Goal: Complete application form

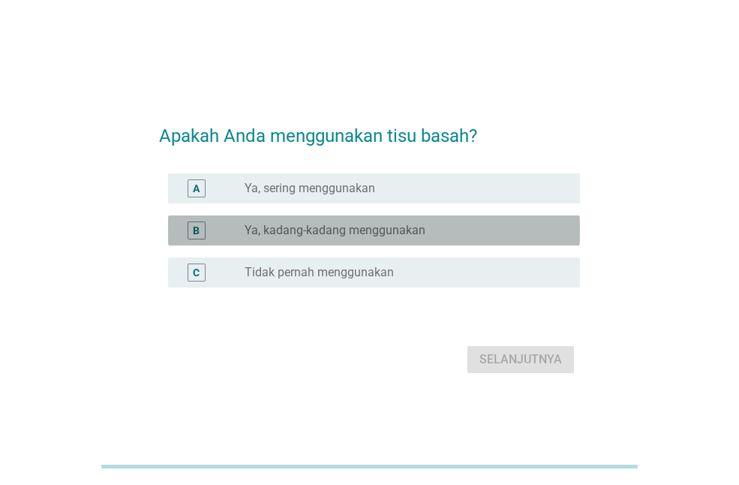
click at [344, 228] on label "Ya, kadang-kadang menggunakan" at bounding box center [335, 230] width 181 height 15
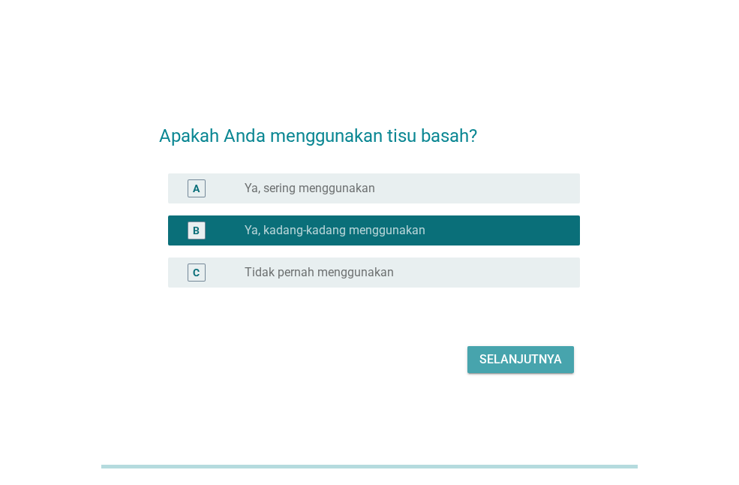
click at [480, 353] on div "Selanjutnya" at bounding box center [520, 359] width 83 height 18
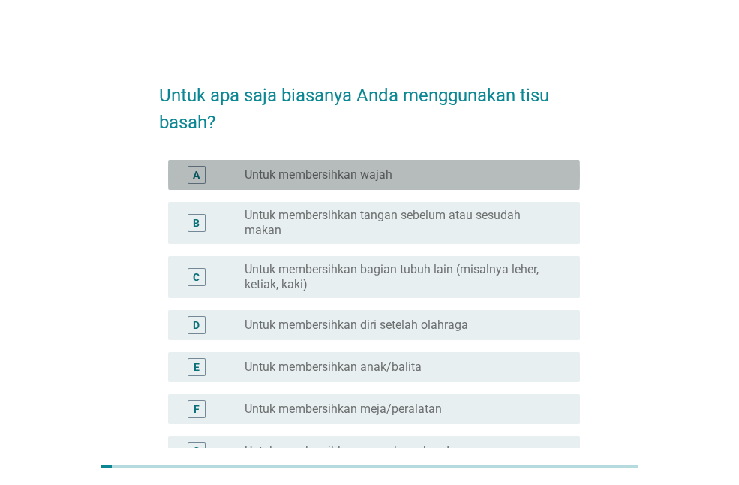
click at [363, 188] on div "A radio_button_unchecked Untuk membersihkan wajah" at bounding box center [374, 175] width 412 height 30
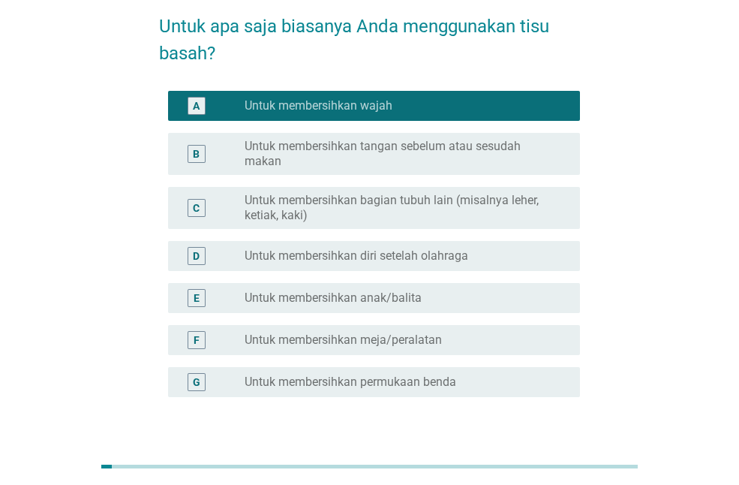
scroll to position [68, 0]
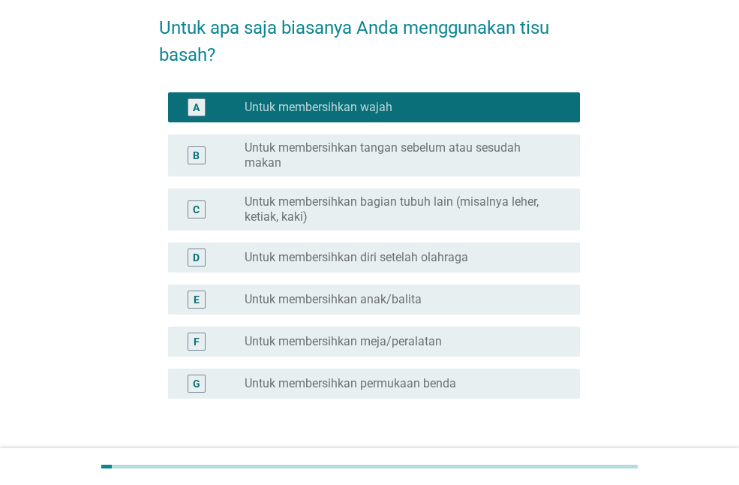
click at [386, 159] on label "Untuk membersihkan tangan sebelum atau sesudah makan" at bounding box center [400, 155] width 311 height 30
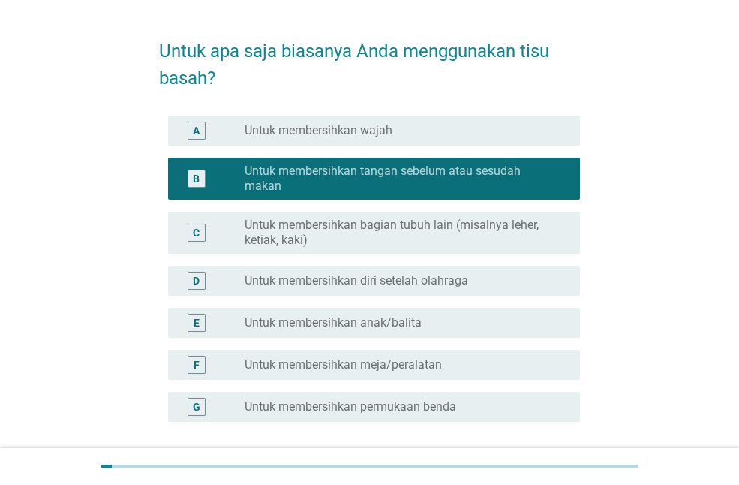
scroll to position [39, 0]
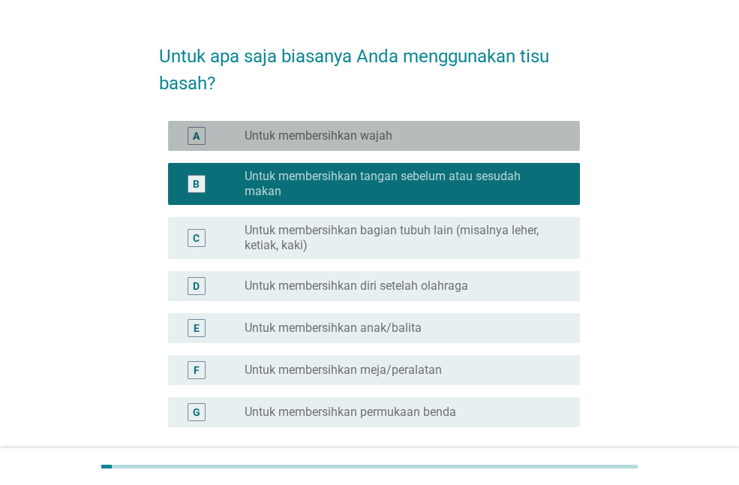
click at [369, 138] on label "Untuk membersihkan wajah" at bounding box center [319, 135] width 148 height 15
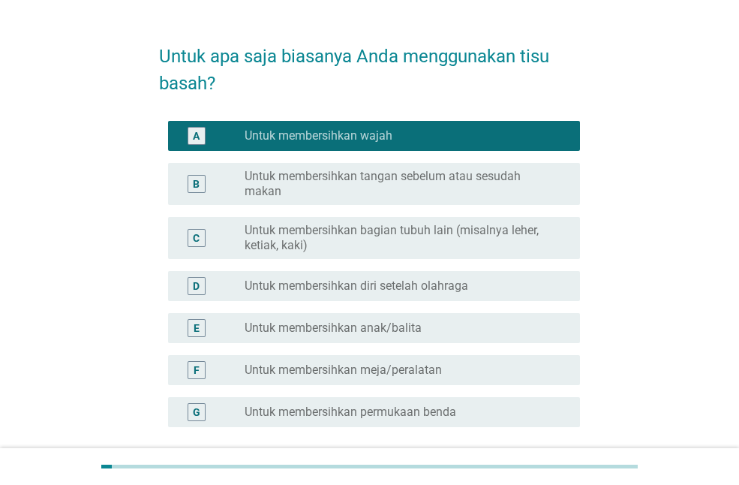
scroll to position [174, 0]
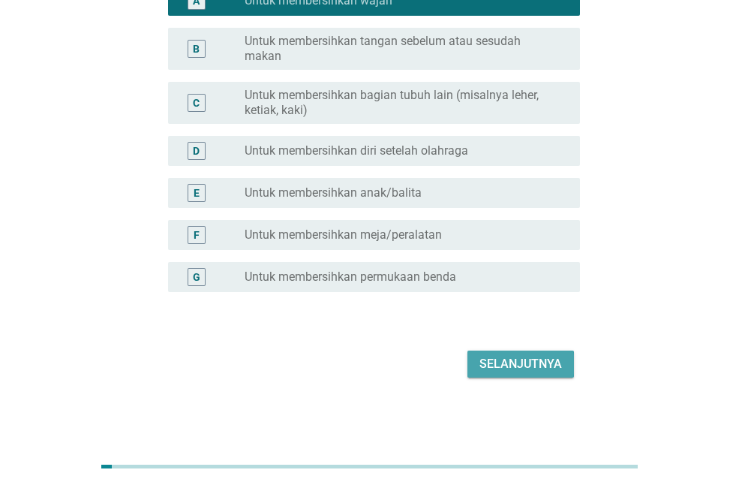
click at [527, 364] on div "Selanjutnya" at bounding box center [520, 364] width 83 height 18
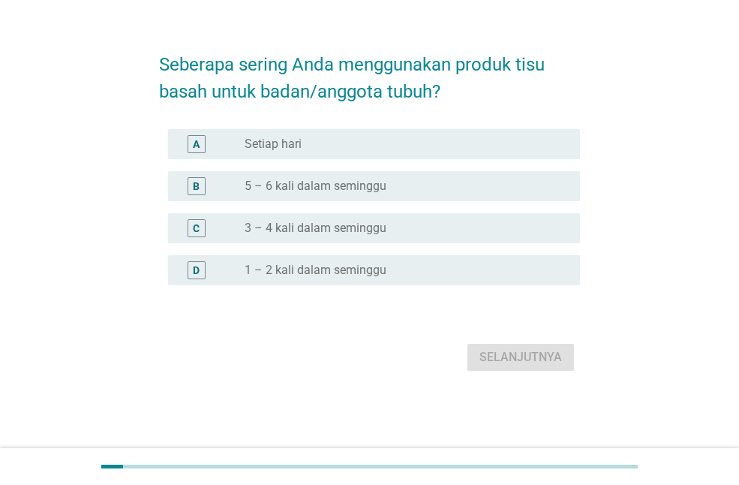
scroll to position [0, 0]
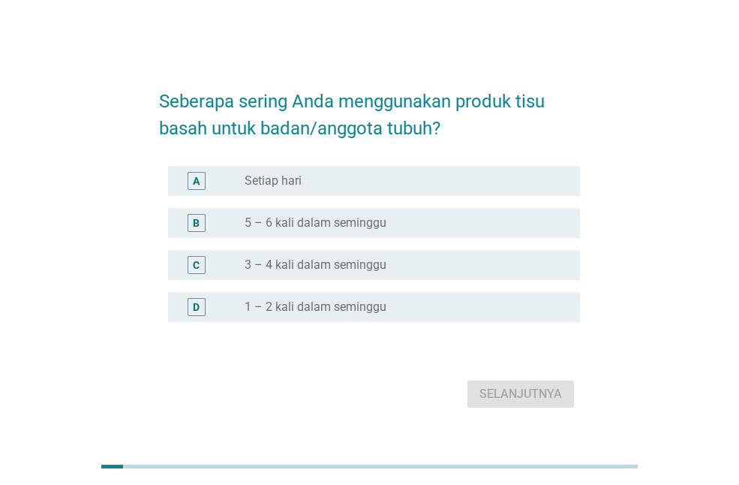
click at [356, 177] on div "radio_button_unchecked Setiap hari" at bounding box center [400, 180] width 311 height 15
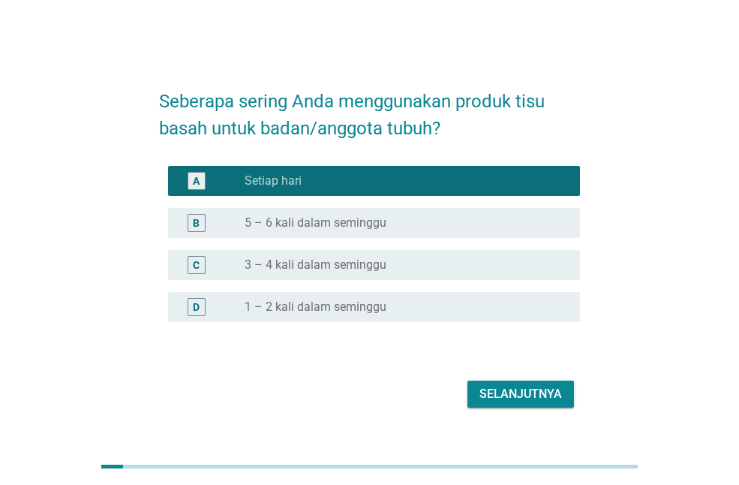
click at [505, 399] on div "Selanjutnya" at bounding box center [520, 394] width 83 height 18
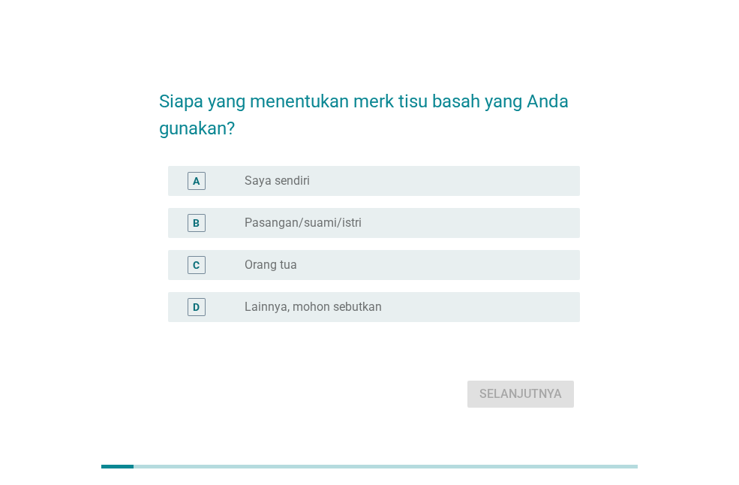
click at [367, 180] on div "radio_button_unchecked Saya sendiri" at bounding box center [400, 180] width 311 height 15
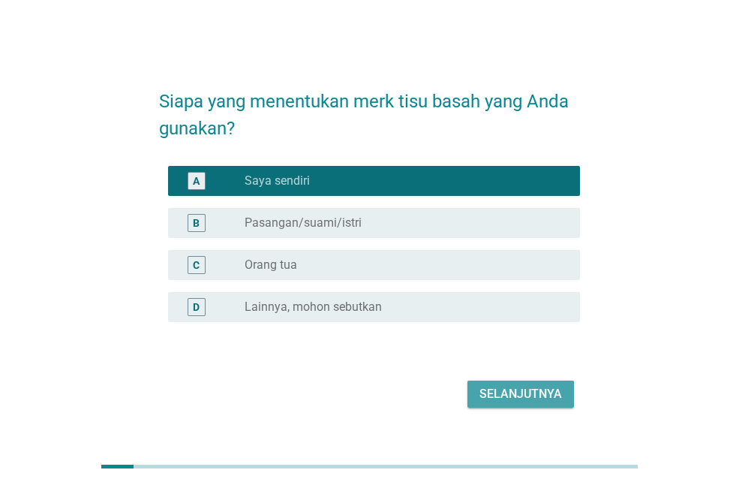
click at [520, 393] on div "Selanjutnya" at bounding box center [520, 394] width 83 height 18
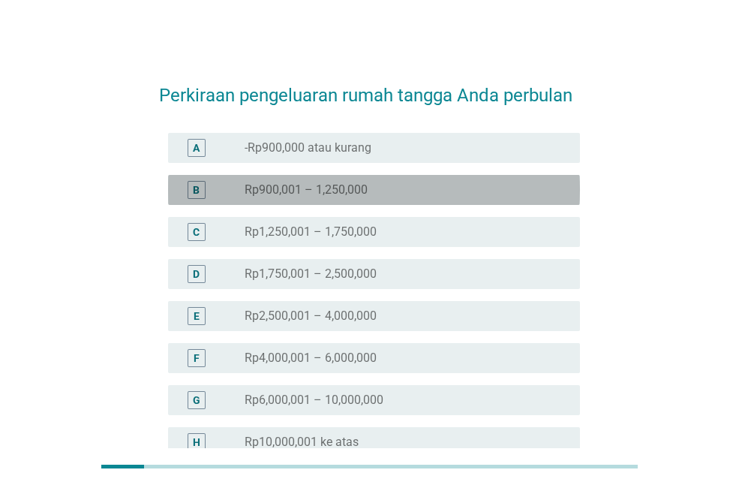
click at [361, 195] on label "Rp900,001 – 1,250,000" at bounding box center [306, 189] width 123 height 15
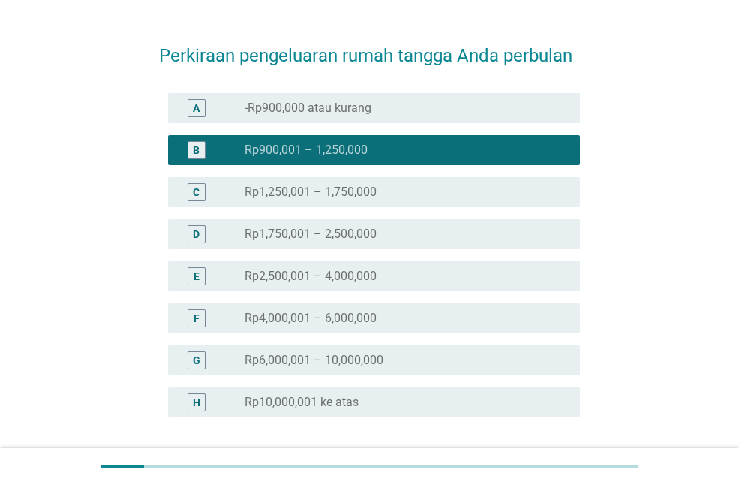
scroll to position [165, 0]
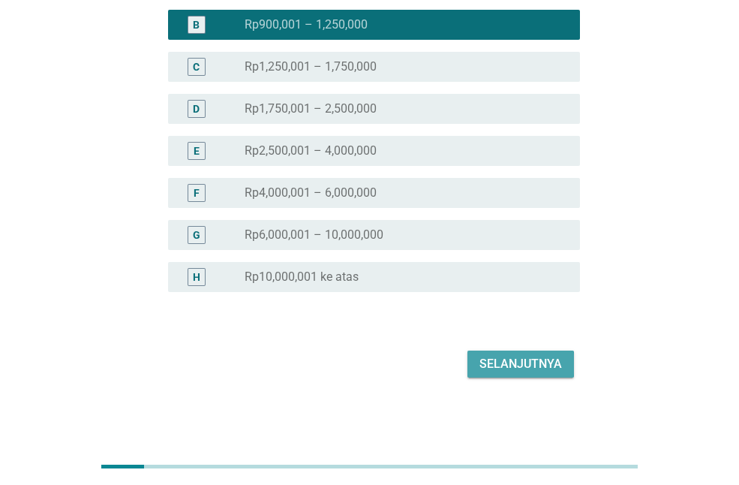
click at [517, 371] on div "Selanjutnya" at bounding box center [520, 364] width 83 height 18
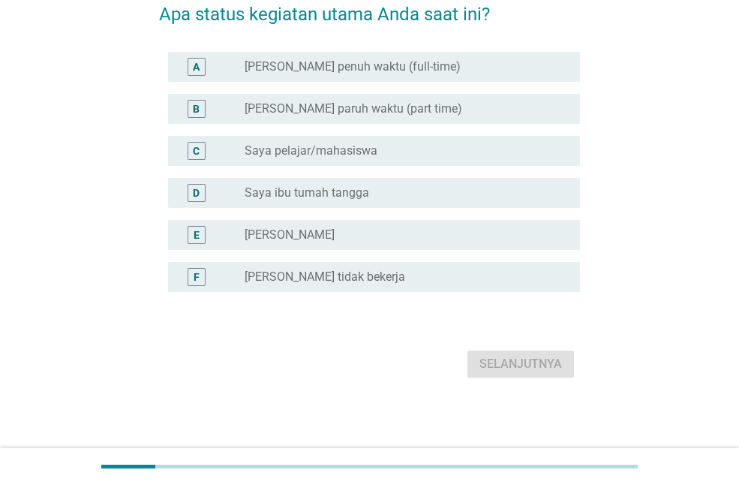
scroll to position [0, 0]
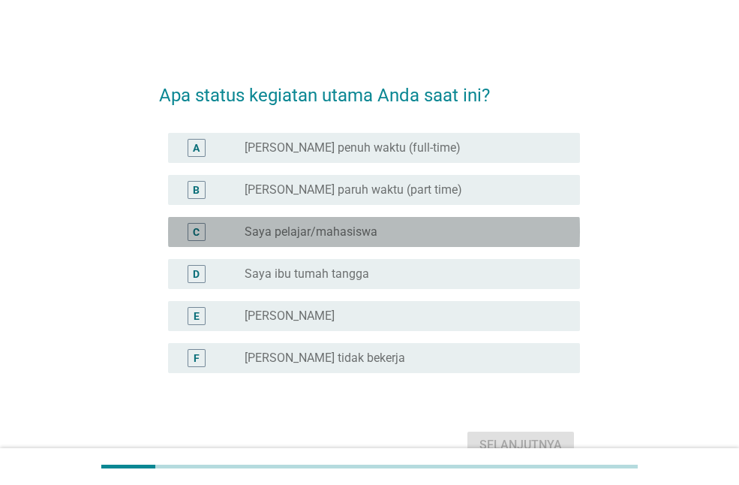
click at [412, 221] on div "C radio_button_unchecked Saya pelajar/mahasiswa" at bounding box center [374, 232] width 412 height 30
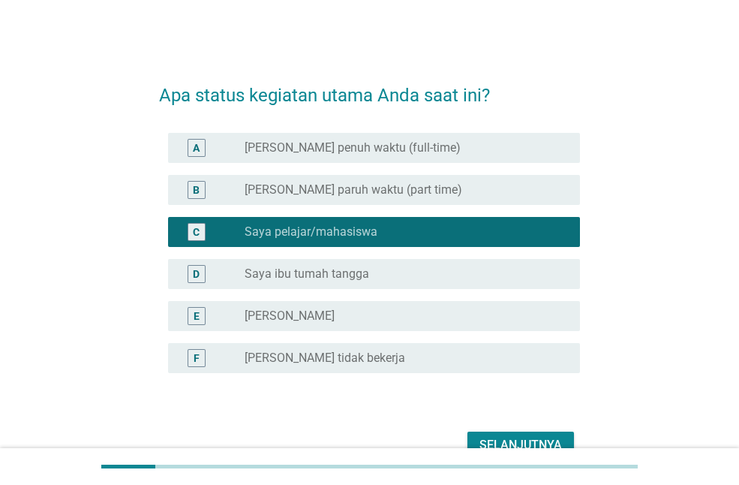
scroll to position [81, 0]
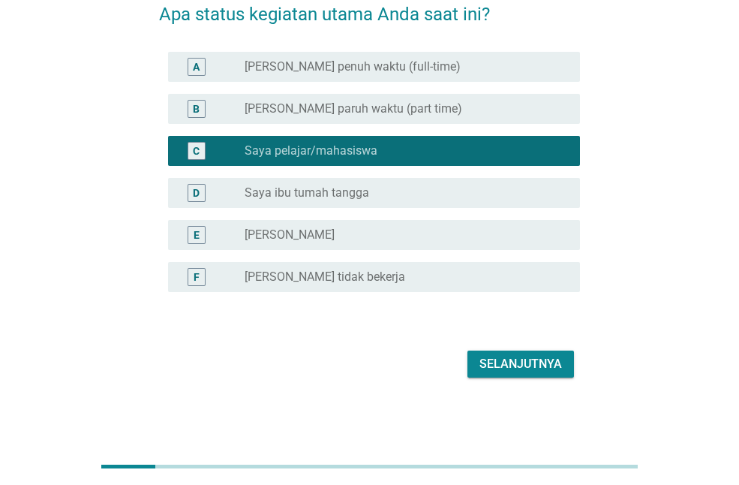
click at [493, 348] on div "Selanjutnya" at bounding box center [369, 364] width 421 height 36
click at [495, 370] on div "Selanjutnya" at bounding box center [520, 364] width 83 height 18
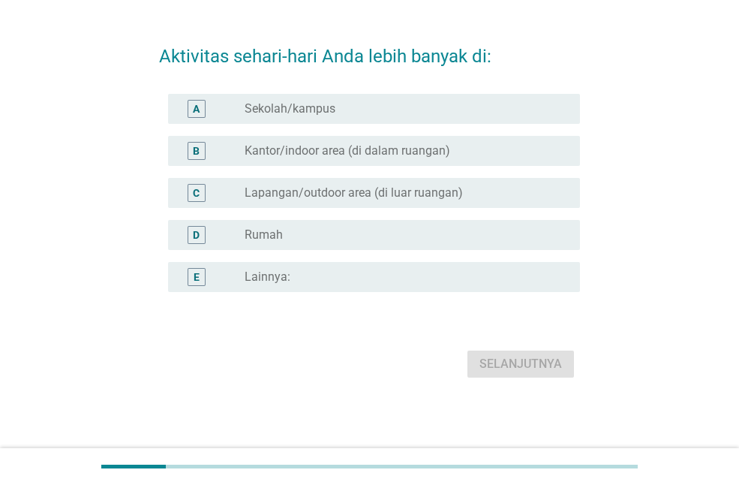
scroll to position [0, 0]
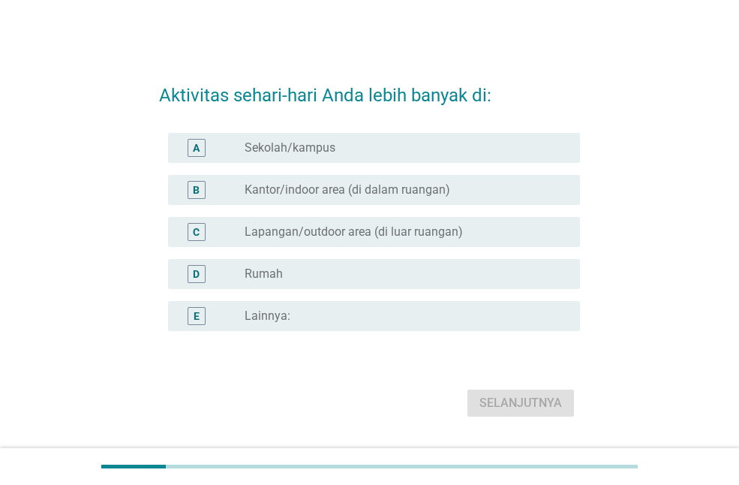
click at [353, 143] on div "radio_button_unchecked Sekolah/kampus" at bounding box center [400, 147] width 311 height 15
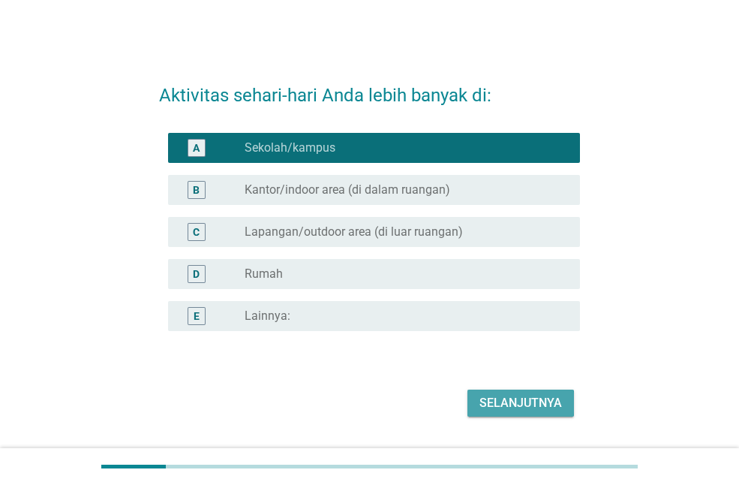
click at [497, 404] on div "Selanjutnya" at bounding box center [520, 403] width 83 height 18
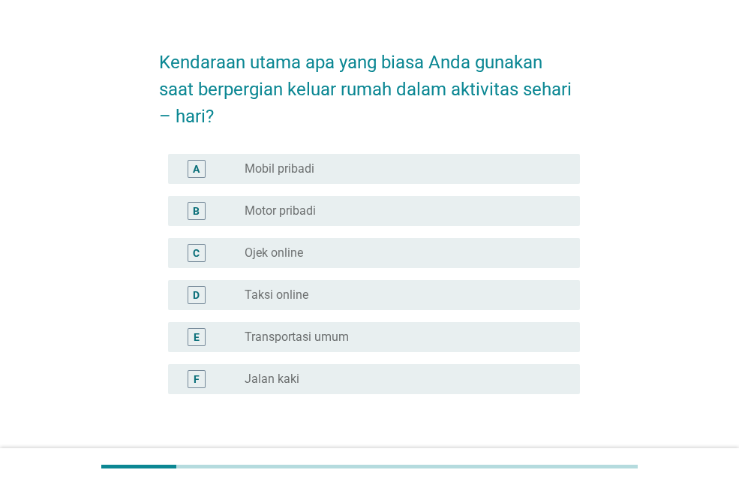
scroll to position [49, 0]
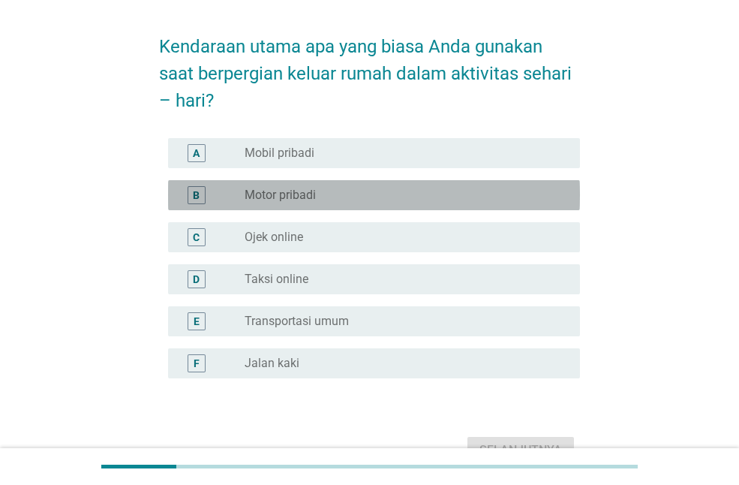
click at [359, 199] on div "radio_button_unchecked Motor pribadi" at bounding box center [400, 195] width 311 height 15
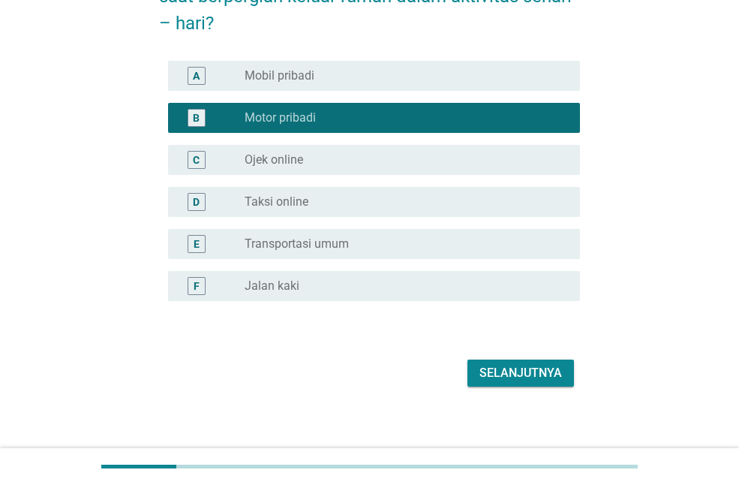
scroll to position [135, 0]
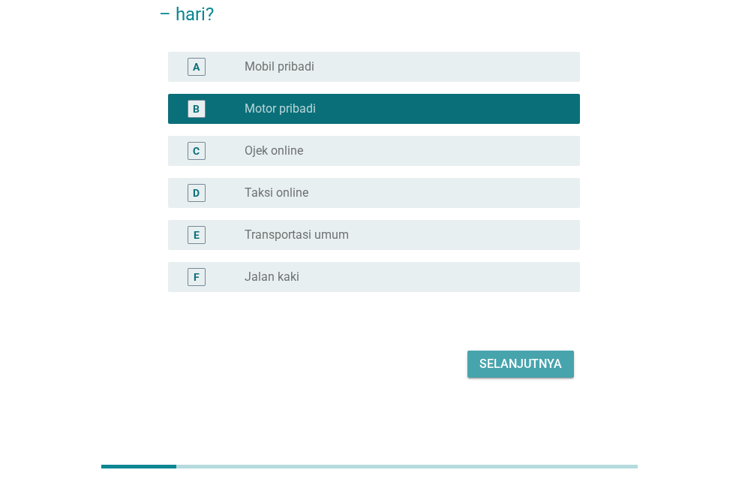
click at [521, 363] on div "Selanjutnya" at bounding box center [520, 364] width 83 height 18
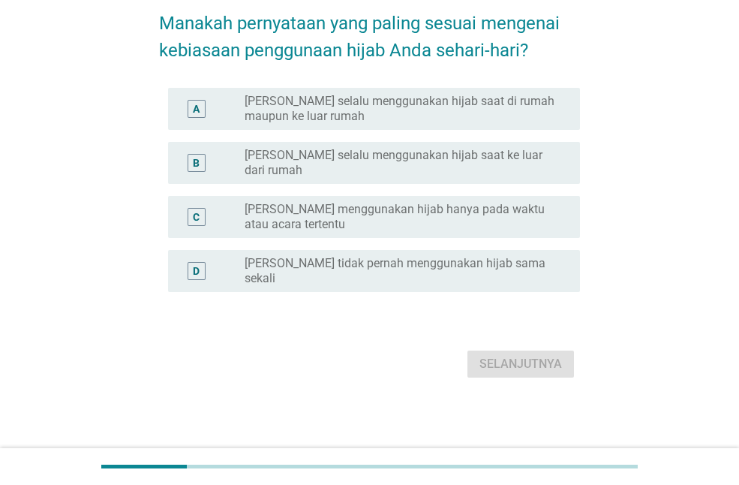
scroll to position [0, 0]
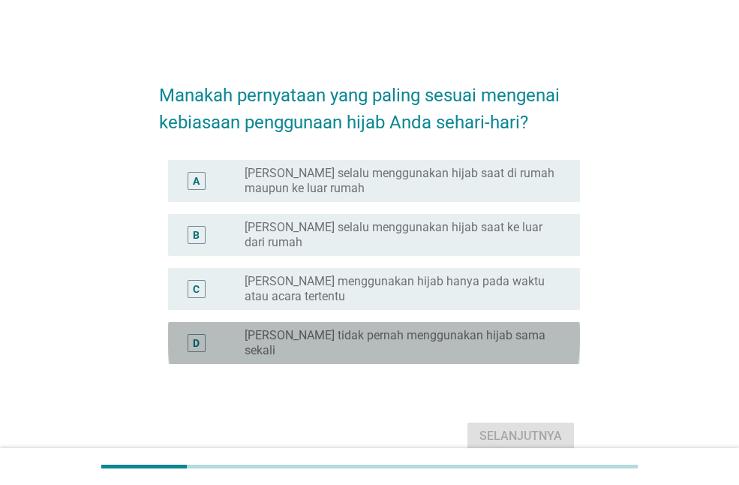
click at [328, 328] on label "[PERSON_NAME] tidak pernah menggunakan hijab sama sekali" at bounding box center [400, 343] width 311 height 30
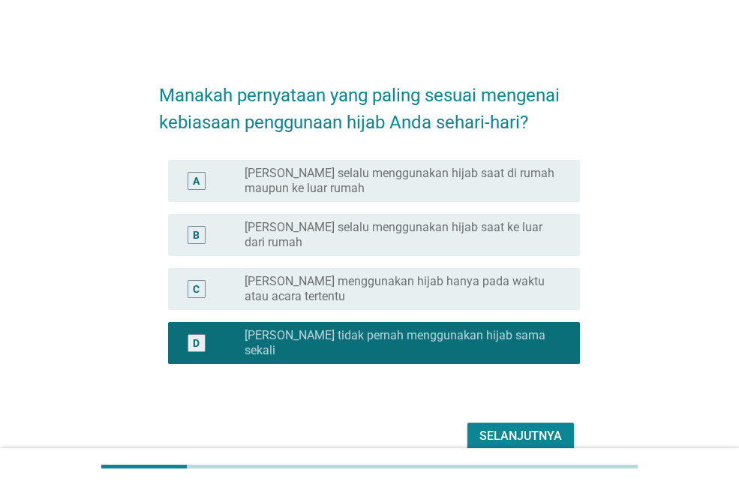
click at [514, 427] on div "Selanjutnya" at bounding box center [520, 436] width 83 height 18
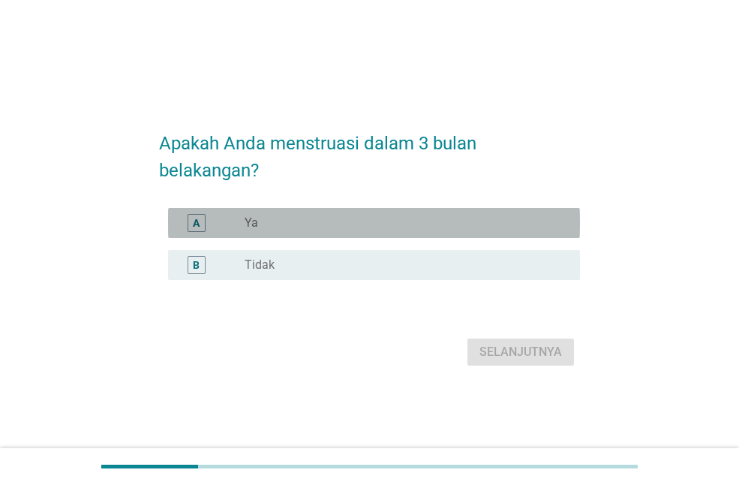
click at [371, 220] on div "radio_button_unchecked Ya" at bounding box center [400, 222] width 311 height 15
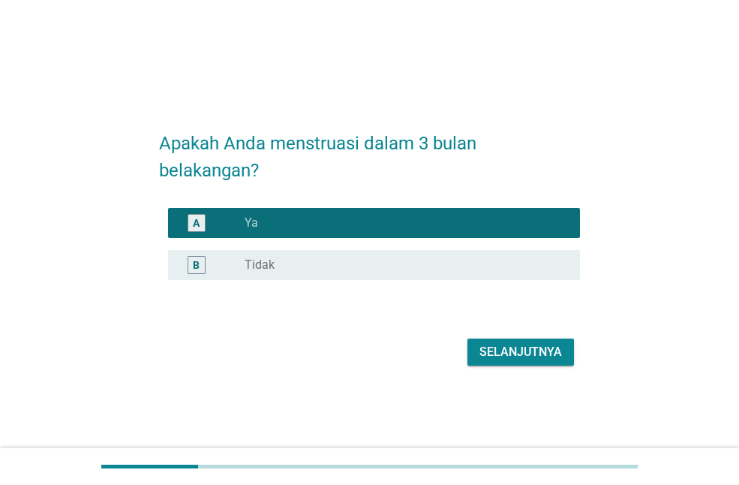
click at [524, 342] on button "Selanjutnya" at bounding box center [520, 351] width 107 height 27
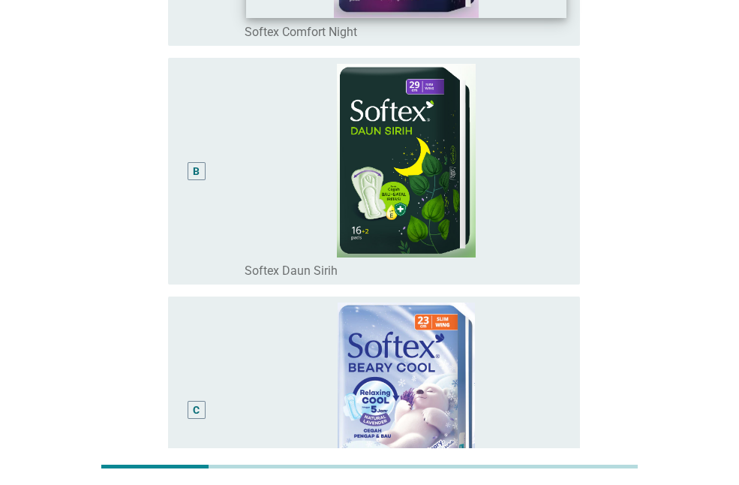
scroll to position [374, 0]
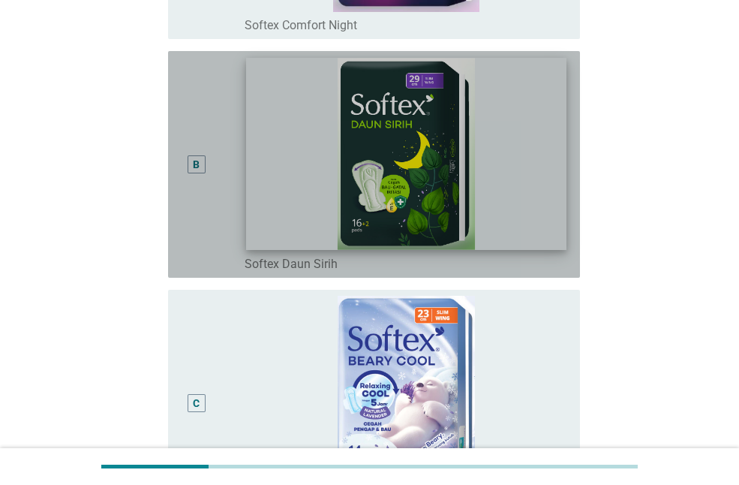
click at [331, 166] on img at bounding box center [406, 154] width 320 height 192
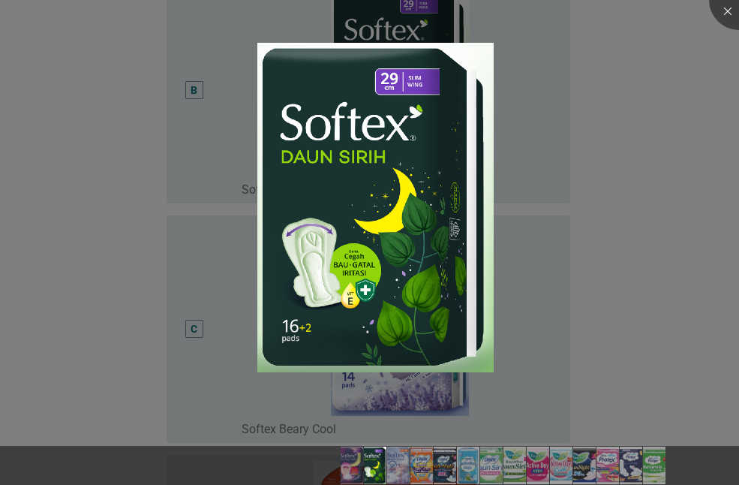
scroll to position [467, 0]
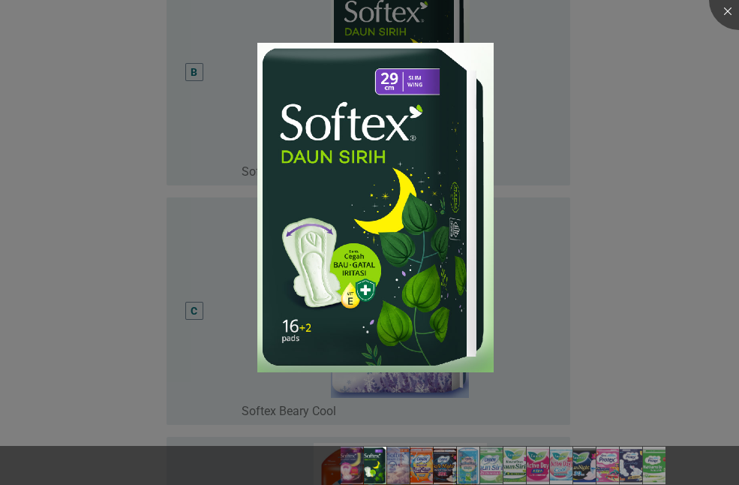
click at [575, 237] on div at bounding box center [369, 242] width 739 height 485
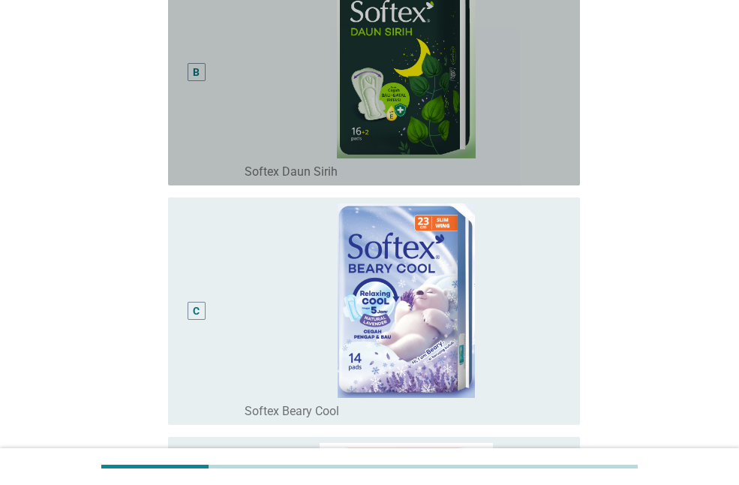
click at [179, 75] on div "B radio_button_unchecked Softex Daun Sirih" at bounding box center [374, 72] width 412 height 227
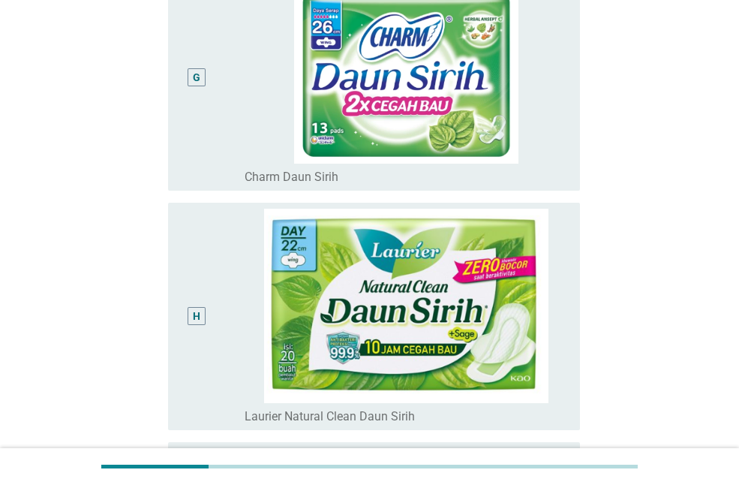
scroll to position [1727, 0]
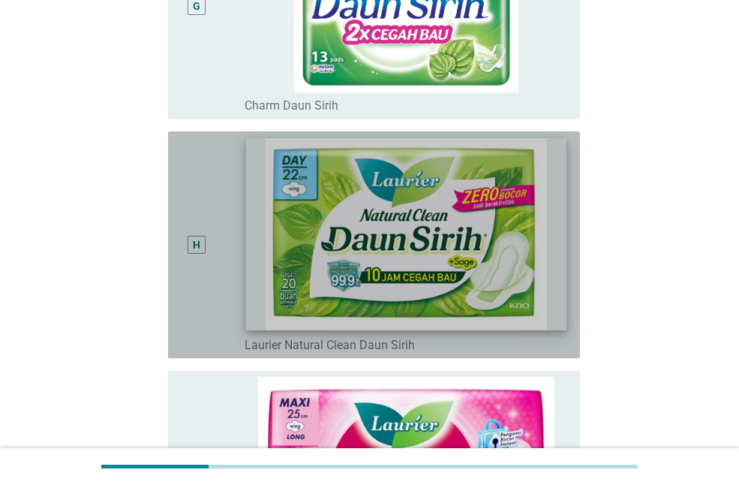
click at [257, 193] on img at bounding box center [406, 235] width 320 height 192
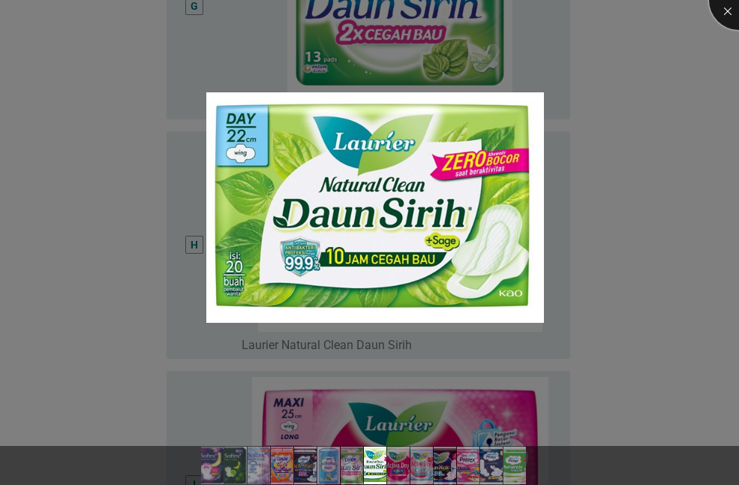
click at [728, 15] on div at bounding box center [739, 0] width 60 height 60
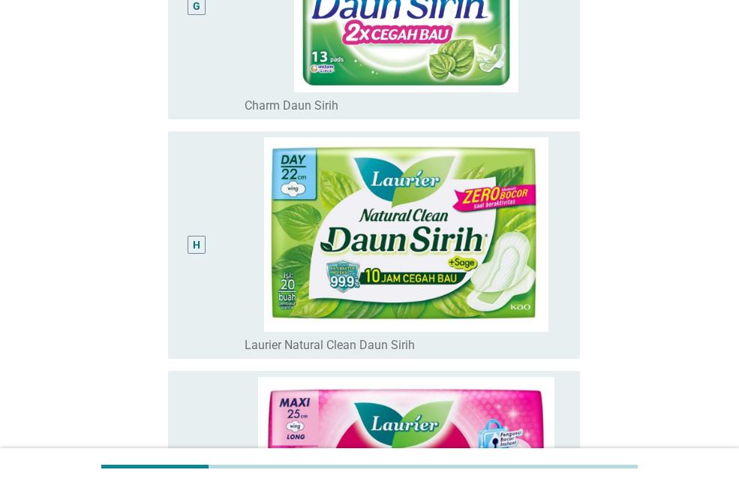
scroll to position [1726, 0]
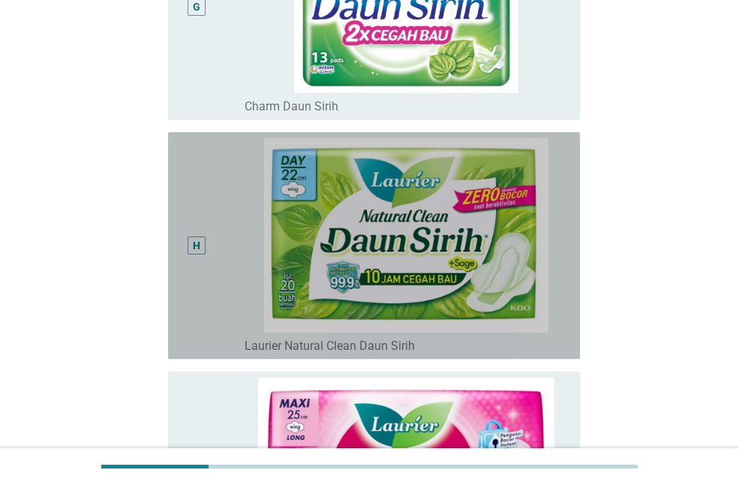
click at [235, 178] on div "H" at bounding box center [212, 245] width 65 height 215
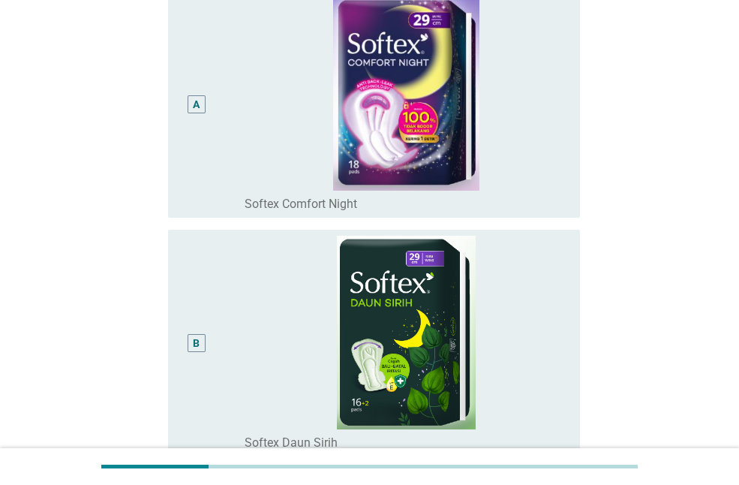
scroll to position [195, 0]
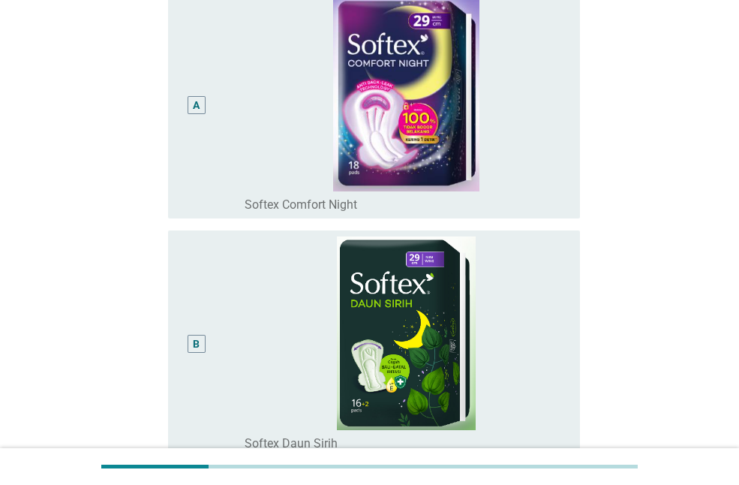
click at [242, 255] on div "B" at bounding box center [212, 343] width 65 height 215
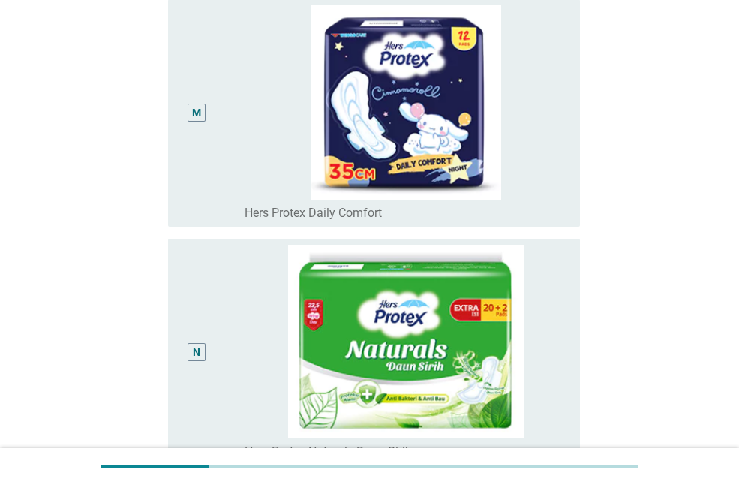
scroll to position [3268, 0]
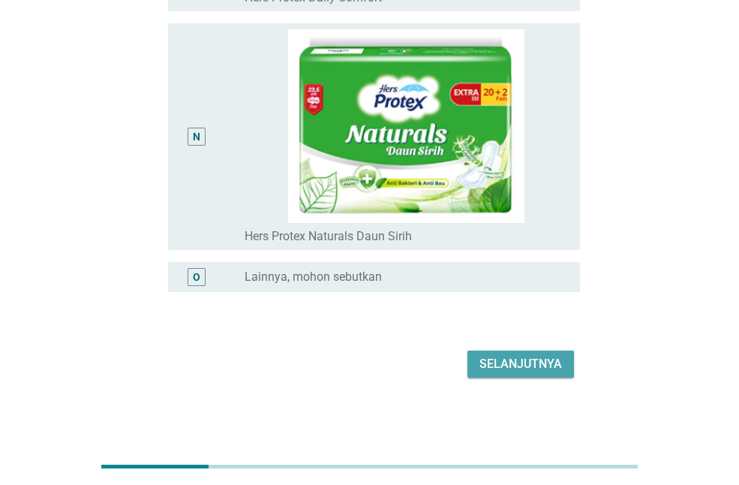
click at [503, 355] on div "Selanjutnya" at bounding box center [520, 364] width 83 height 18
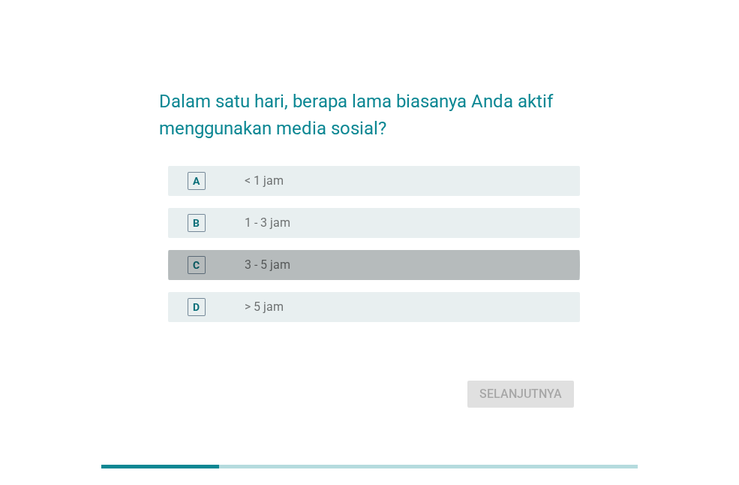
click at [278, 257] on div "radio_button_unchecked 3 - 5 jam" at bounding box center [406, 265] width 323 height 18
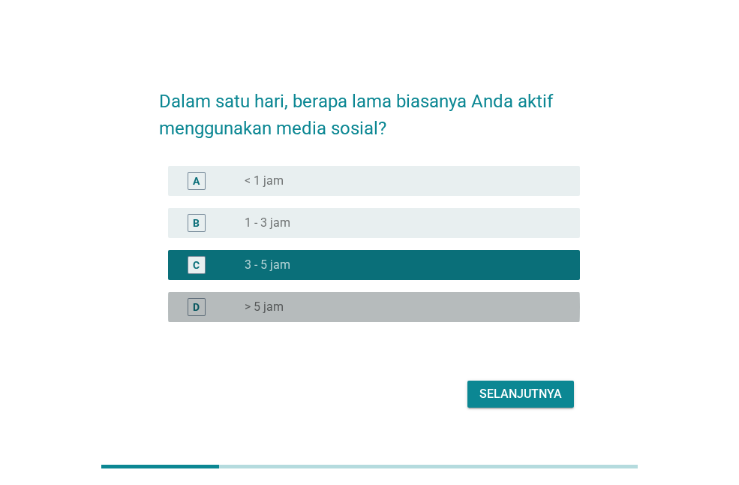
click at [270, 308] on label "> 5 jam" at bounding box center [264, 306] width 39 height 15
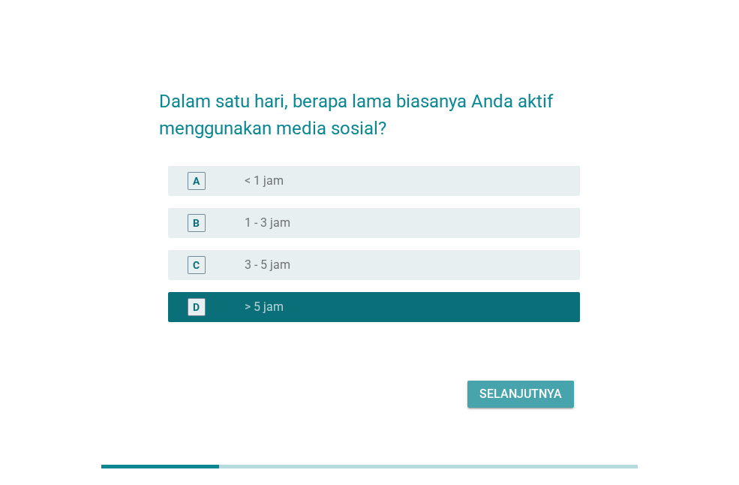
click at [508, 389] on div "Selanjutnya" at bounding box center [520, 394] width 83 height 18
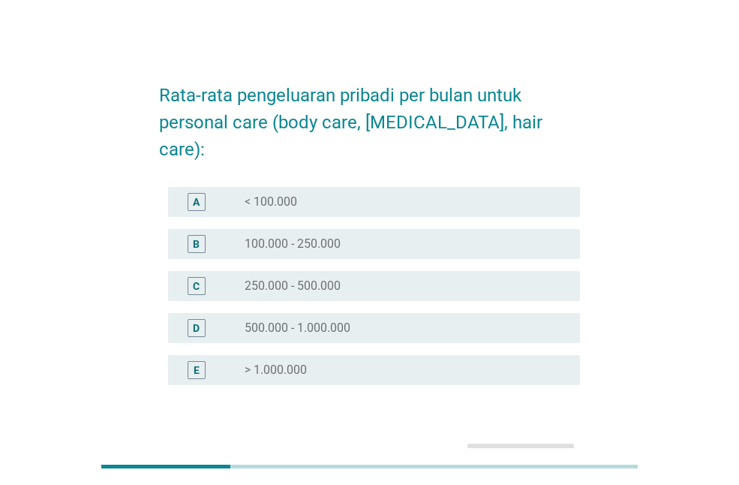
click at [298, 278] on label "250.000 - 500.000" at bounding box center [293, 285] width 96 height 15
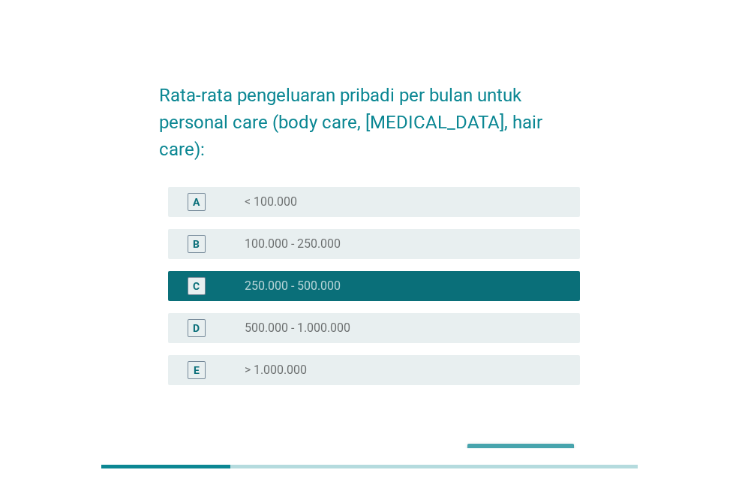
click at [508, 448] on div "Selanjutnya" at bounding box center [520, 457] width 83 height 18
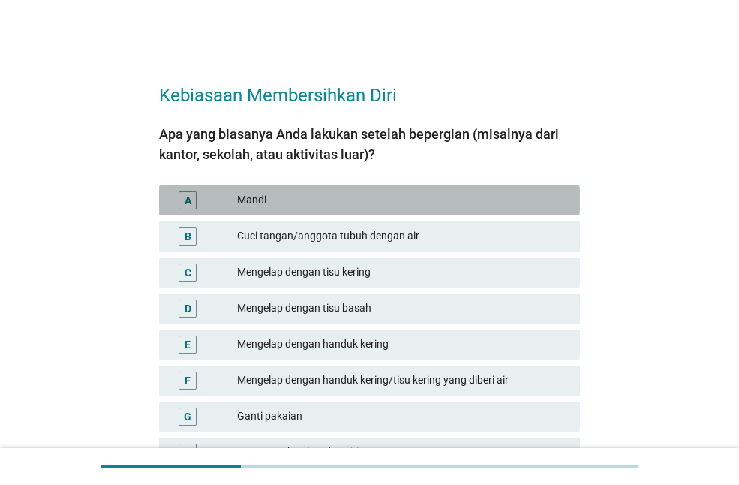
click at [314, 198] on div "Mandi" at bounding box center [402, 200] width 331 height 18
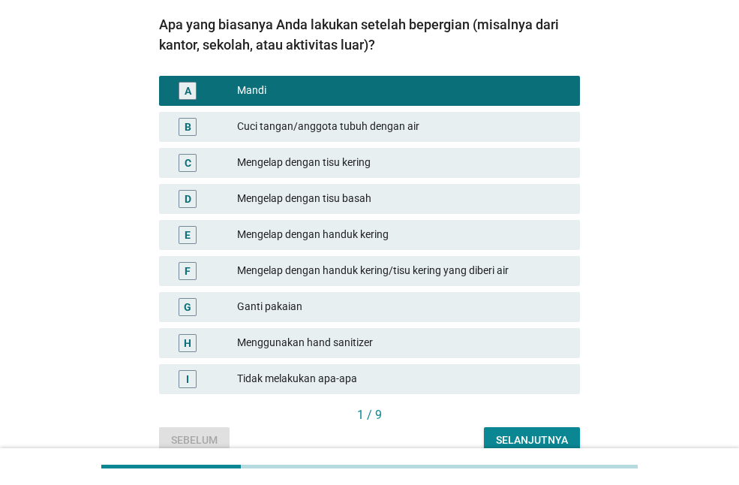
scroll to position [111, 0]
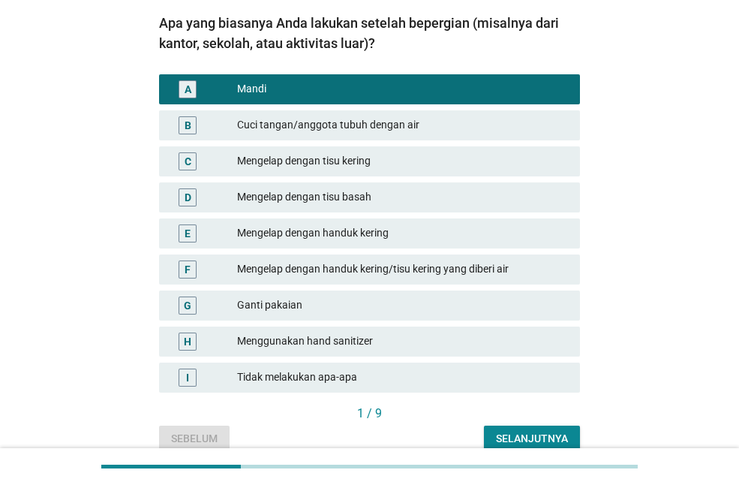
click at [356, 185] on div "D Mengelap dengan tisu basah" at bounding box center [369, 197] width 421 height 30
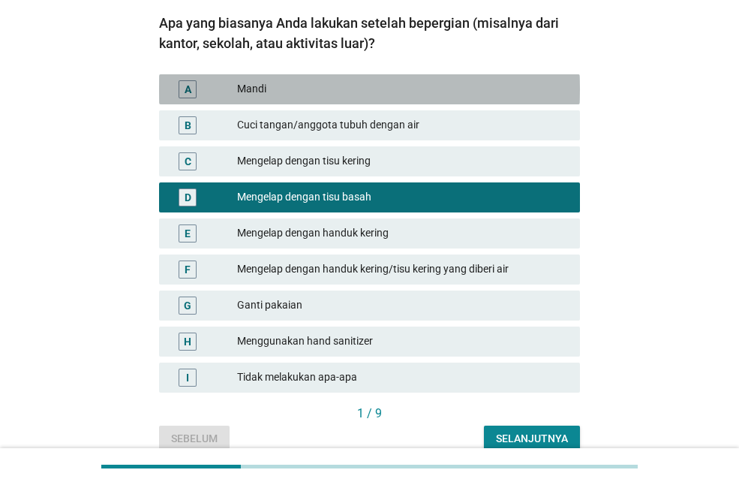
click at [350, 78] on div "A Mandi" at bounding box center [369, 89] width 421 height 30
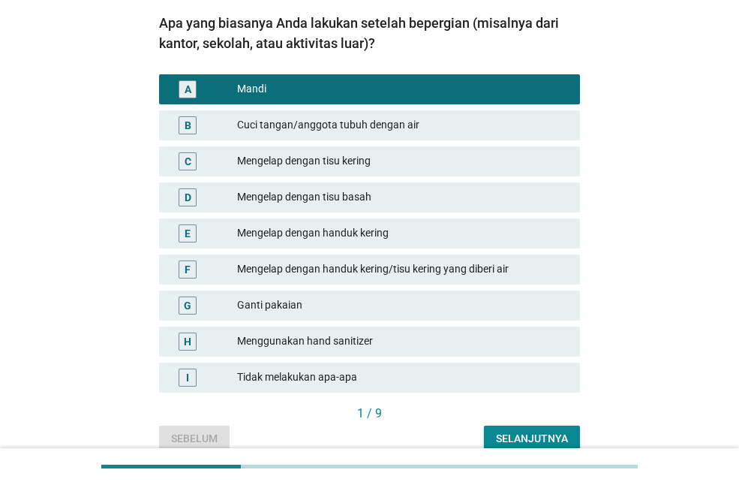
scroll to position [182, 0]
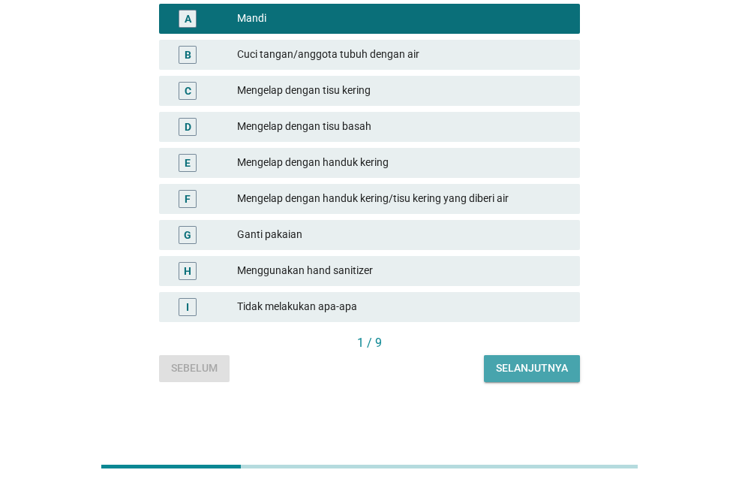
click at [503, 366] on div "Selanjutnya" at bounding box center [532, 368] width 72 height 16
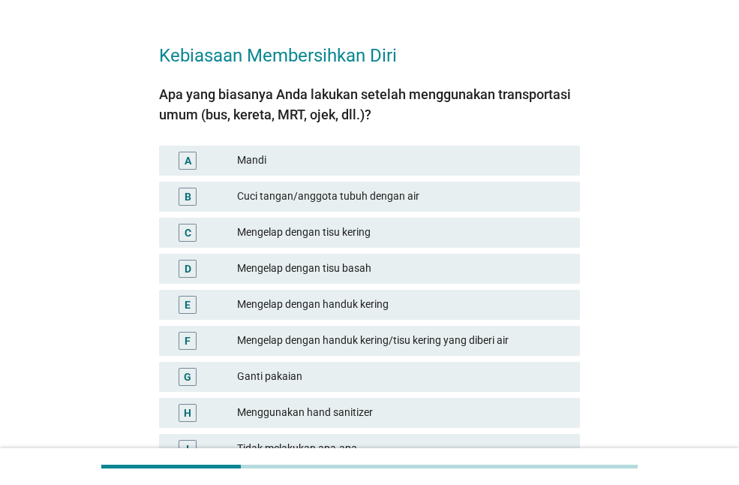
scroll to position [85, 0]
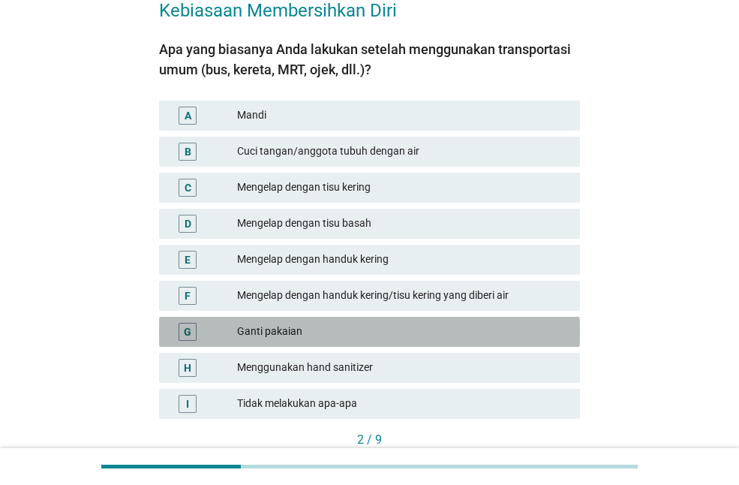
click at [293, 326] on div "Ganti pakaian" at bounding box center [402, 332] width 331 height 18
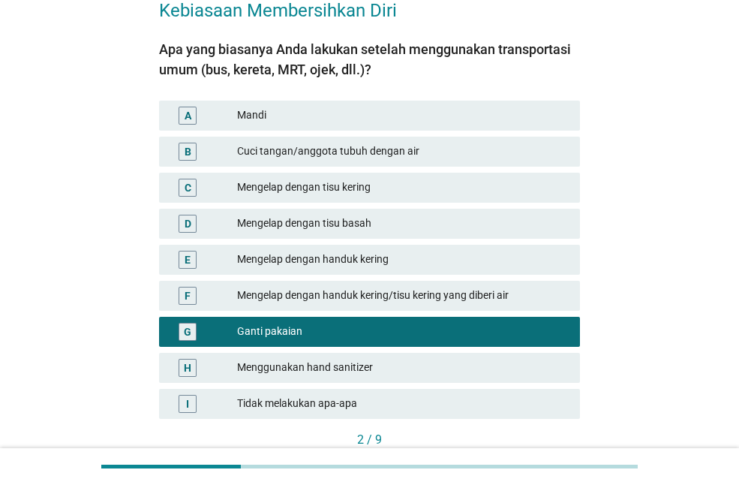
scroll to position [182, 0]
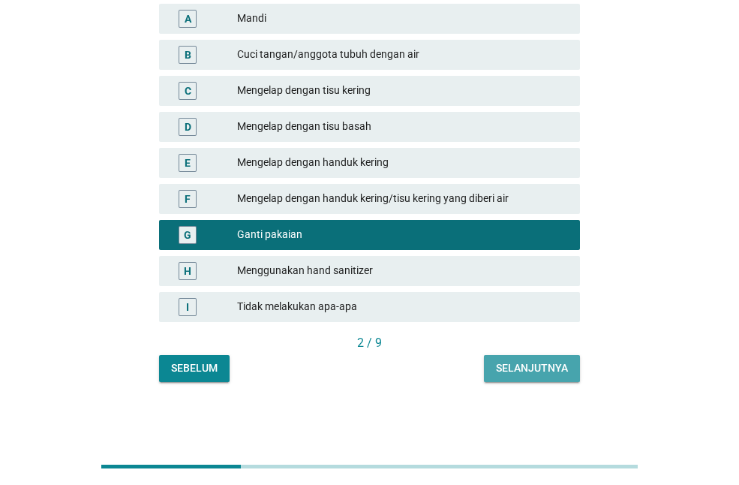
click at [525, 363] on div "Selanjutnya" at bounding box center [532, 368] width 72 height 16
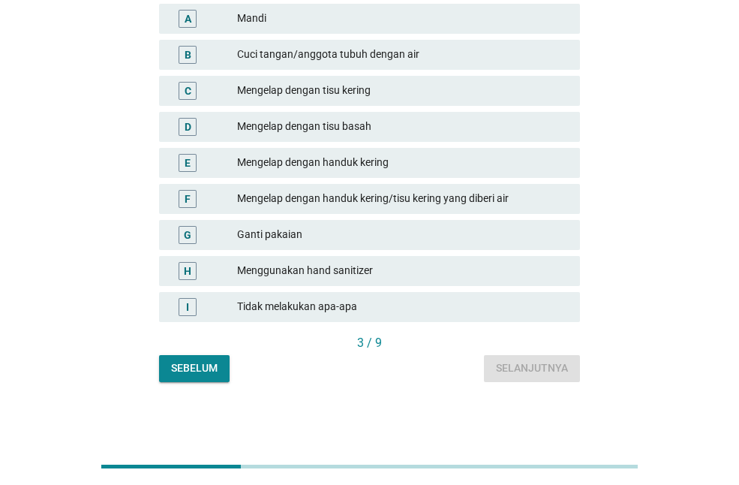
scroll to position [0, 0]
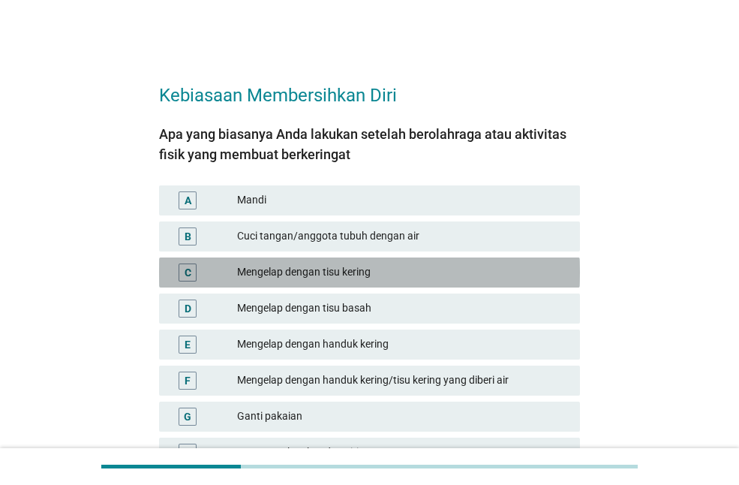
click at [357, 281] on div "Mengelap dengan tisu kering" at bounding box center [402, 272] width 331 height 18
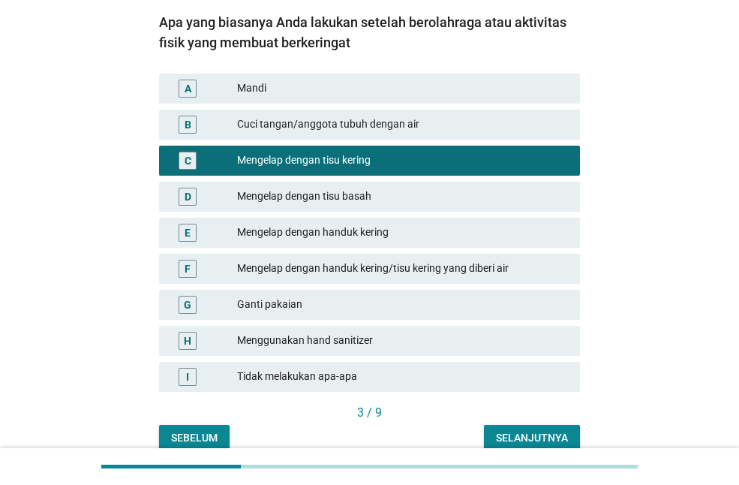
scroll to position [116, 0]
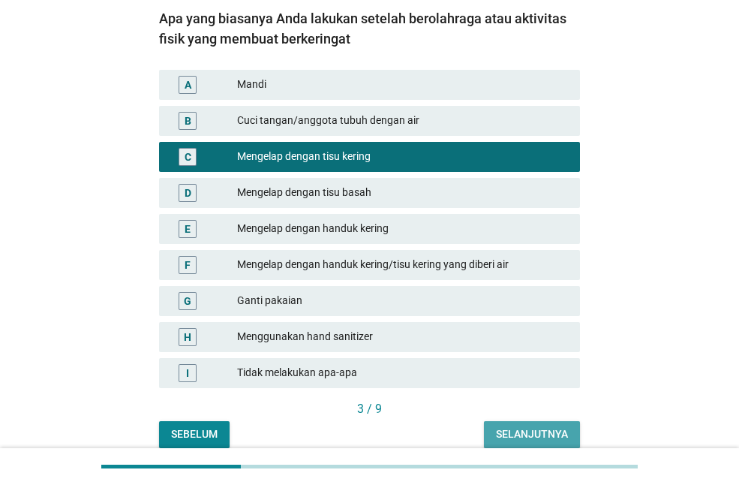
click at [512, 425] on button "Selanjutnya" at bounding box center [532, 434] width 96 height 27
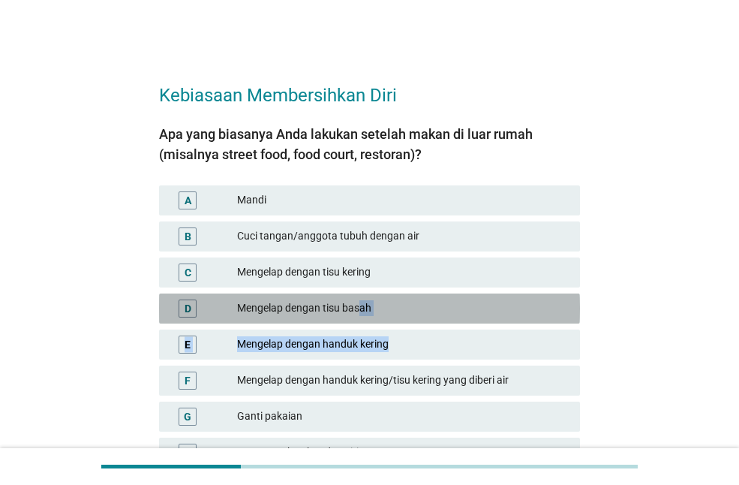
drag, startPoint x: 362, startPoint y: 315, endPoint x: 449, endPoint y: 342, distance: 91.1
click at [449, 342] on div "A Mandi B Cuci tangan/anggota tubuh dengan air C Mengelap dengan tisu kering D …" at bounding box center [369, 344] width 427 height 324
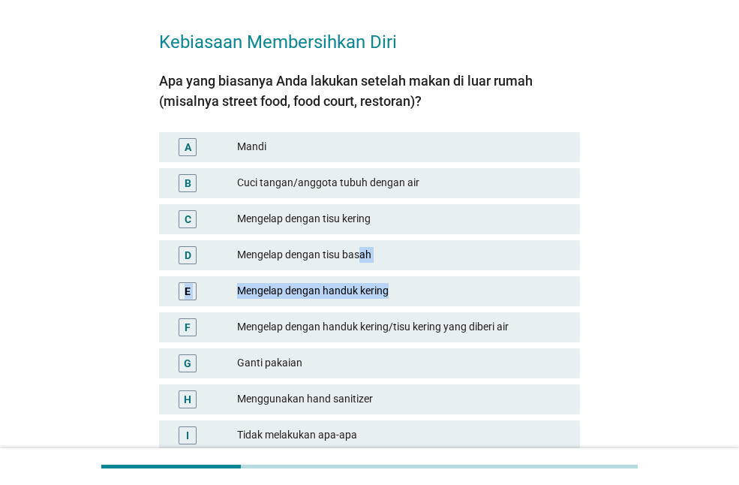
scroll to position [65, 0]
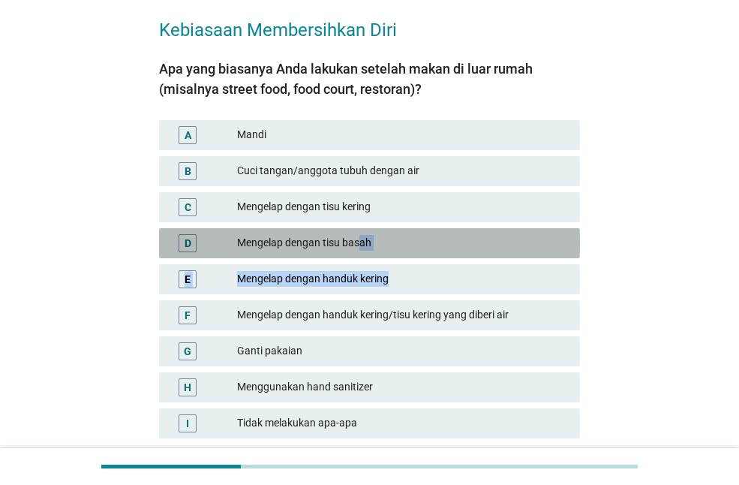
click at [426, 242] on div "Mengelap dengan tisu basah" at bounding box center [402, 243] width 331 height 18
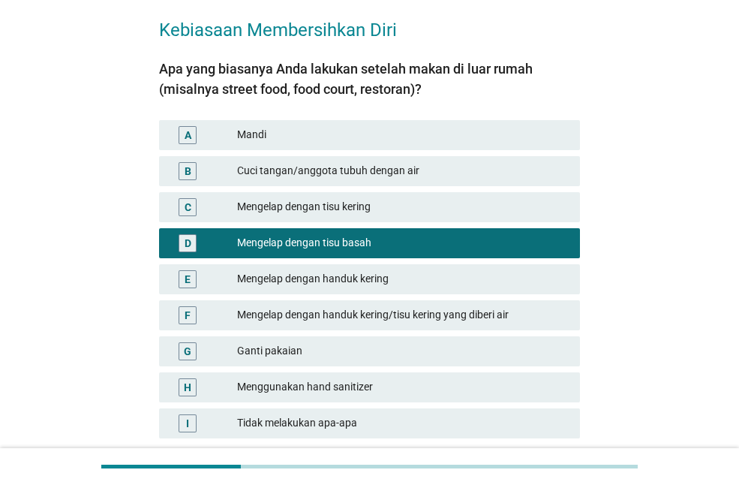
scroll to position [182, 0]
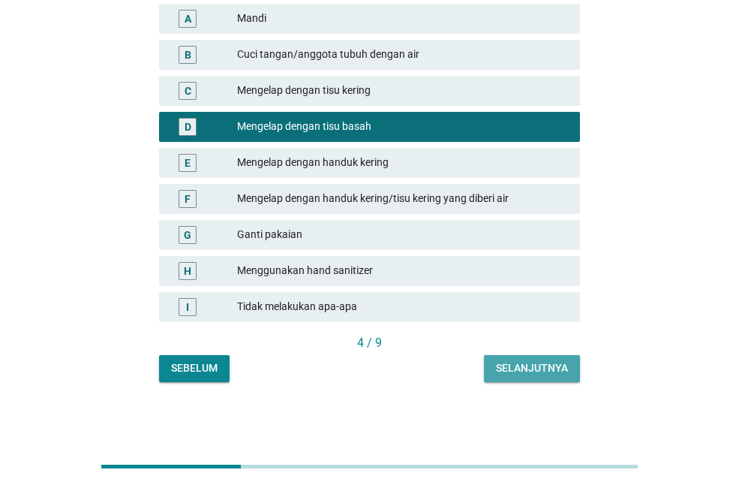
click at [547, 358] on button "Selanjutnya" at bounding box center [532, 368] width 96 height 27
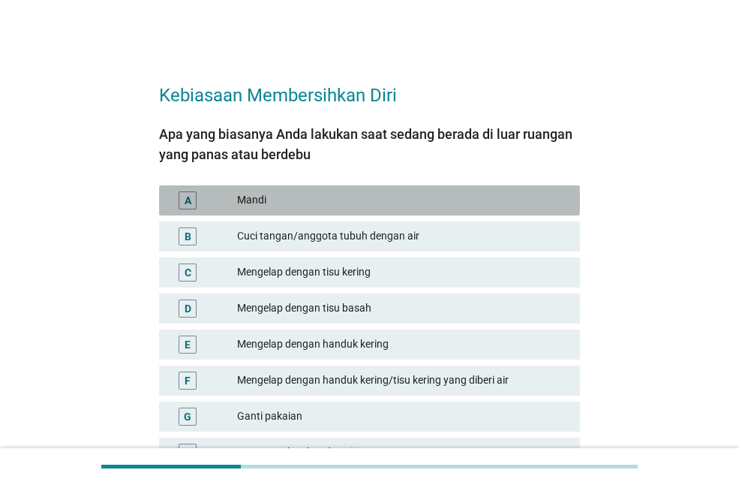
click at [368, 195] on div "Mandi" at bounding box center [402, 200] width 331 height 18
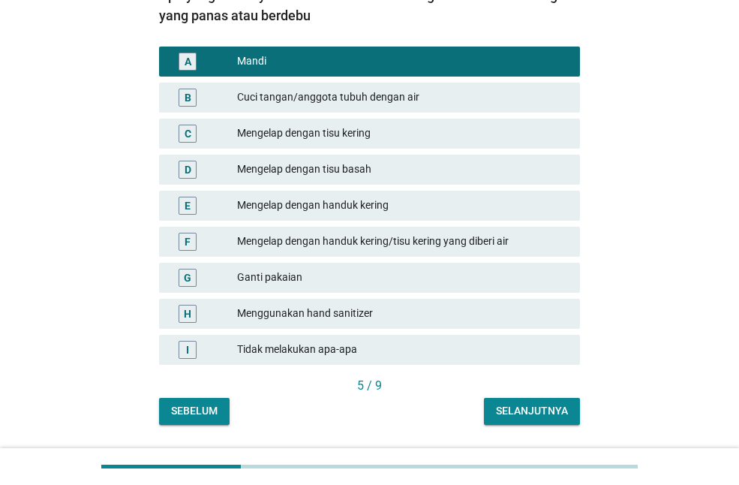
scroll to position [182, 0]
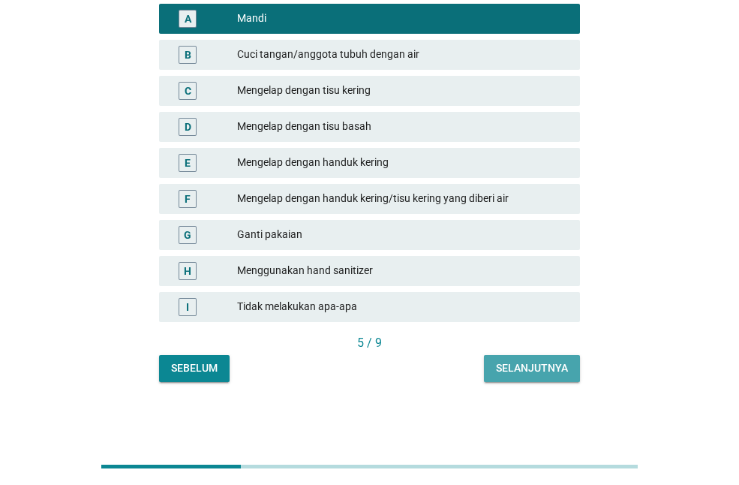
click at [551, 368] on div "Selanjutnya" at bounding box center [532, 368] width 72 height 16
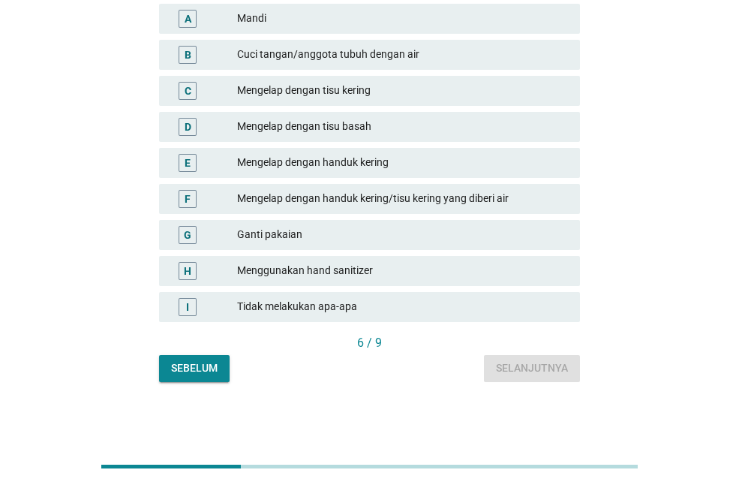
scroll to position [0, 0]
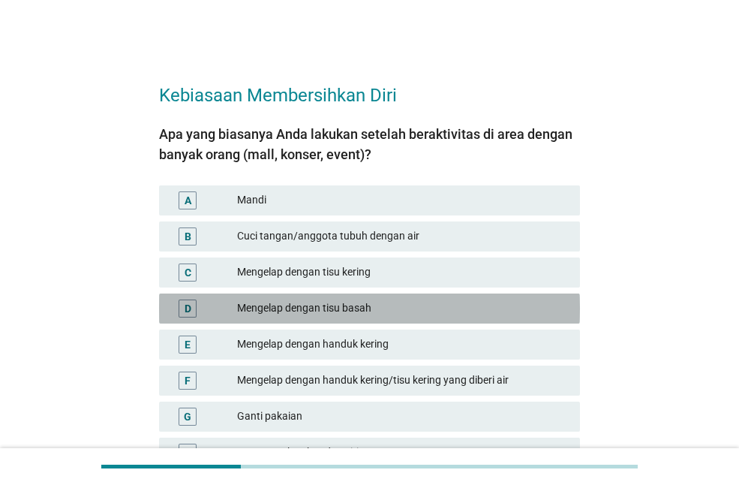
click at [347, 306] on div "Mengelap dengan tisu basah" at bounding box center [402, 308] width 331 height 18
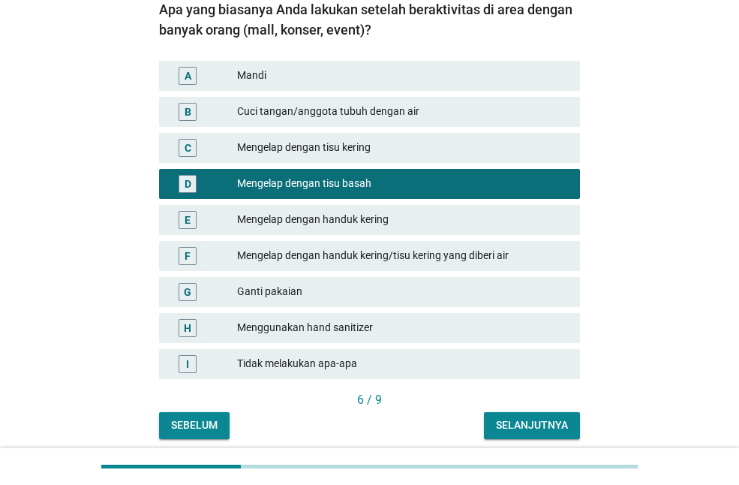
scroll to position [182, 0]
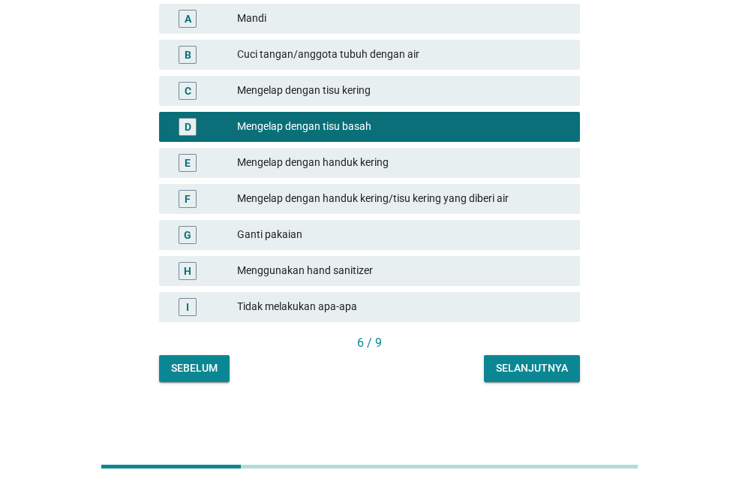
click at [511, 361] on div "Selanjutnya" at bounding box center [532, 368] width 72 height 16
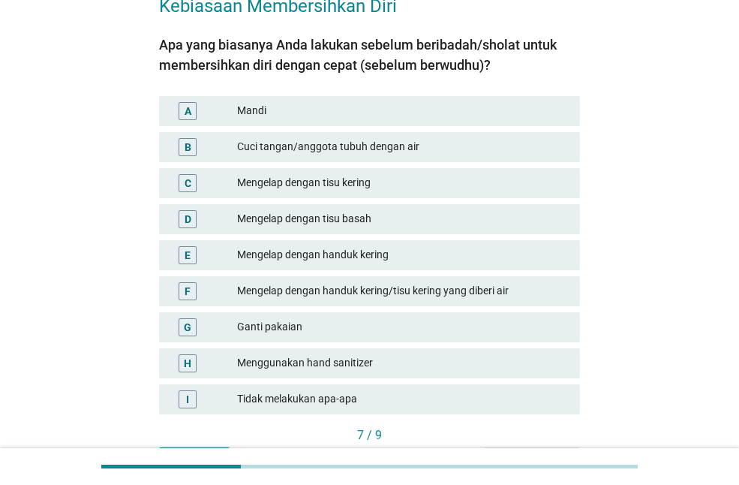
scroll to position [92, 0]
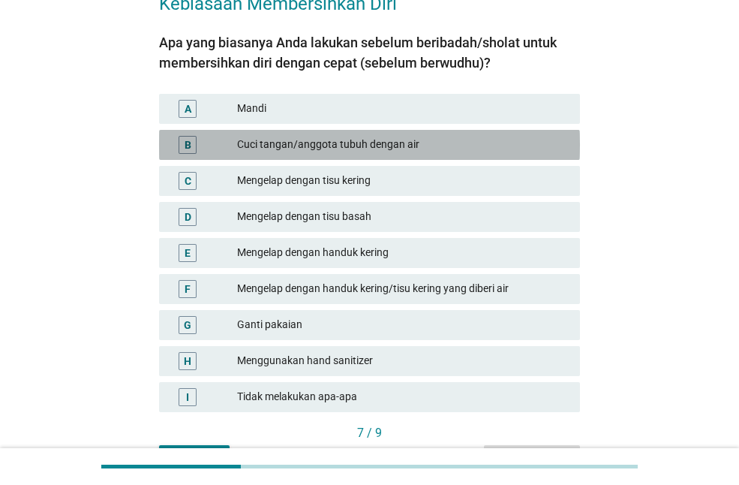
click at [389, 150] on div "Cuci tangan/anggota tubuh dengan air" at bounding box center [402, 145] width 331 height 18
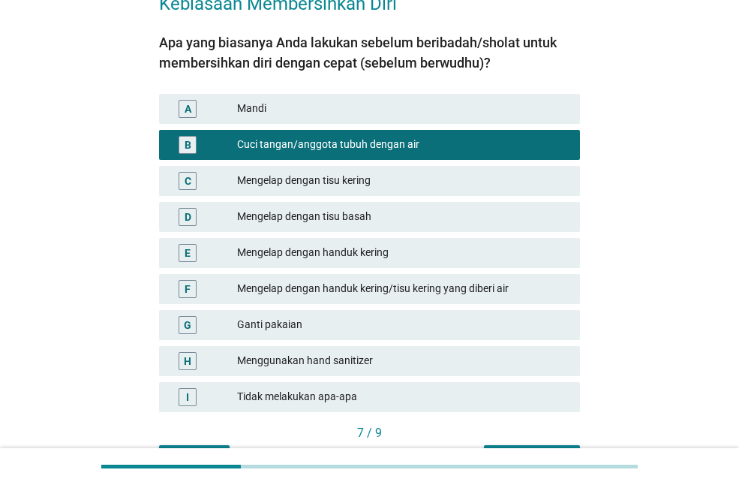
scroll to position [182, 0]
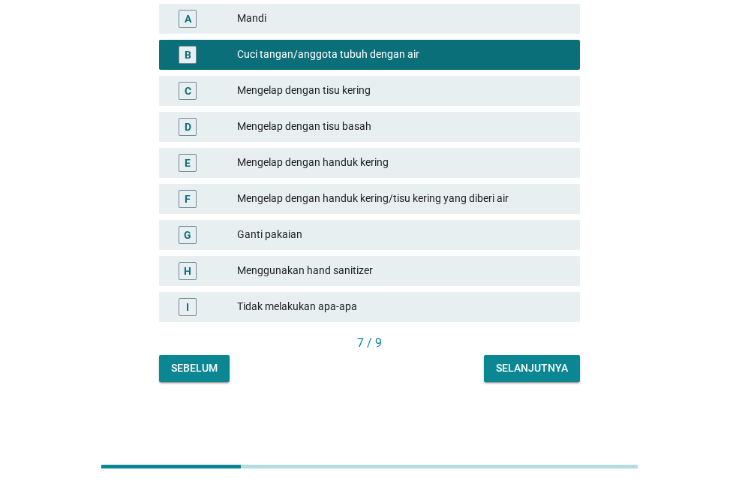
click at [518, 359] on button "Selanjutnya" at bounding box center [532, 368] width 96 height 27
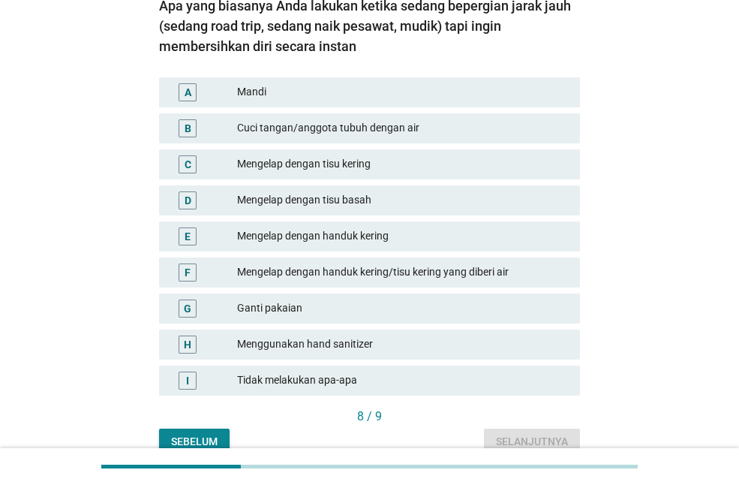
scroll to position [129, 0]
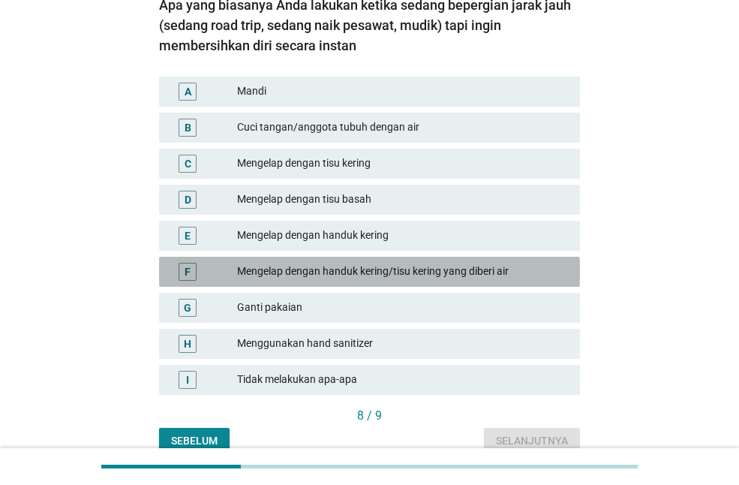
drag, startPoint x: 419, startPoint y: 272, endPoint x: 508, endPoint y: 366, distance: 128.9
click at [508, 366] on div "A Mandi B Cuci tangan/anggota tubuh dengan air C Mengelap dengan tisu kering D …" at bounding box center [369, 236] width 427 height 324
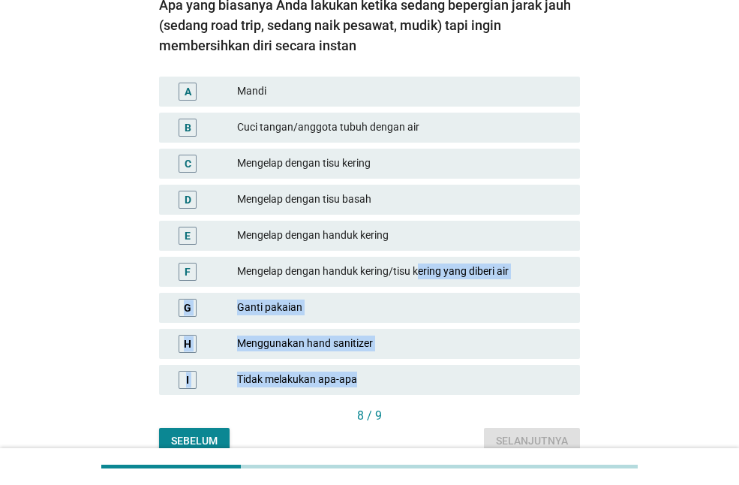
scroll to position [202, 0]
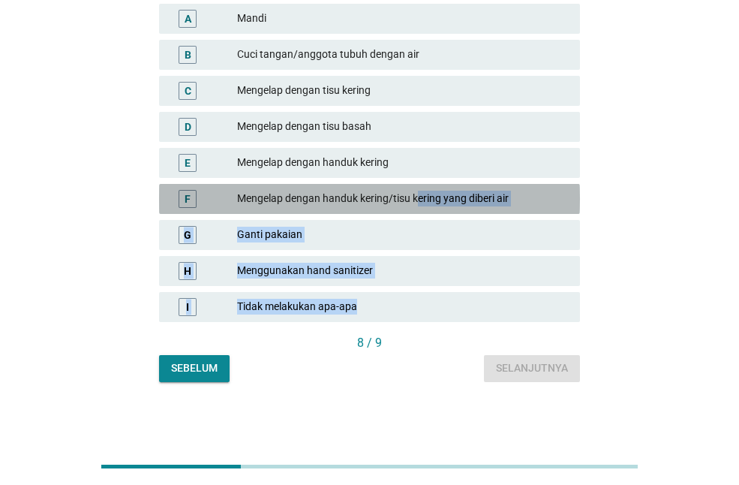
click at [531, 197] on div "Mengelap dengan handuk kering/tisu kering yang diberi air" at bounding box center [402, 199] width 331 height 18
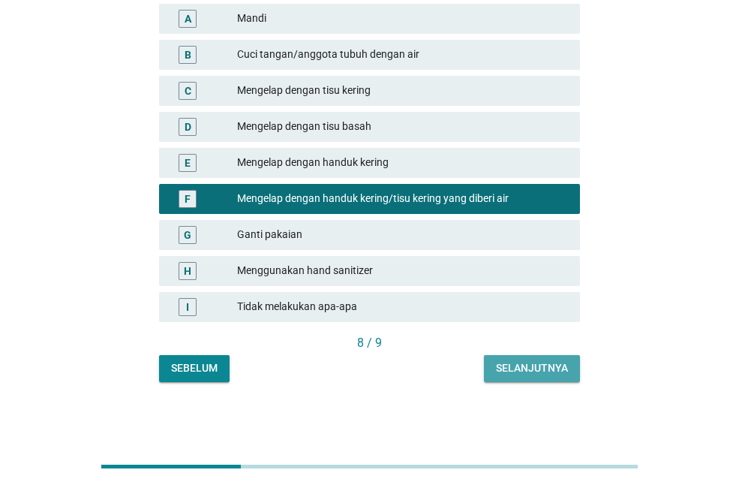
click at [506, 362] on div "Selanjutnya" at bounding box center [532, 368] width 72 height 16
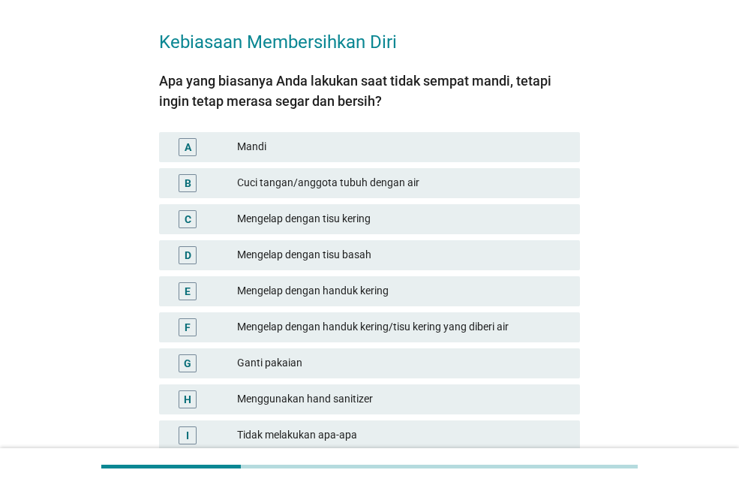
scroll to position [62, 0]
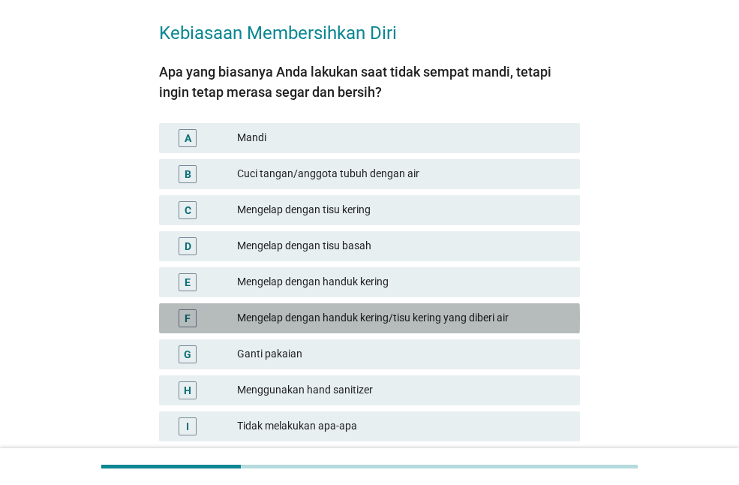
click at [427, 317] on div "Mengelap dengan handuk kering/tisu kering yang diberi air" at bounding box center [402, 318] width 331 height 18
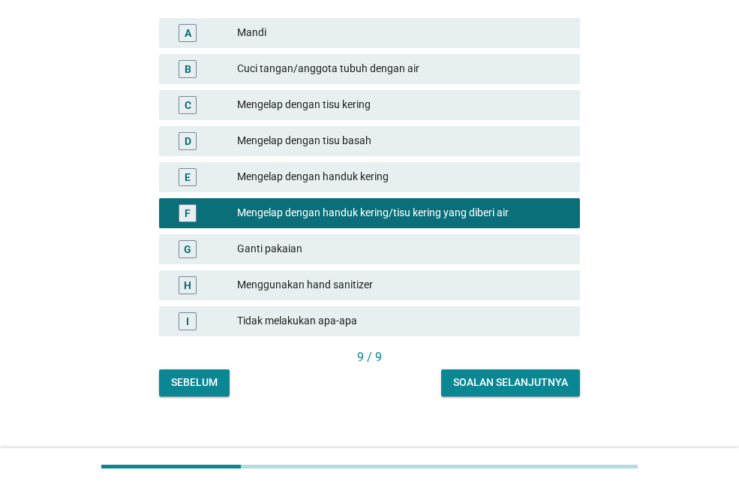
scroll to position [182, 0]
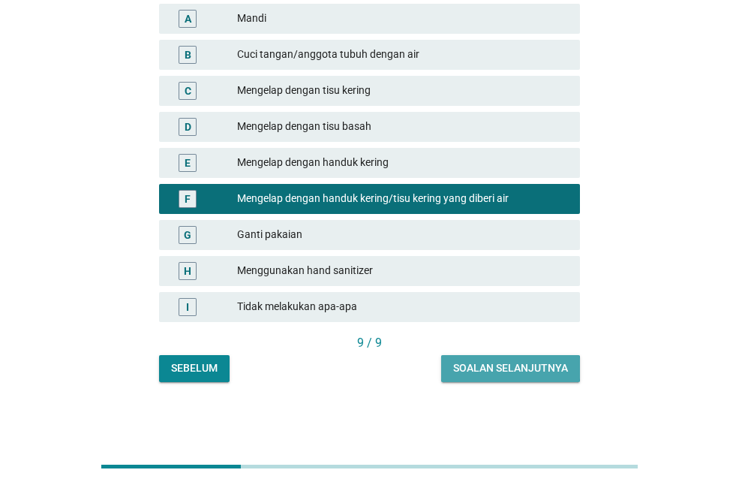
click at [472, 368] on div "Soalan selanjutnya" at bounding box center [510, 368] width 115 height 16
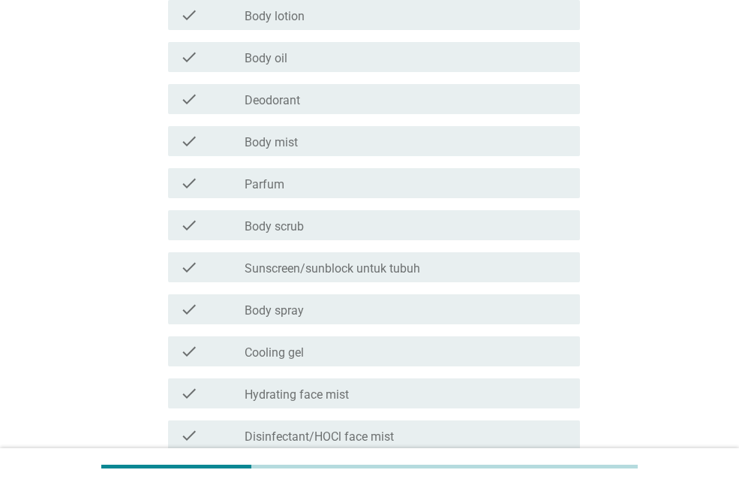
scroll to position [0, 0]
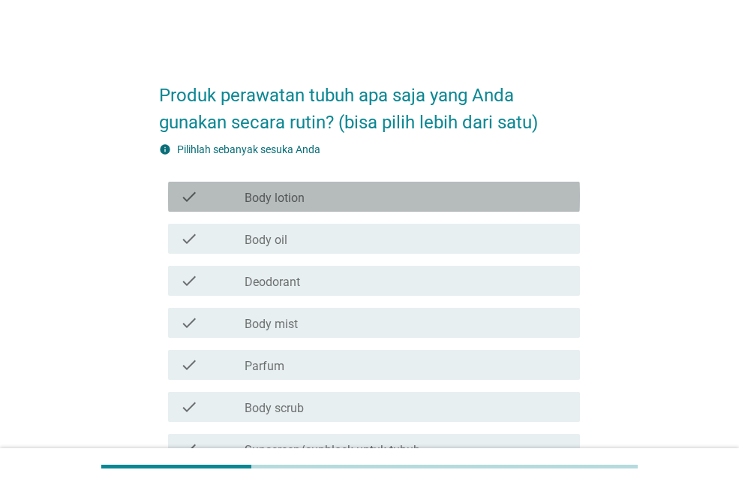
click at [347, 188] on div "check_box_outline_blank Body lotion" at bounding box center [406, 197] width 323 height 18
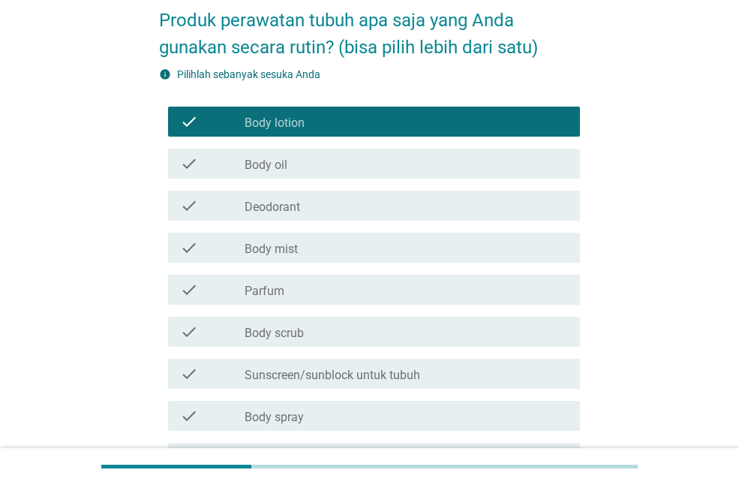
scroll to position [77, 0]
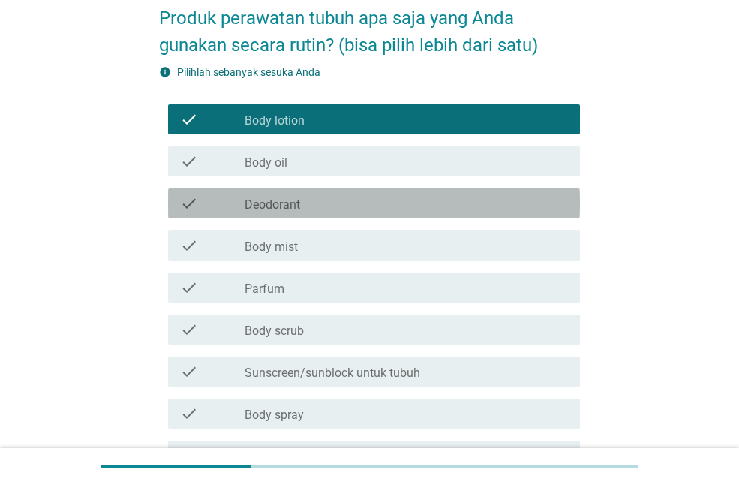
click at [350, 198] on div "check_box_outline_blank Deodorant" at bounding box center [406, 203] width 323 height 18
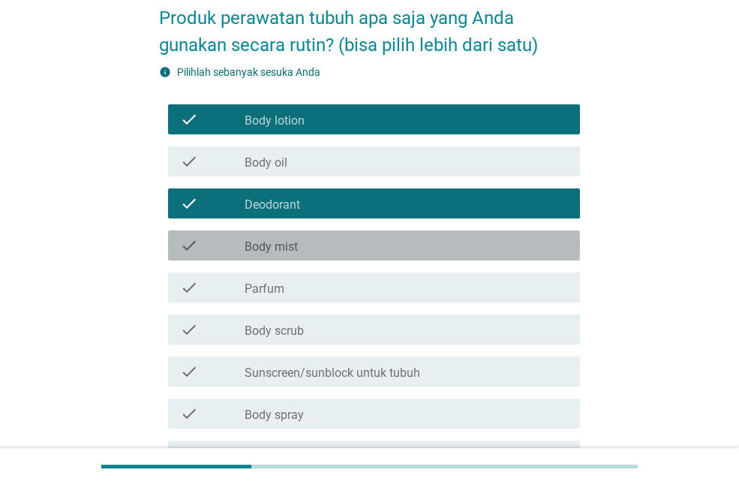
click at [308, 251] on div "check_box_outline_blank Body mist" at bounding box center [406, 245] width 323 height 18
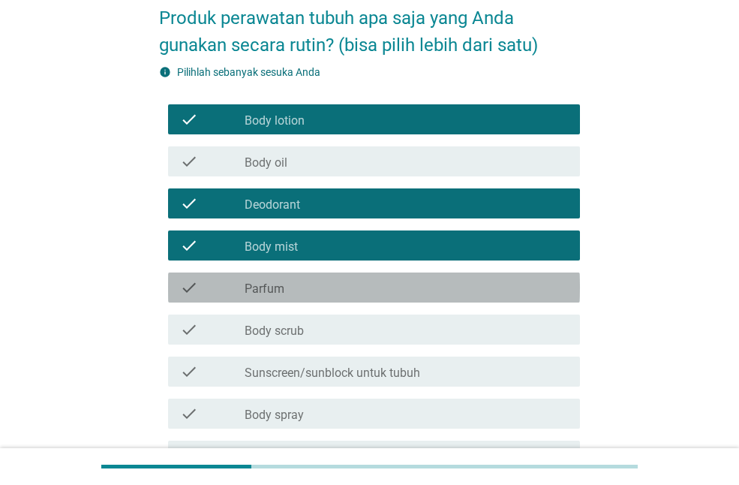
click at [294, 282] on div "check_box_outline_blank Parfum" at bounding box center [406, 287] width 323 height 18
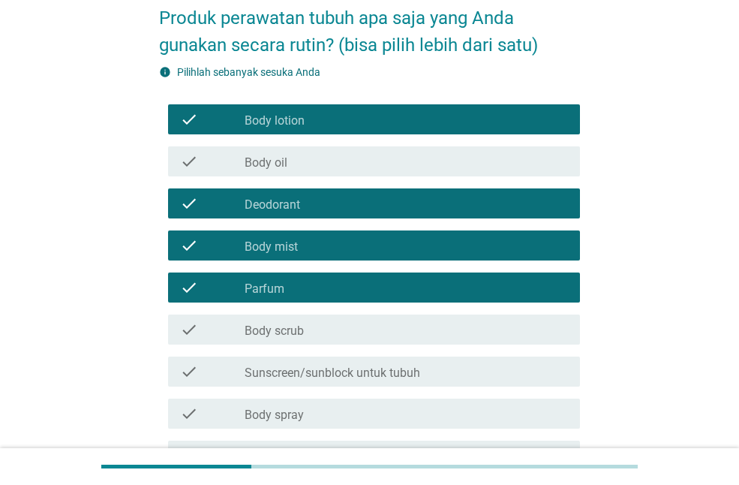
scroll to position [162, 0]
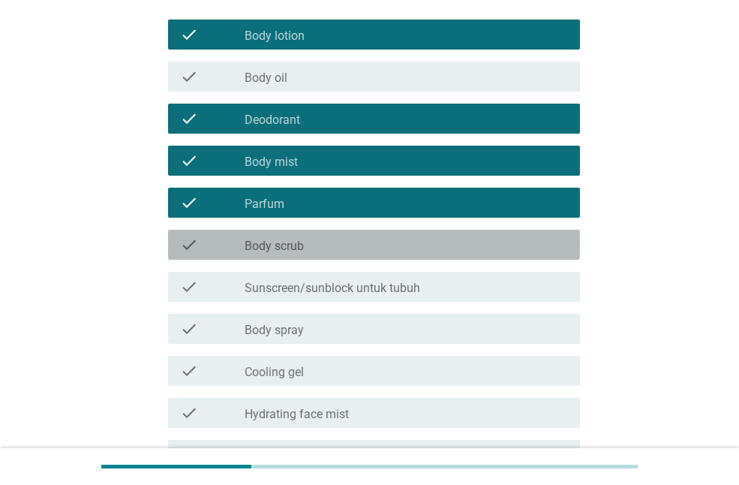
click at [312, 255] on div "check check_box_outline_blank Body scrub" at bounding box center [374, 245] width 412 height 30
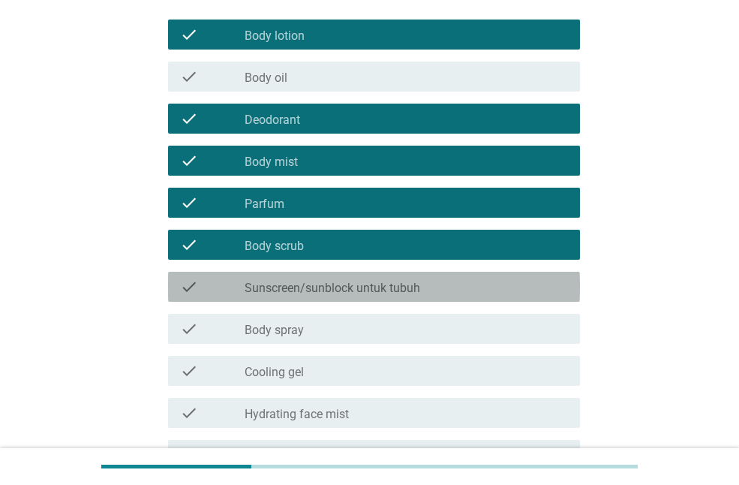
click at [306, 282] on label "Sunscreen/sunblock untuk tubuh" at bounding box center [333, 288] width 176 height 15
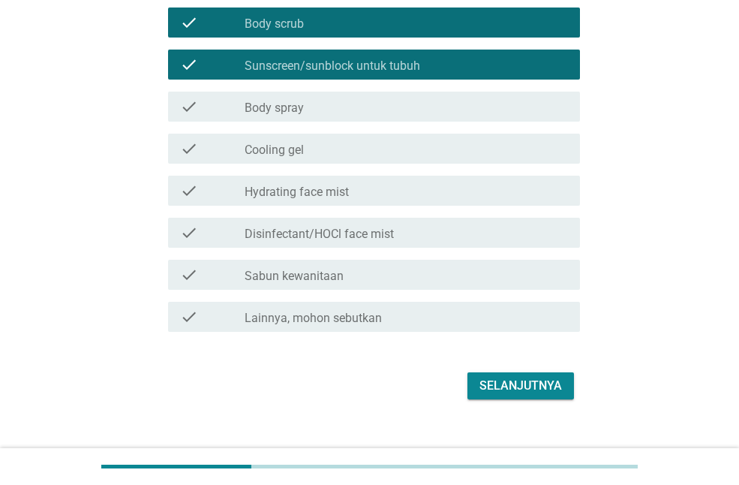
scroll to position [386, 0]
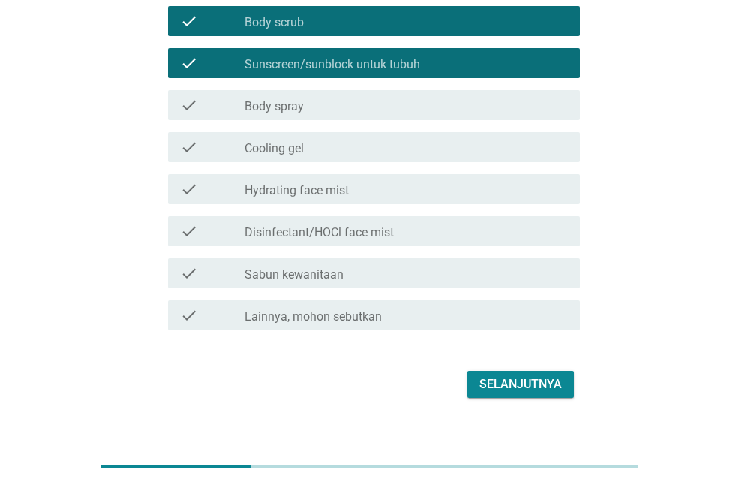
click at [485, 372] on button "Selanjutnya" at bounding box center [520, 384] width 107 height 27
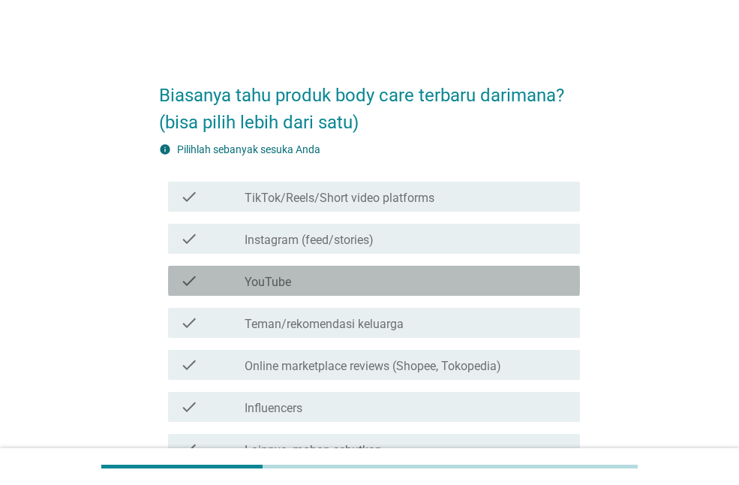
click at [377, 287] on div "check_box_outline_blank YouTube" at bounding box center [406, 281] width 323 height 18
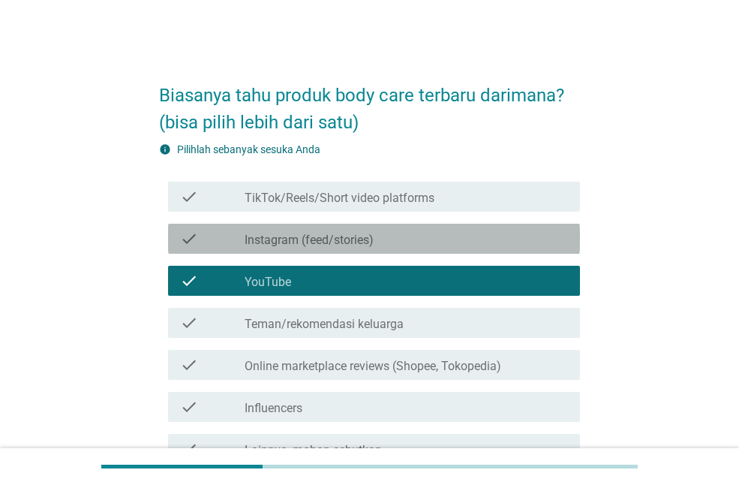
click at [368, 236] on label "Instagram (feed/stories)" at bounding box center [309, 240] width 129 height 15
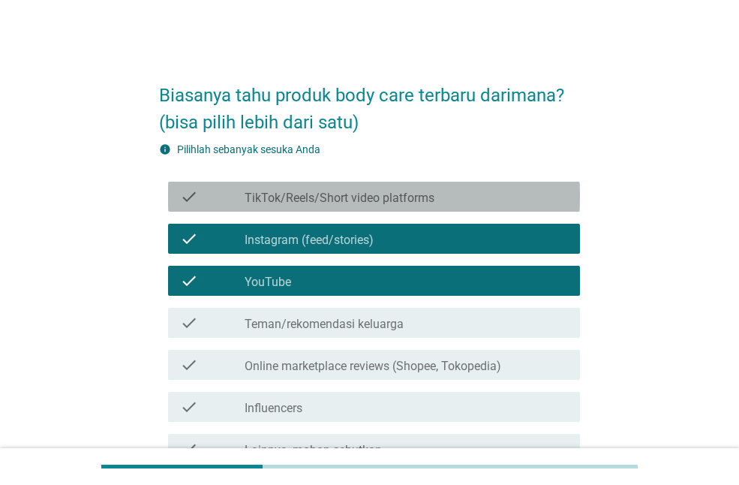
click at [390, 189] on div "check_box_outline_blank TikTok/Reels/Short video platforms" at bounding box center [406, 197] width 323 height 18
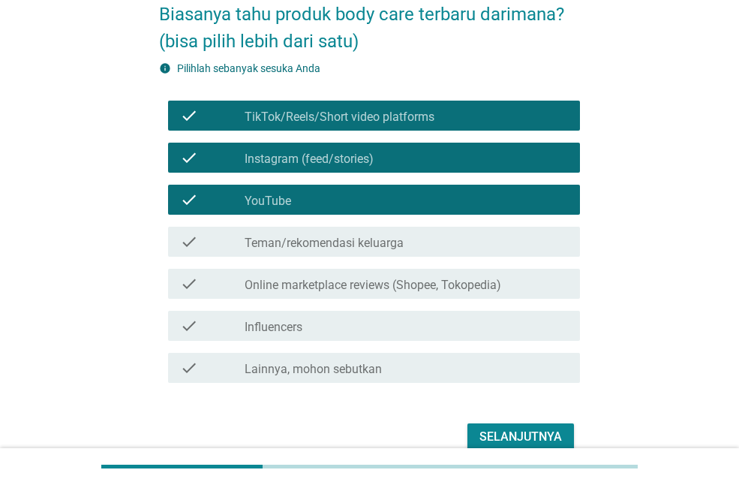
scroll to position [146, 0]
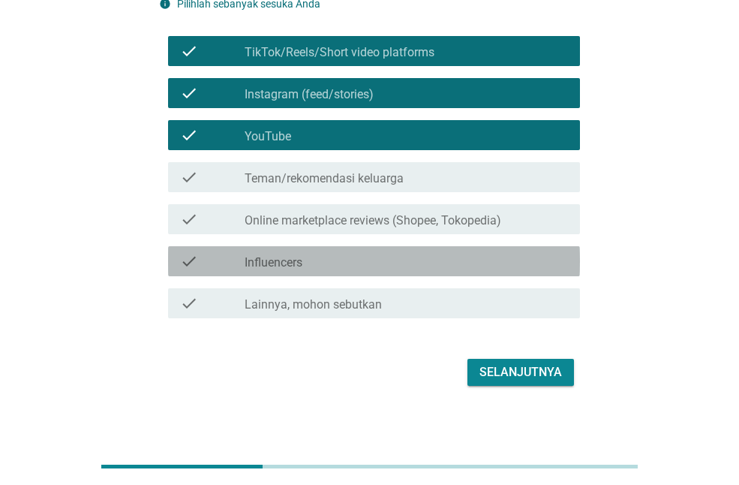
click at [311, 260] on div "check_box_outline_blank Influencers" at bounding box center [406, 261] width 323 height 18
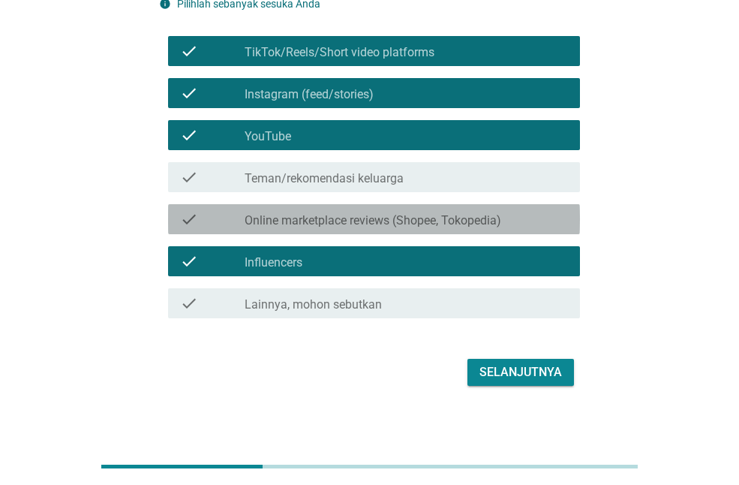
click at [353, 218] on label "Online marketplace reviews (Shopee, Tokopedia)" at bounding box center [373, 220] width 257 height 15
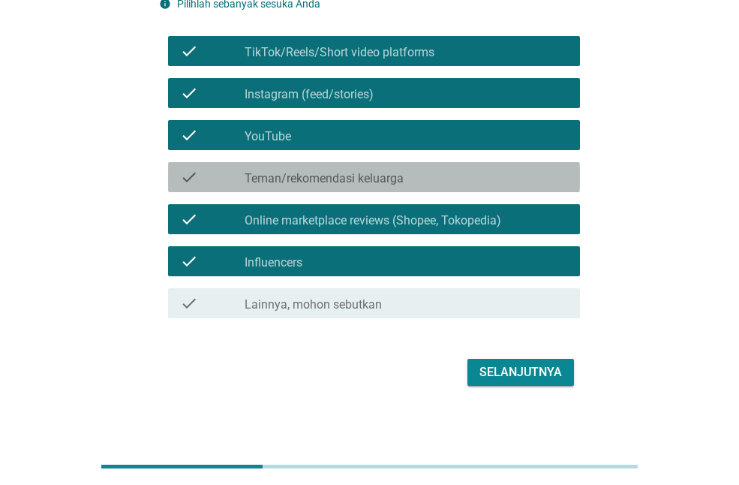
click at [380, 175] on label "Teman/rekomendasi keluarga" at bounding box center [324, 178] width 159 height 15
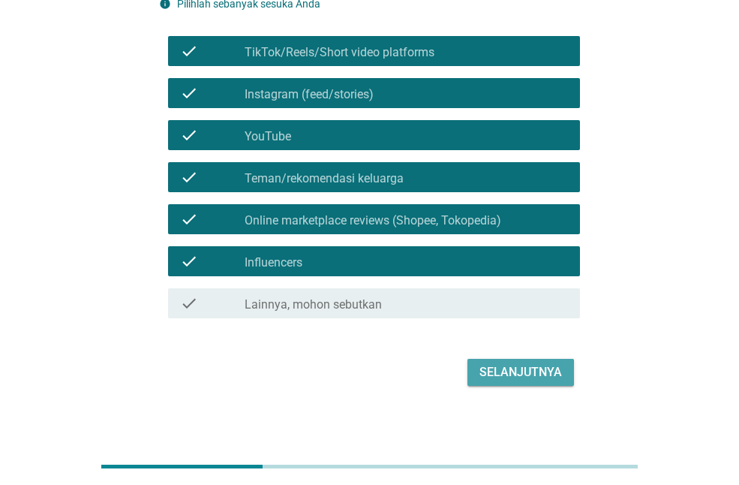
click at [486, 367] on div "Selanjutnya" at bounding box center [520, 372] width 83 height 18
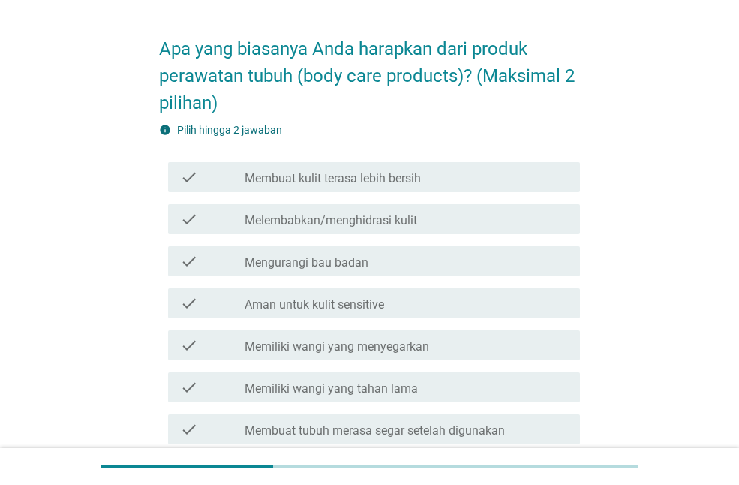
scroll to position [97, 0]
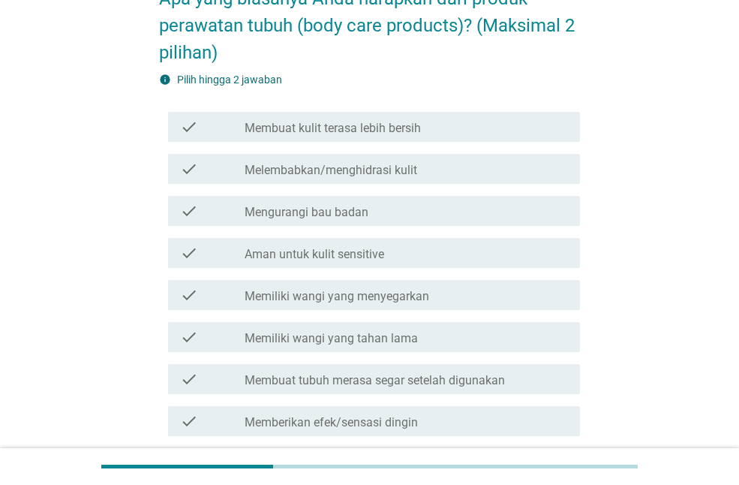
click at [361, 244] on div "check_box_outline_blank Aman untuk kulit sensitive" at bounding box center [406, 253] width 323 height 18
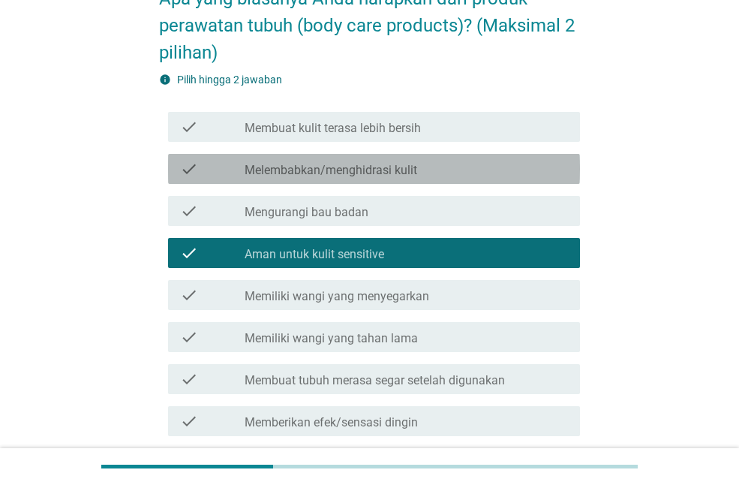
click at [367, 168] on label "Melembabkan/menghidrasi kulit" at bounding box center [331, 170] width 173 height 15
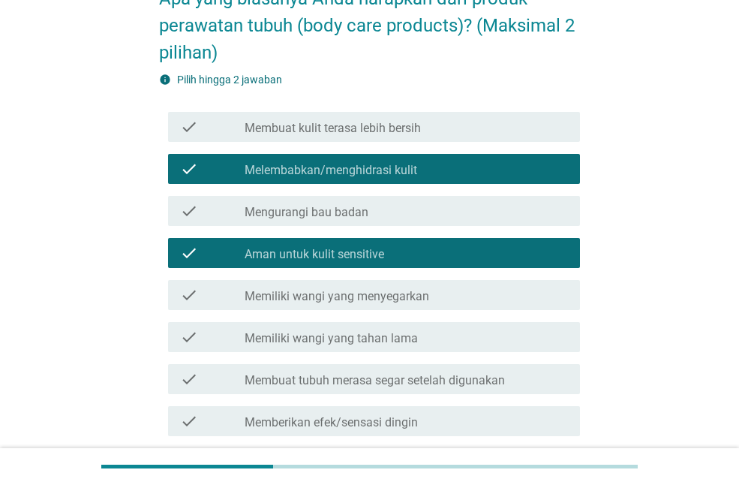
scroll to position [245, 0]
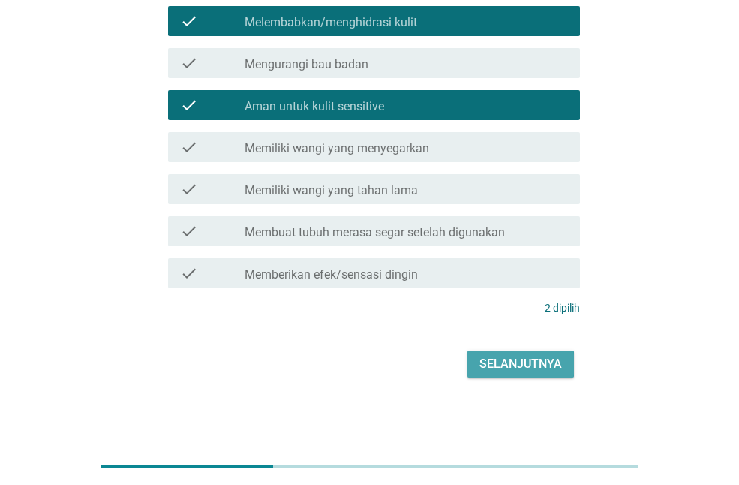
click at [482, 362] on div "Selanjutnya" at bounding box center [520, 364] width 83 height 18
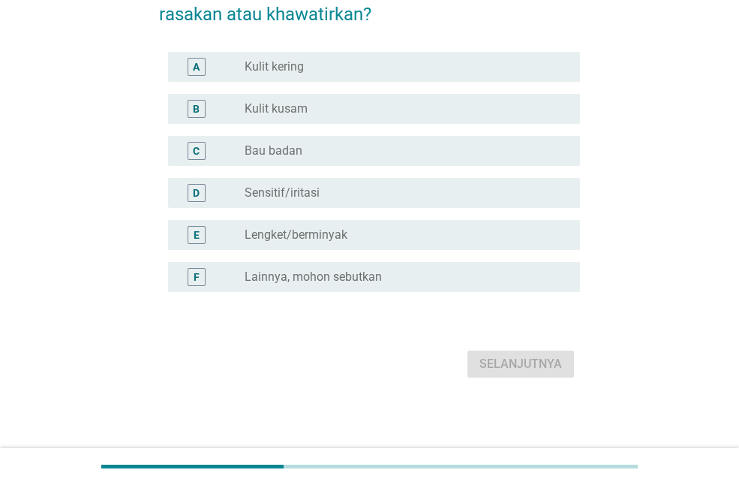
scroll to position [0, 0]
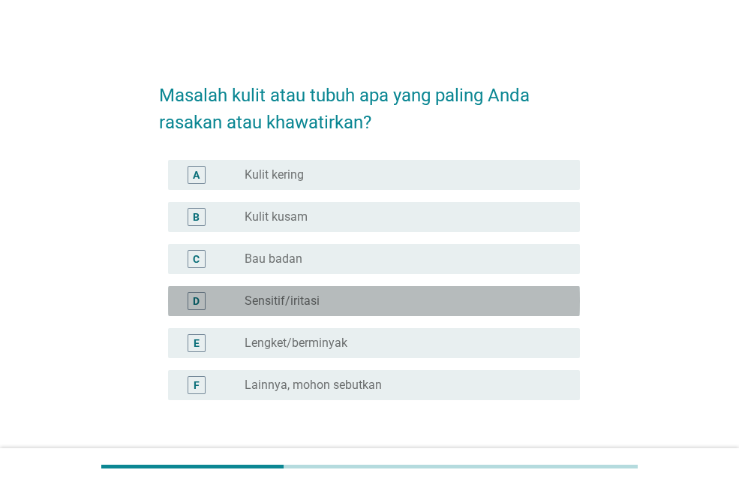
click at [318, 292] on div "radio_button_unchecked Sensitif/iritasi" at bounding box center [406, 301] width 323 height 18
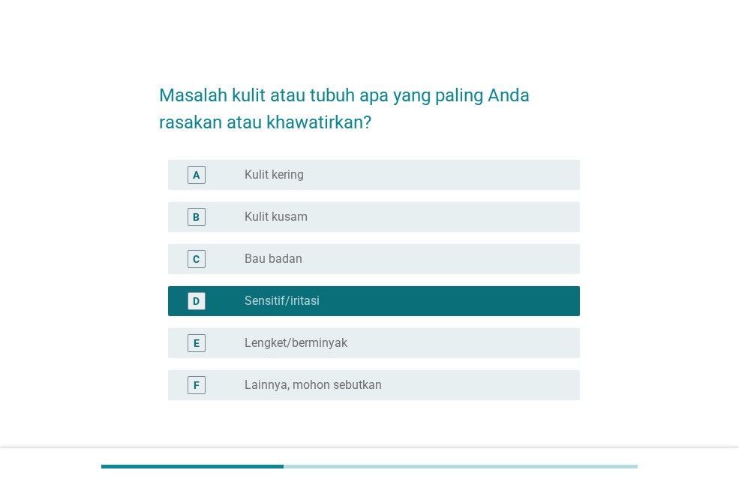
scroll to position [108, 0]
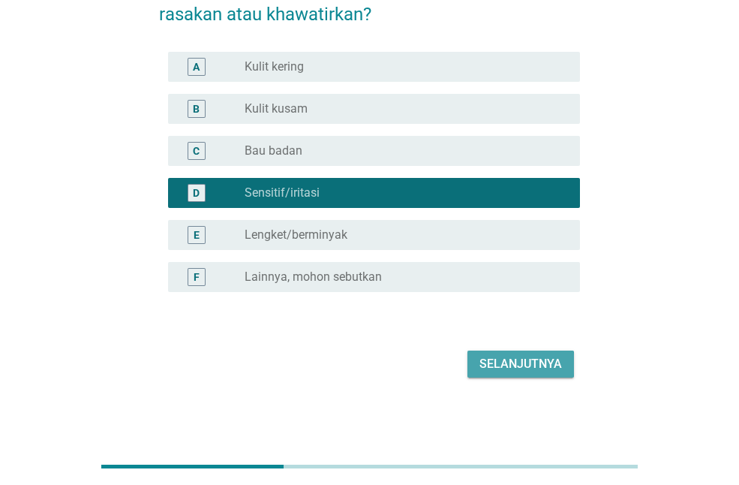
click at [499, 368] on div "Selanjutnya" at bounding box center [520, 364] width 83 height 18
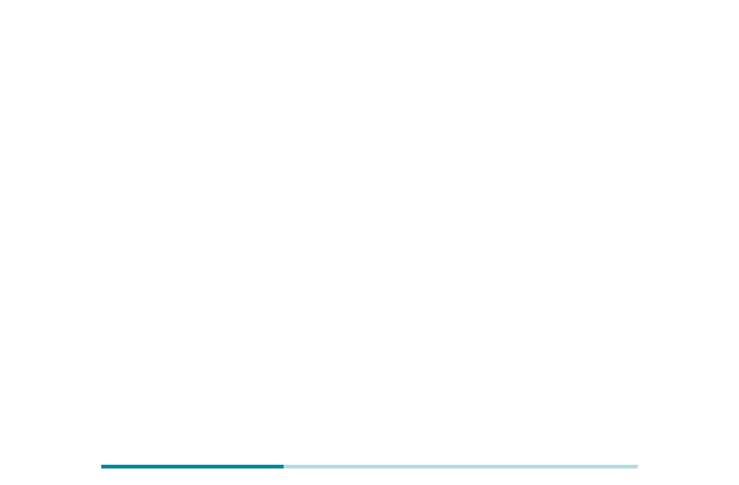
scroll to position [0, 0]
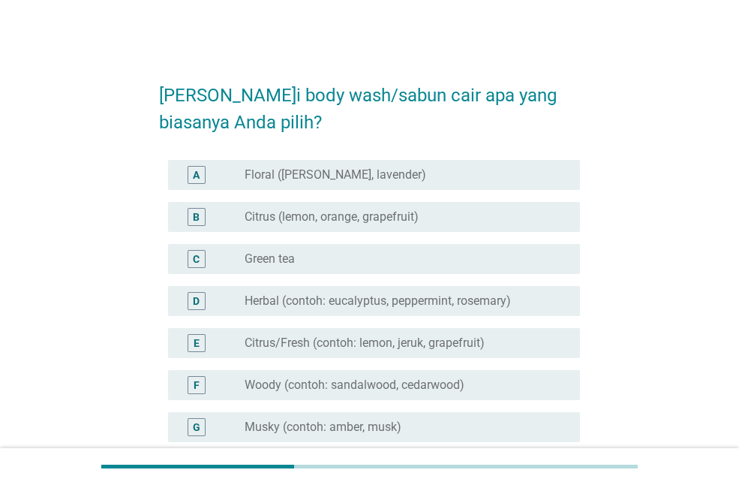
click at [293, 251] on label "Green tea" at bounding box center [270, 258] width 50 height 15
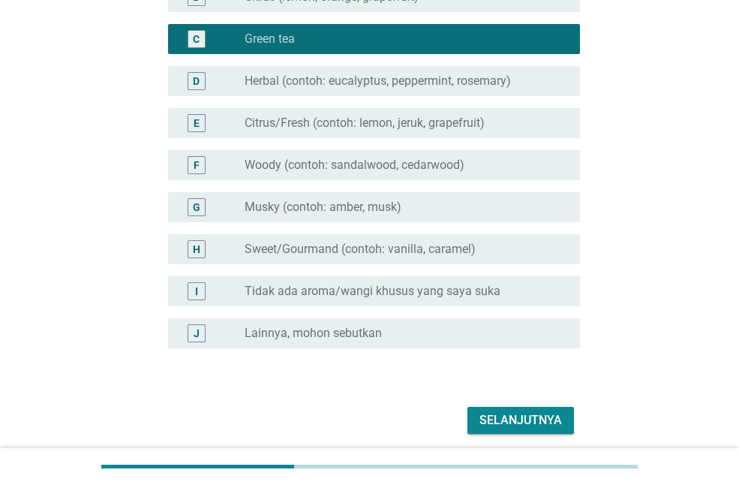
scroll to position [221, 0]
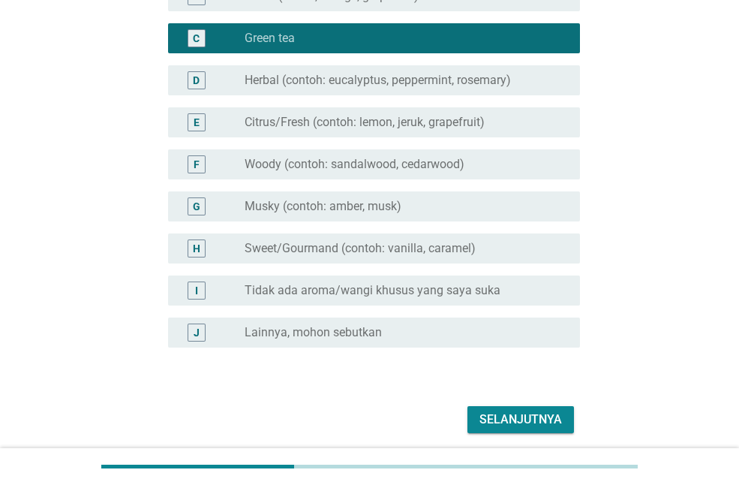
click at [509, 422] on div "Selanjutnya" at bounding box center [520, 419] width 83 height 18
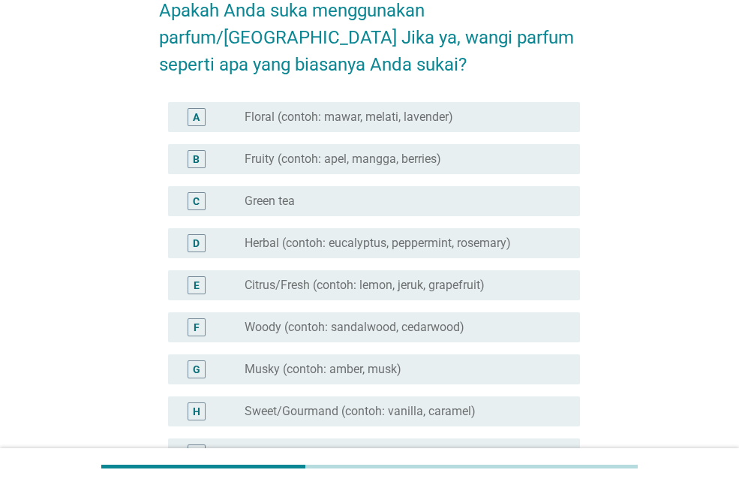
scroll to position [87, 0]
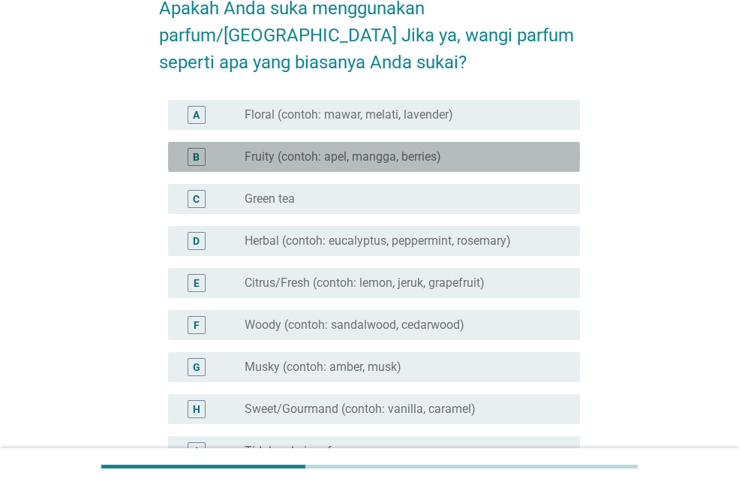
click at [392, 146] on div "B radio_button_unchecked Fruity (contoh: apel, mangga, berries)" at bounding box center [374, 157] width 412 height 30
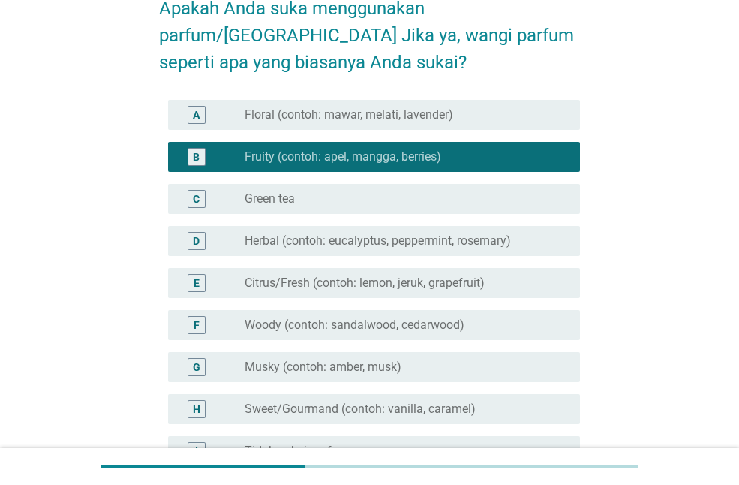
scroll to position [303, 0]
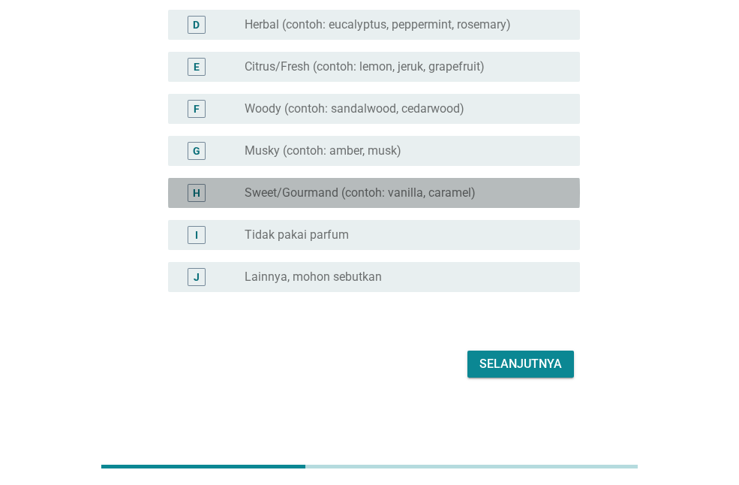
click at [490, 182] on div "H radio_button_unchecked Sweet/Gourmand (contoh: vanilla, caramel)" at bounding box center [374, 193] width 412 height 30
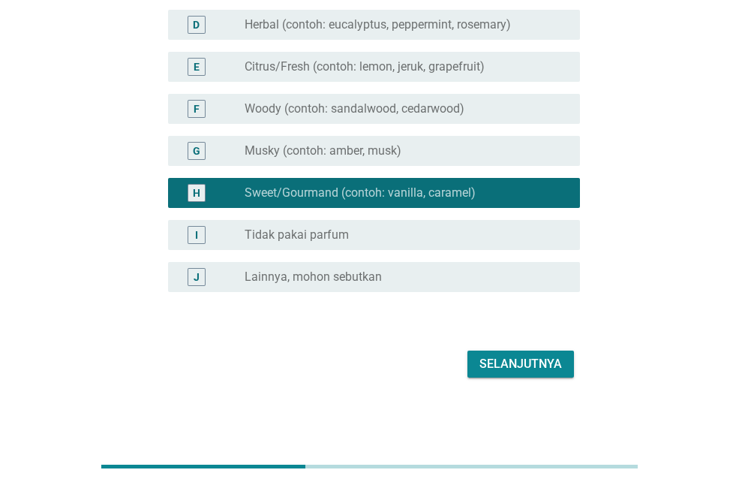
click at [490, 347] on div "Selanjutnya" at bounding box center [369, 364] width 421 height 36
click at [490, 358] on div "Selanjutnya" at bounding box center [520, 364] width 83 height 18
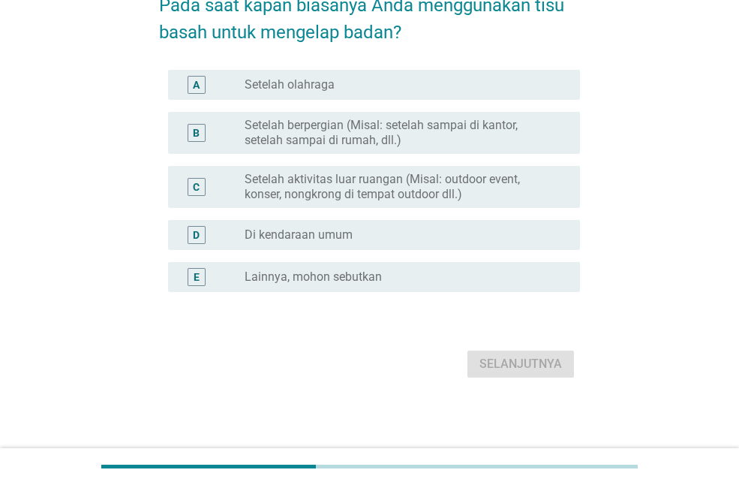
scroll to position [0, 0]
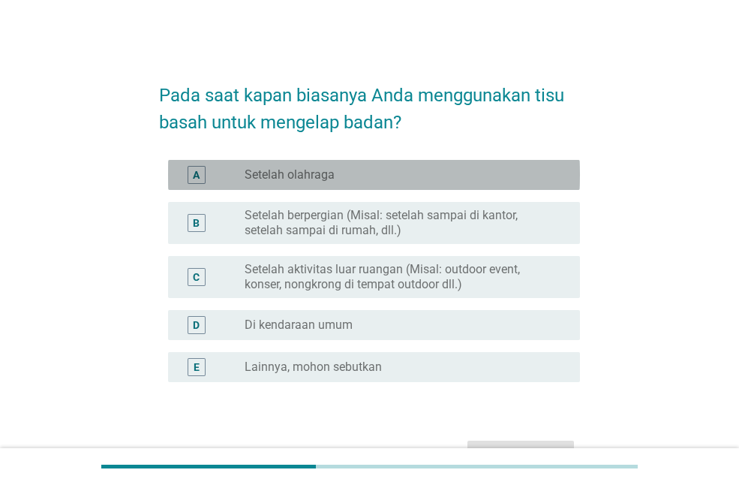
click at [389, 167] on div "radio_button_unchecked Setelah olahraga" at bounding box center [400, 174] width 311 height 15
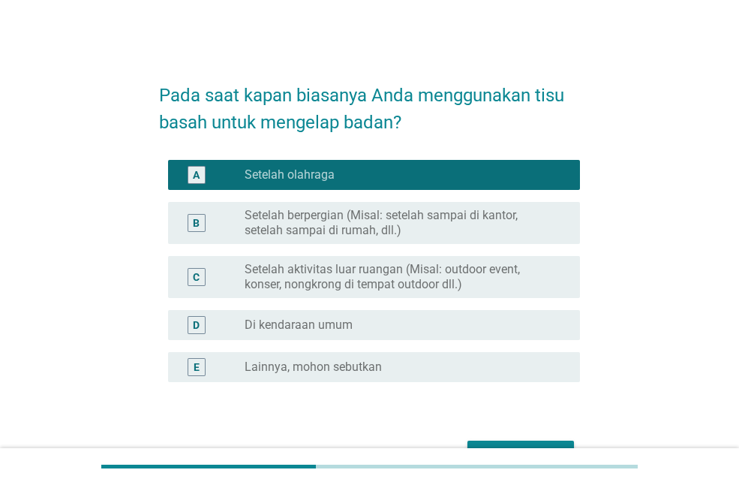
scroll to position [90, 0]
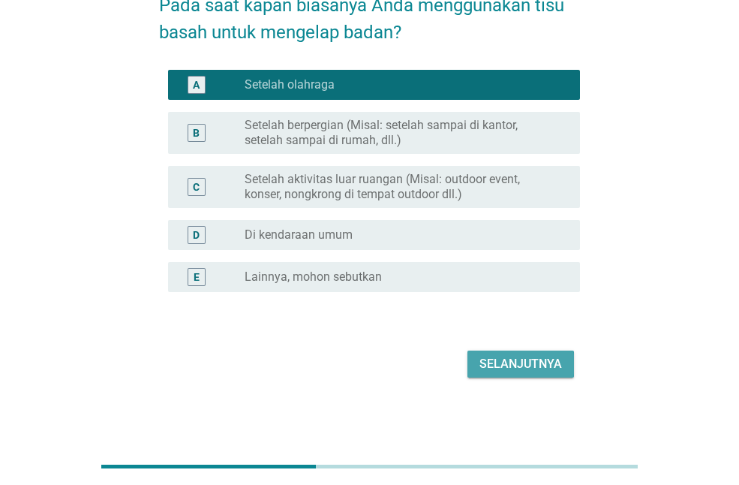
click at [525, 369] on div "Selanjutnya" at bounding box center [520, 364] width 83 height 18
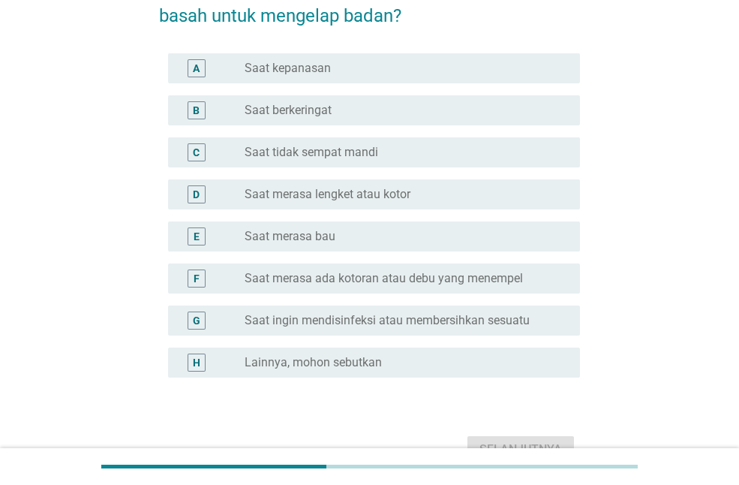
scroll to position [110, 0]
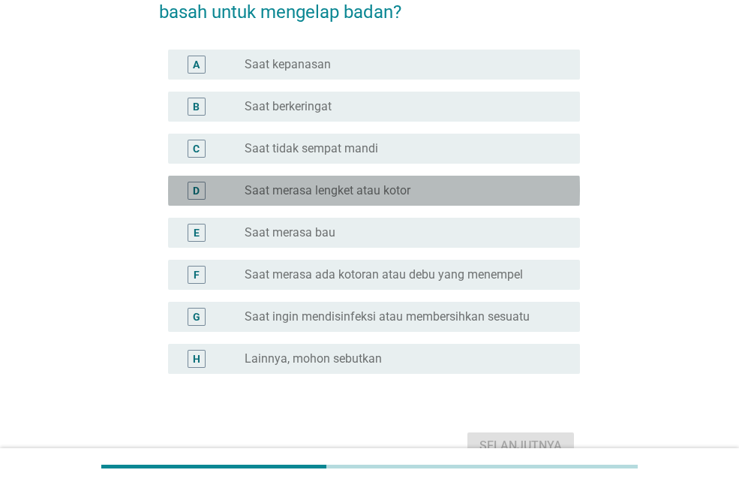
click at [407, 184] on label "Saat merasa lengket atau kotor" at bounding box center [328, 190] width 166 height 15
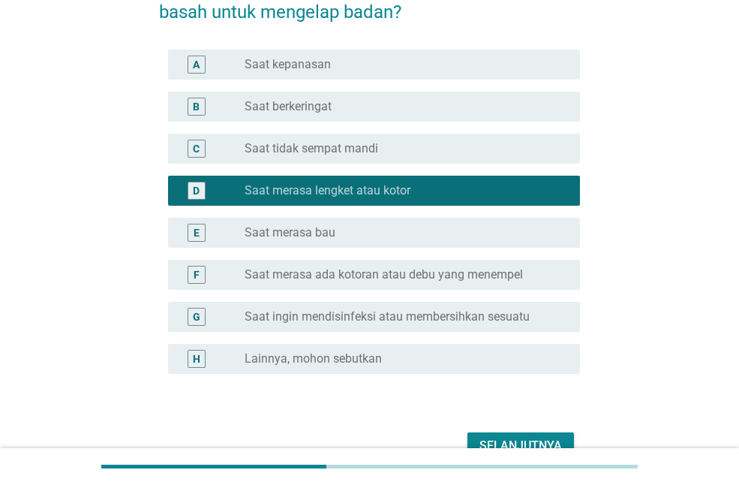
scroll to position [192, 0]
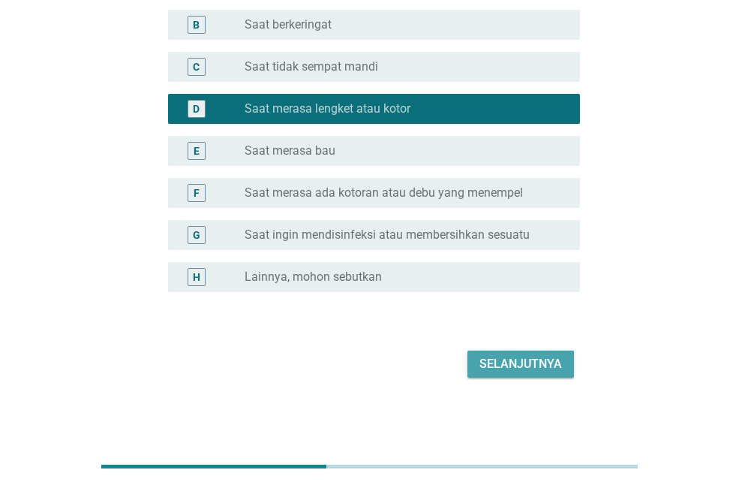
click at [506, 357] on div "Selanjutnya" at bounding box center [520, 364] width 83 height 18
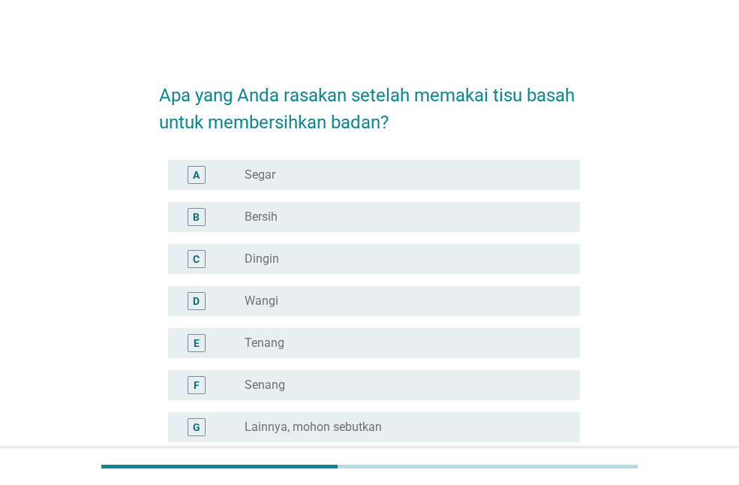
scroll to position [5, 0]
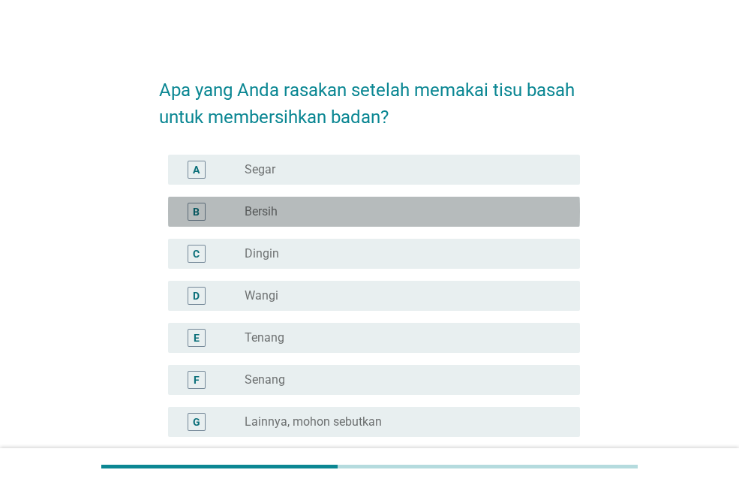
click at [428, 212] on div "radio_button_unchecked Bersih" at bounding box center [400, 211] width 311 height 15
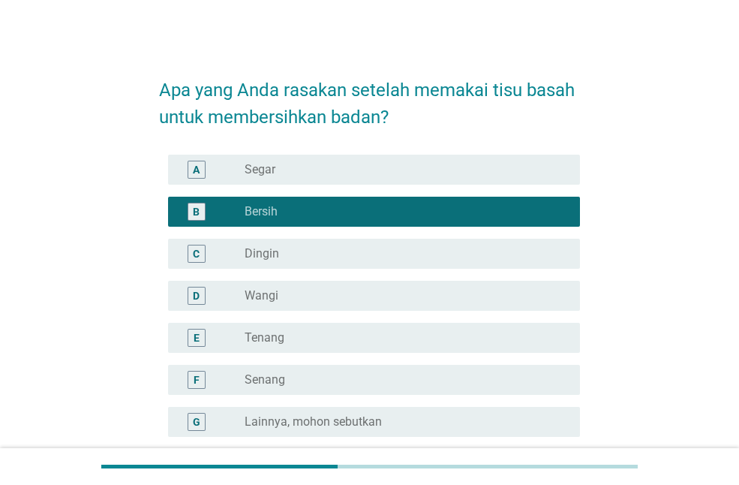
scroll to position [150, 0]
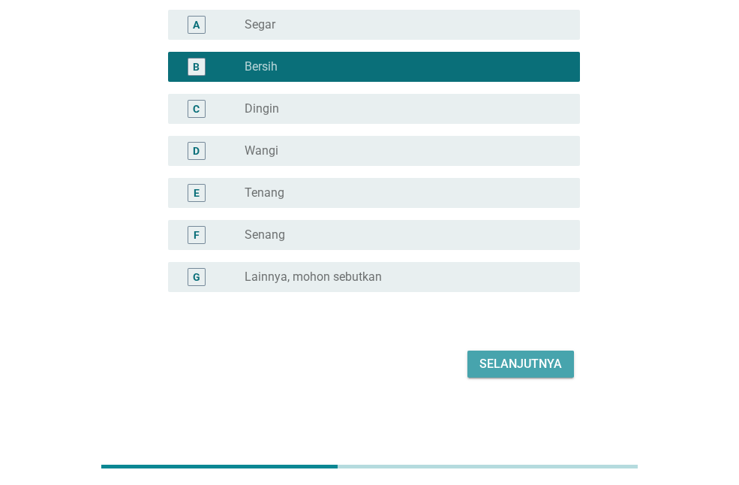
click at [521, 357] on div "Selanjutnya" at bounding box center [520, 364] width 83 height 18
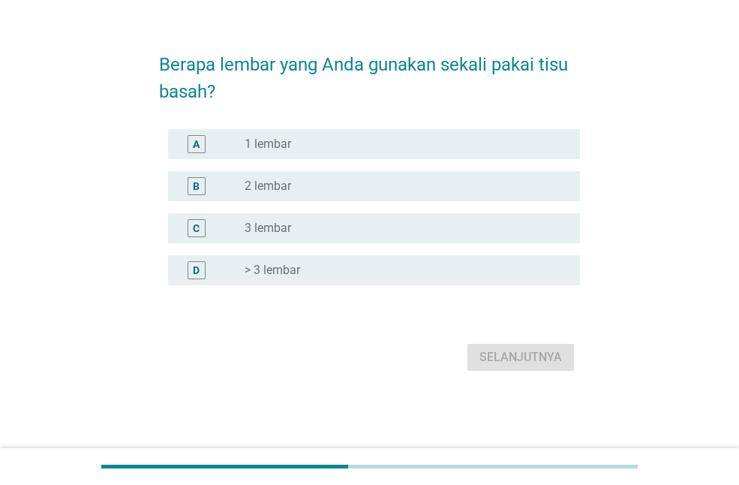
scroll to position [0, 0]
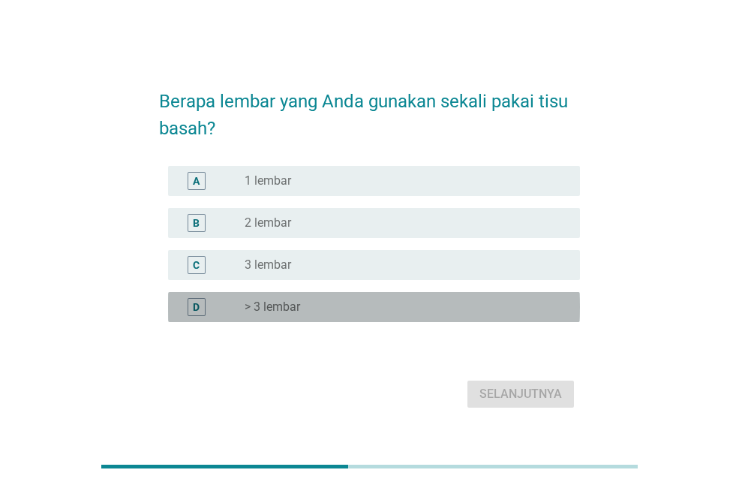
click at [303, 306] on div "radio_button_unchecked > 3 lembar" at bounding box center [400, 306] width 311 height 15
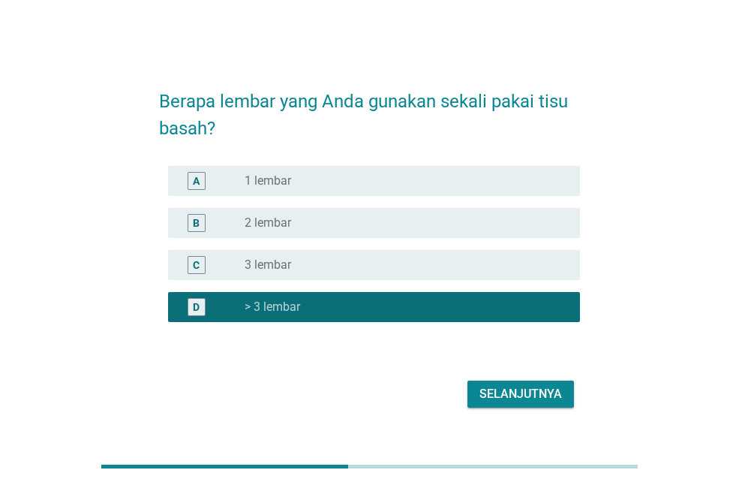
click at [532, 389] on div "Selanjutnya" at bounding box center [520, 394] width 83 height 18
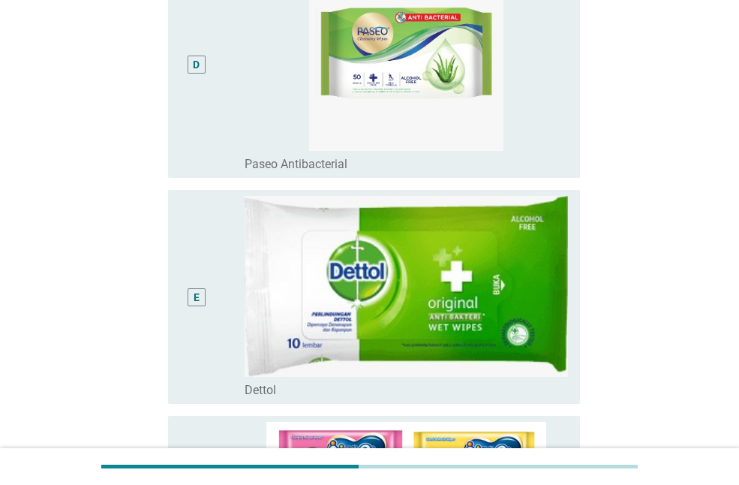
scroll to position [926, 0]
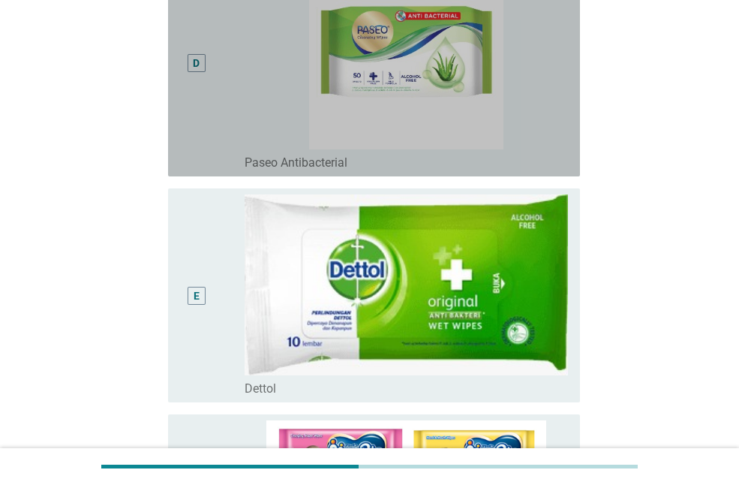
click at [225, 95] on div "D" at bounding box center [212, 63] width 65 height 215
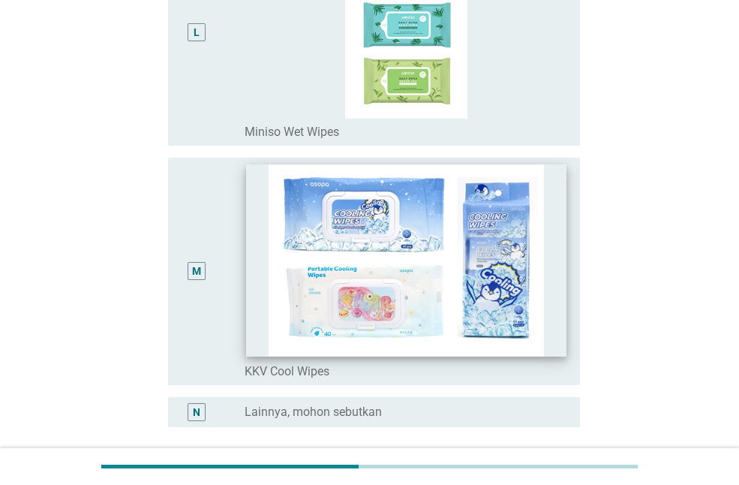
scroll to position [2956, 0]
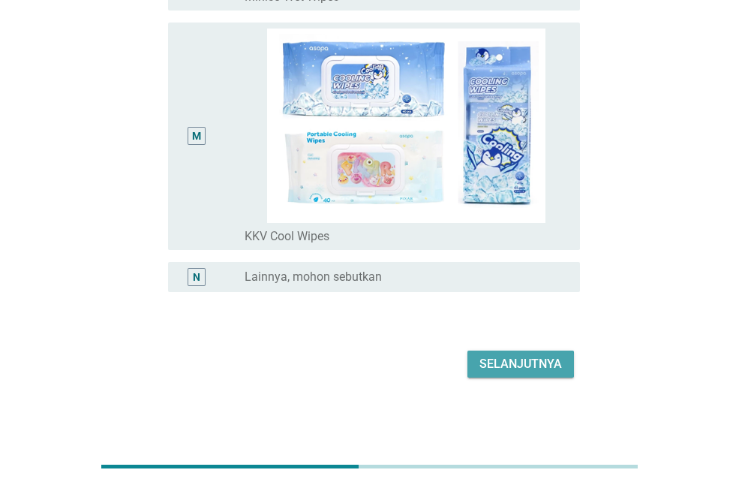
click at [500, 372] on div "Selanjutnya" at bounding box center [520, 364] width 83 height 18
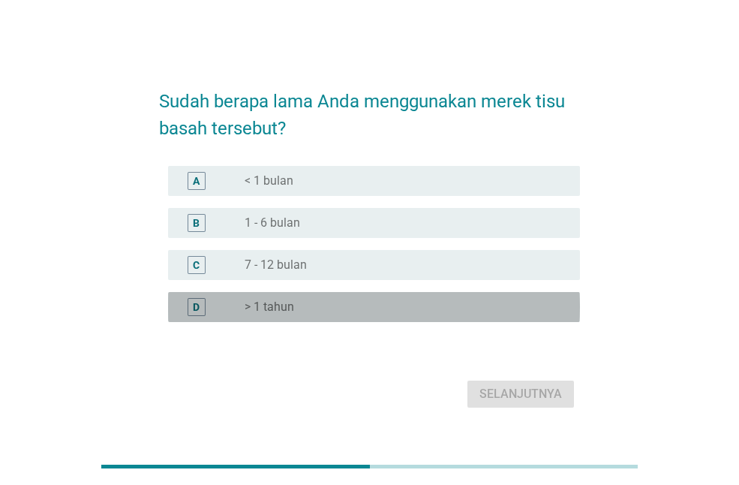
click at [391, 294] on div "D radio_button_unchecked > 1 tahun" at bounding box center [374, 307] width 412 height 30
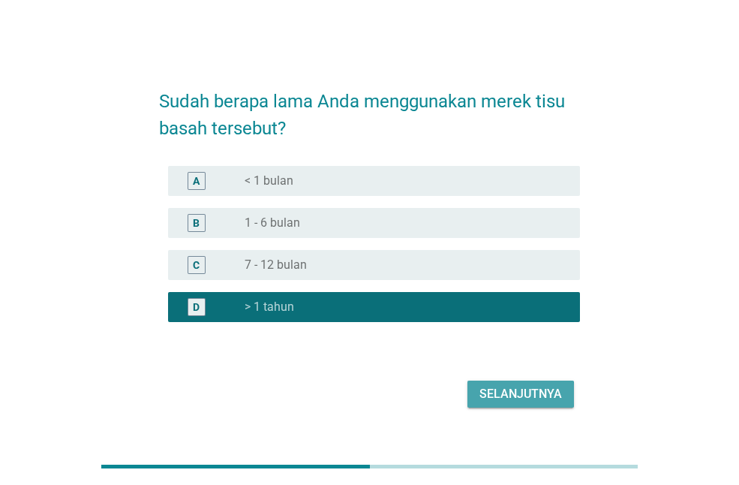
click at [498, 395] on div "Selanjutnya" at bounding box center [520, 394] width 83 height 18
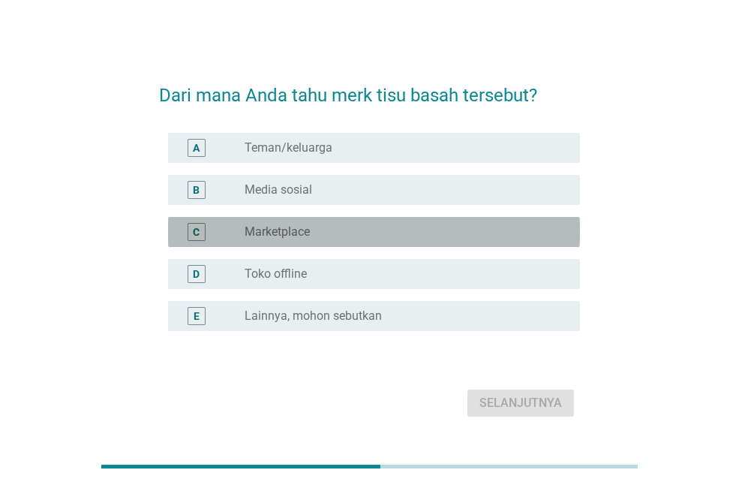
click at [401, 227] on div "radio_button_unchecked Marketplace" at bounding box center [400, 231] width 311 height 15
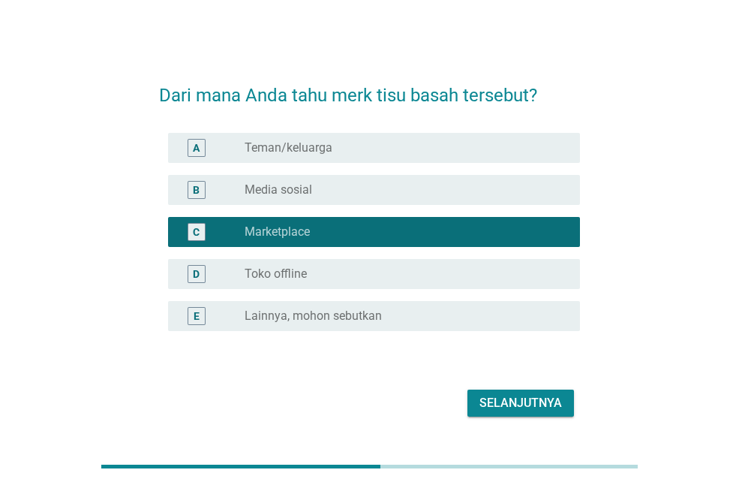
drag, startPoint x: 450, startPoint y: 200, endPoint x: 493, endPoint y: 205, distance: 43.1
click at [493, 205] on div "B radio_button_unchecked Media sosial" at bounding box center [369, 190] width 421 height 42
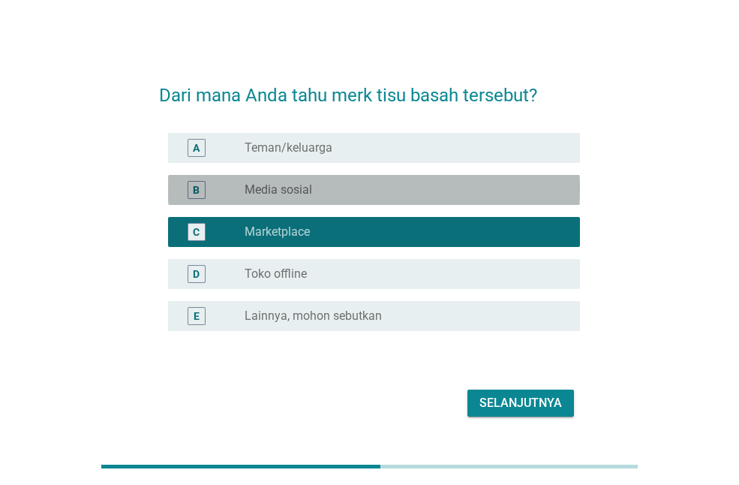
click at [485, 197] on div "radio_button_unchecked Media sosial" at bounding box center [400, 189] width 311 height 15
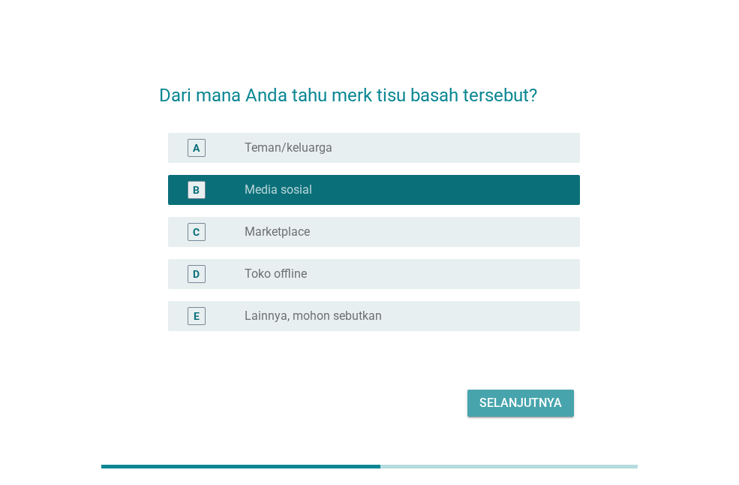
click at [511, 392] on button "Selanjutnya" at bounding box center [520, 402] width 107 height 27
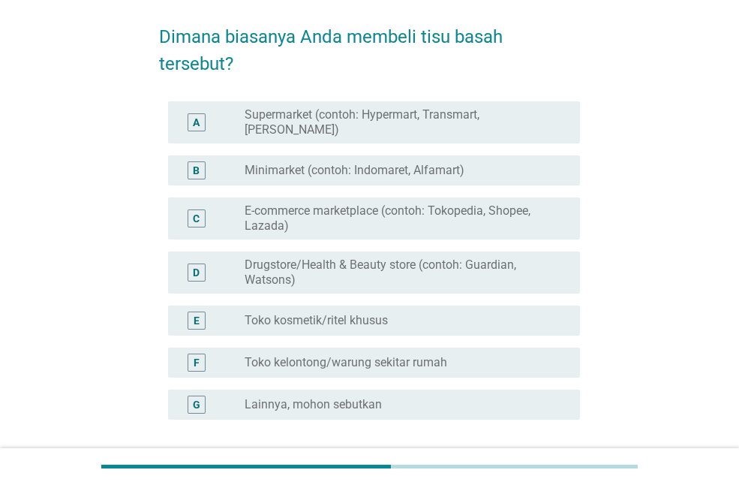
scroll to position [66, 0]
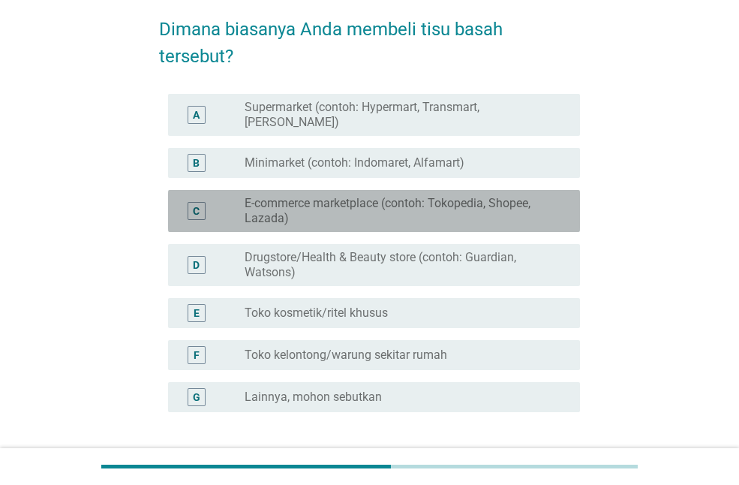
click at [410, 197] on label "E-commerce marketplace (contoh: Tokopedia, Shopee, Lazada)" at bounding box center [400, 211] width 311 height 30
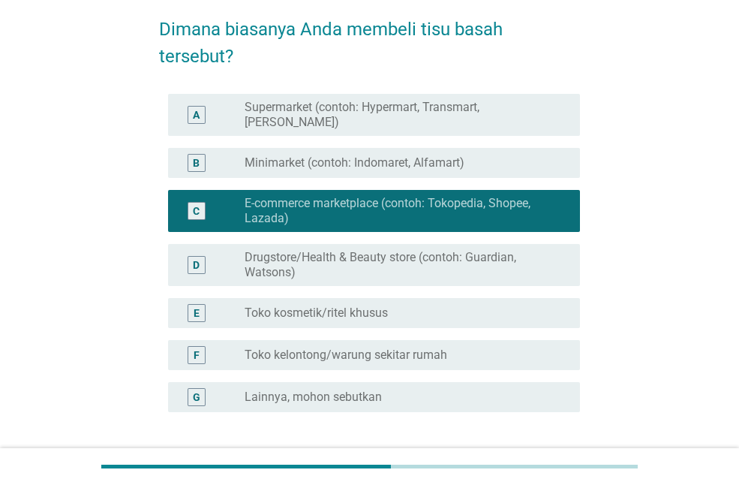
scroll to position [174, 0]
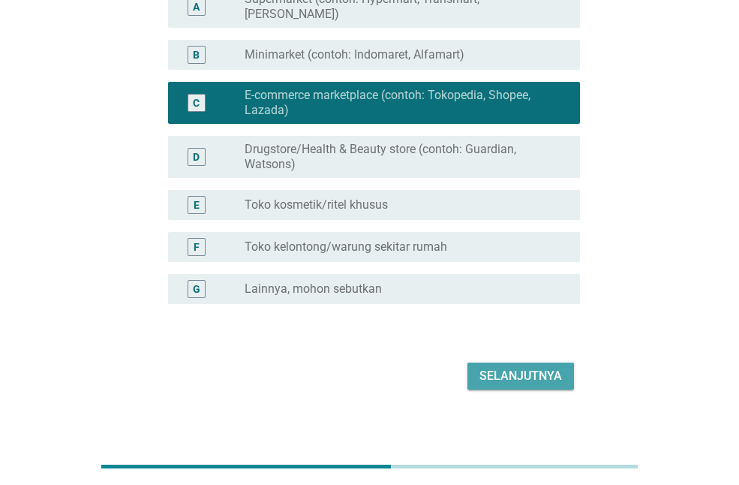
click at [488, 367] on div "Selanjutnya" at bounding box center [520, 376] width 83 height 18
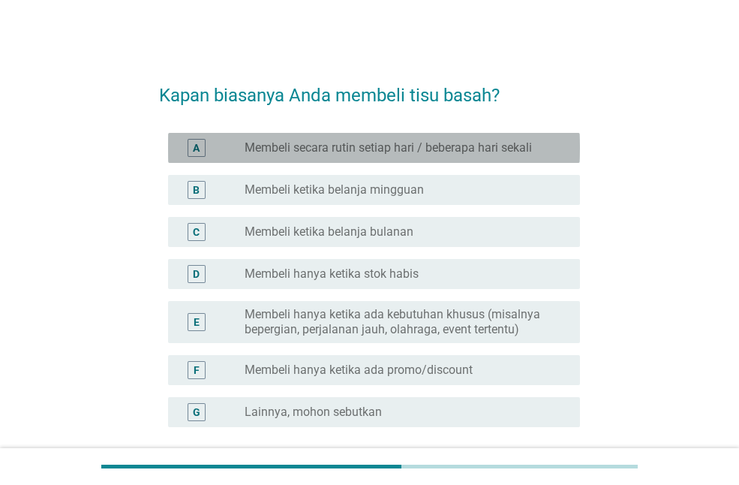
click at [414, 159] on div "A radio_button_unchecked Membeli secara rutin setiap hari / beberapa hari sekali" at bounding box center [374, 148] width 412 height 30
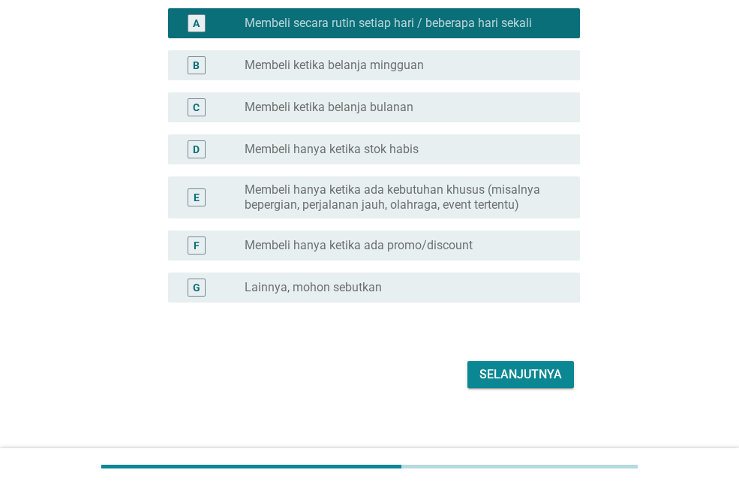
scroll to position [135, 0]
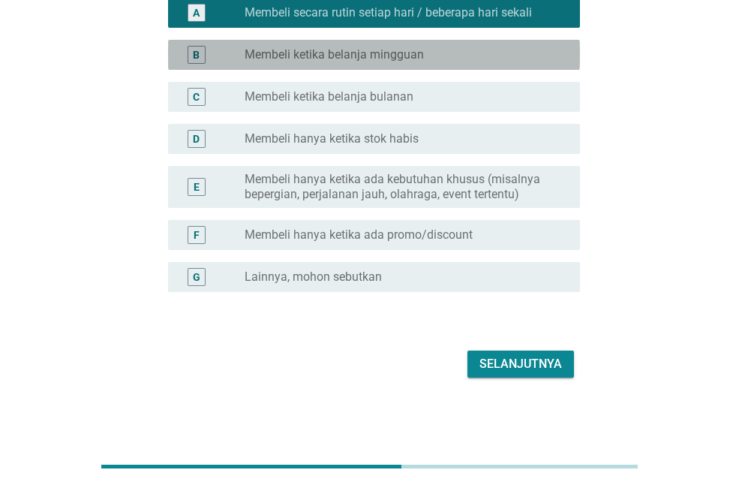
click at [469, 52] on div "radio_button_unchecked Membeli ketika belanja mingguan" at bounding box center [400, 54] width 311 height 15
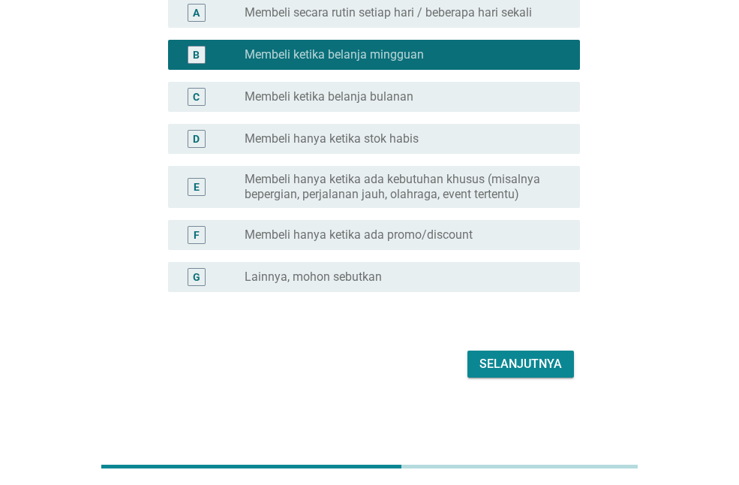
click at [526, 352] on button "Selanjutnya" at bounding box center [520, 363] width 107 height 27
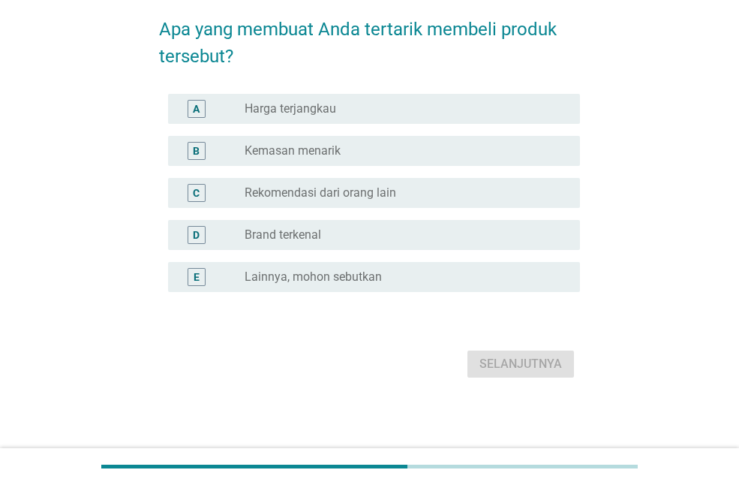
scroll to position [0, 0]
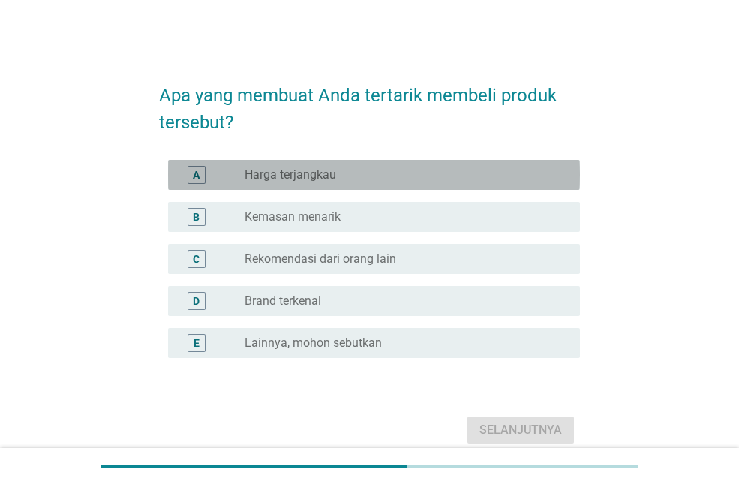
click at [341, 182] on div "radio_button_unchecked Harga terjangkau" at bounding box center [400, 174] width 311 height 15
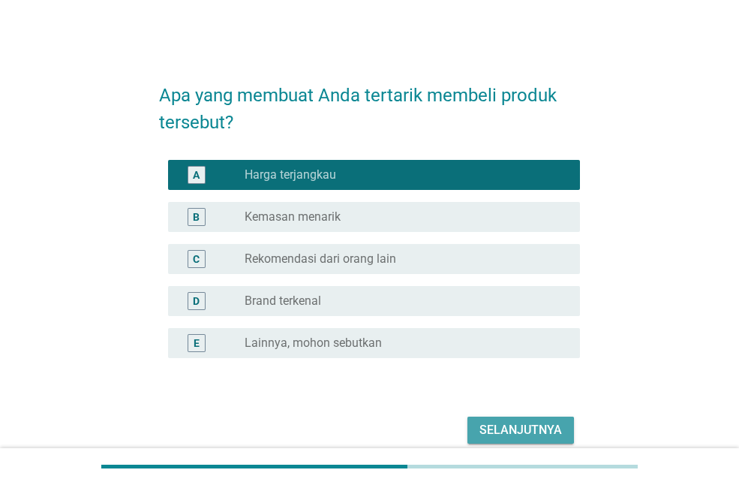
click at [493, 421] on div "Selanjutnya" at bounding box center [520, 430] width 83 height 18
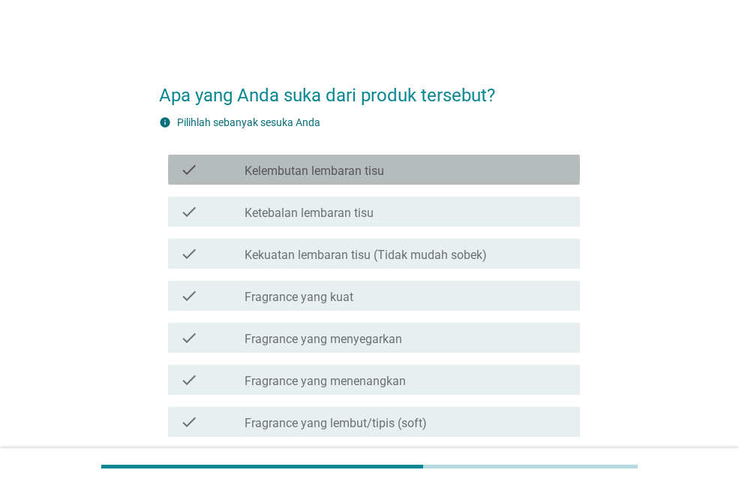
click at [403, 176] on div "check_box_outline_blank Kelembutan lembaran tisu" at bounding box center [406, 170] width 323 height 18
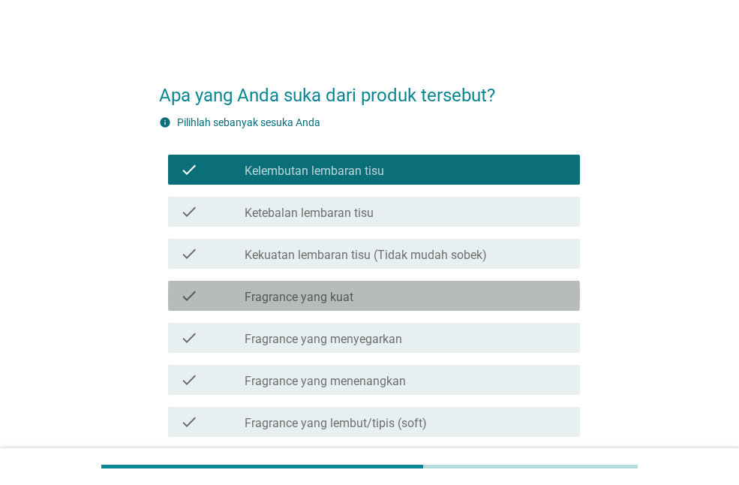
click at [394, 287] on div "check_box_outline_blank Fragrance yang kuat" at bounding box center [406, 296] width 323 height 18
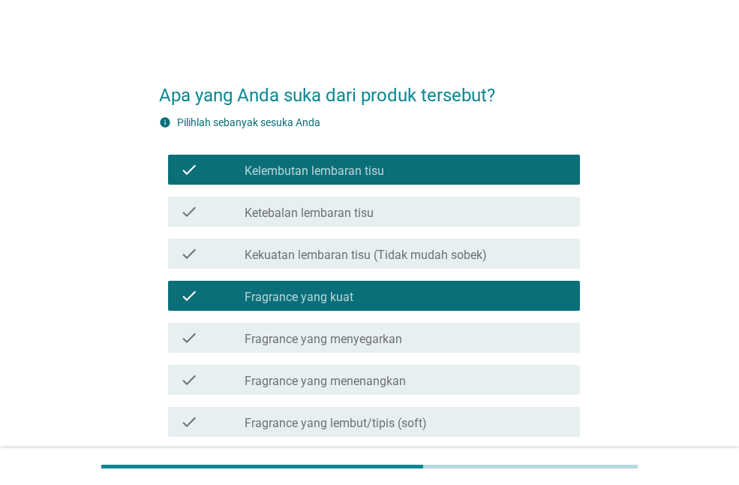
scroll to position [37, 0]
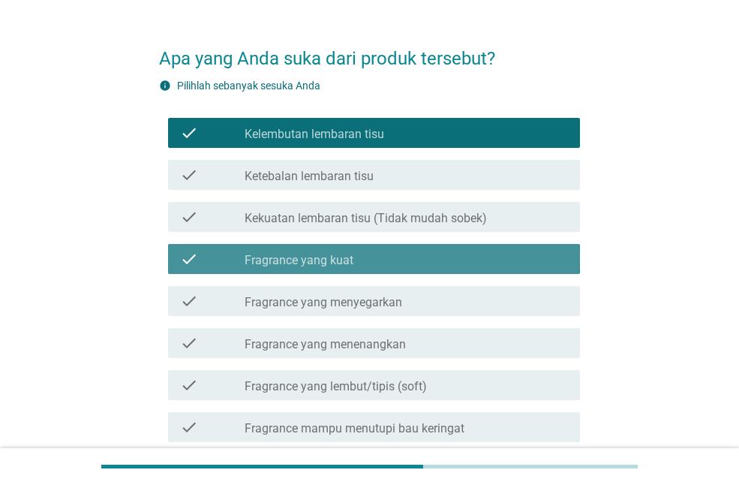
click at [399, 266] on div "check_box_outline_blank Fragrance yang kuat" at bounding box center [406, 259] width 323 height 18
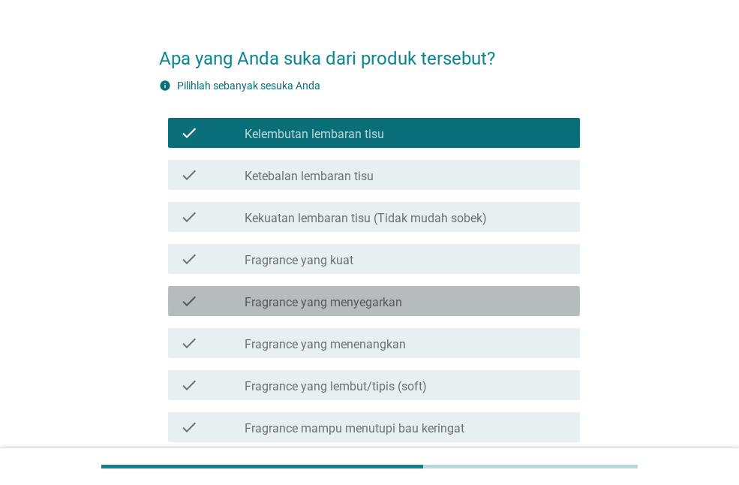
click at [397, 311] on div "check check_box_outline_blank Fragrance yang menyegarkan" at bounding box center [374, 301] width 412 height 30
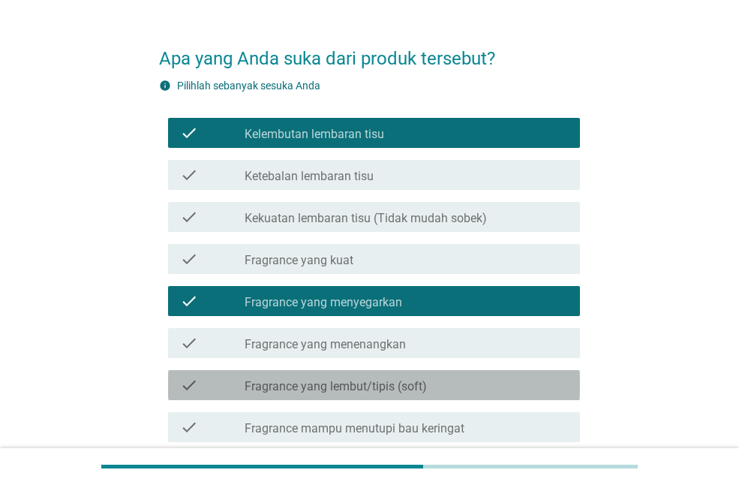
click at [410, 379] on label "Fragrance yang lembut/tipis (soft)" at bounding box center [336, 386] width 182 height 15
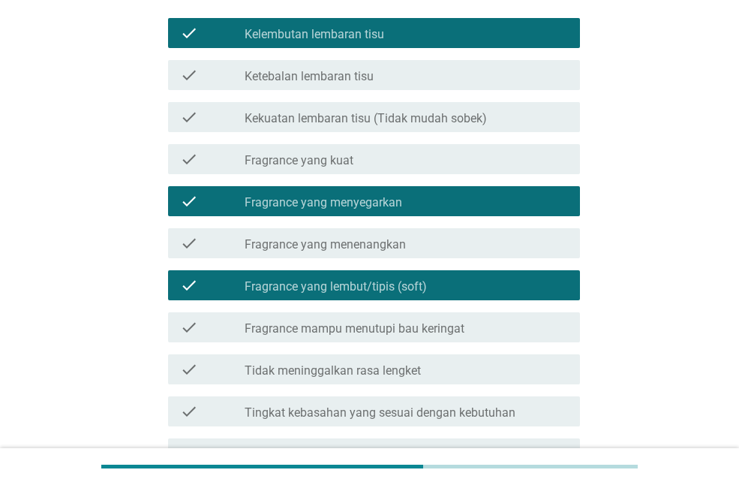
scroll to position [140, 0]
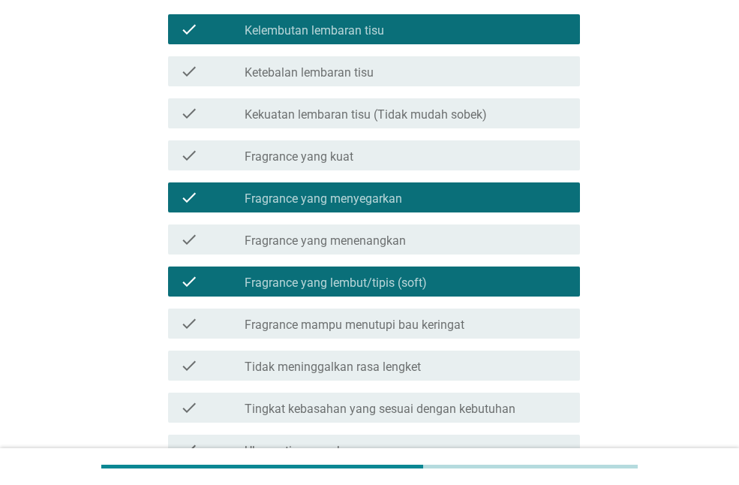
click at [431, 340] on div "check check_box_outline_blank Fragrance mampu menutupi bau keringat" at bounding box center [369, 323] width 421 height 42
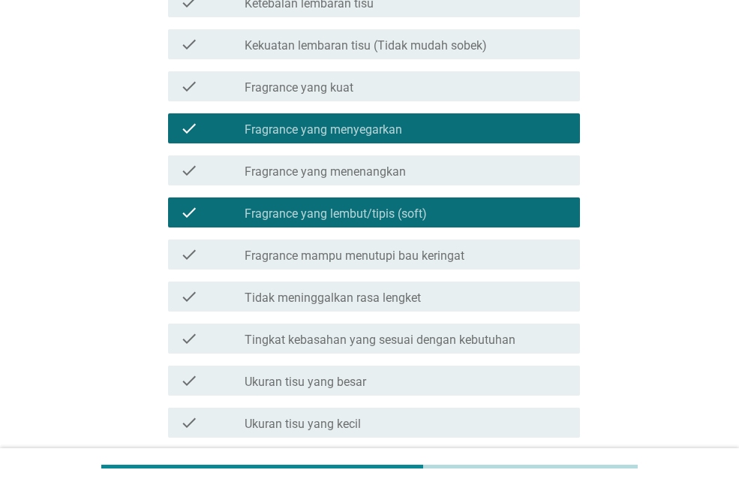
scroll to position [210, 0]
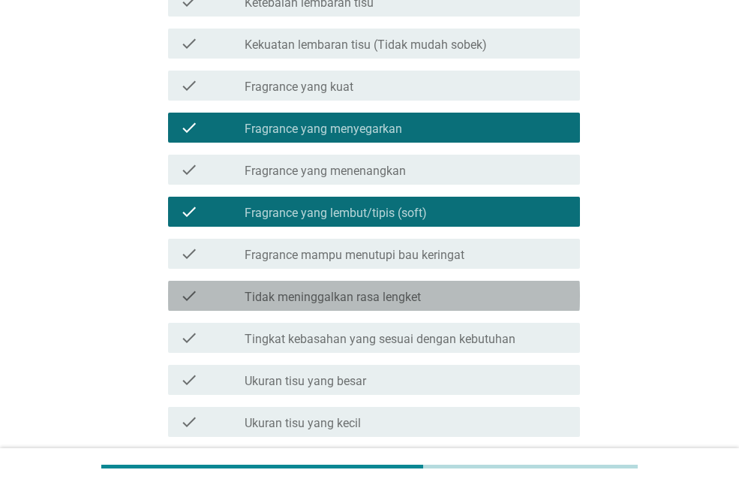
click at [432, 310] on div "check check_box_outline_blank Tidak meninggalkan rasa lengket" at bounding box center [374, 296] width 412 height 30
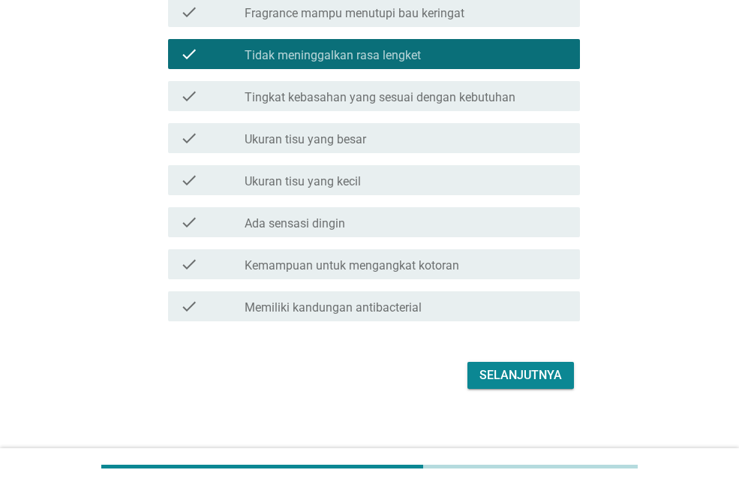
scroll to position [463, 0]
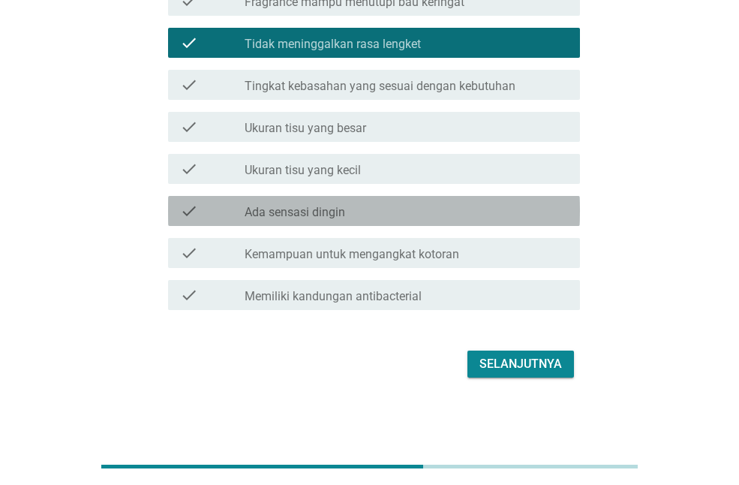
click at [380, 200] on div "check check_box_outline_blank Ada sensasi dingin" at bounding box center [374, 211] width 412 height 30
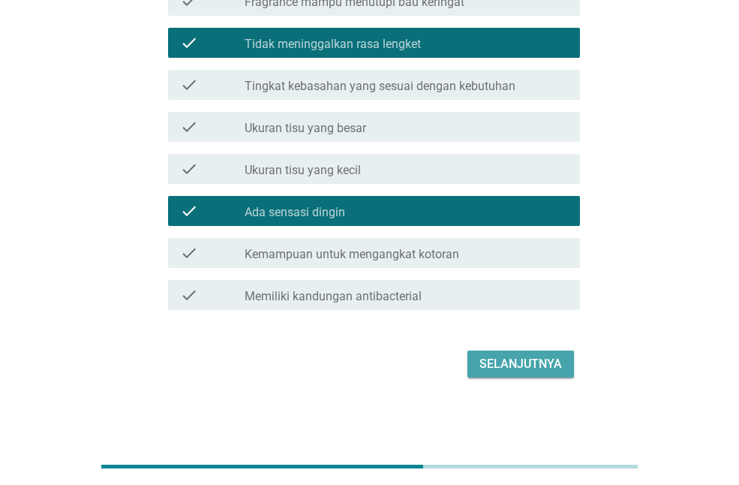
click at [538, 371] on div "Selanjutnya" at bounding box center [520, 364] width 83 height 18
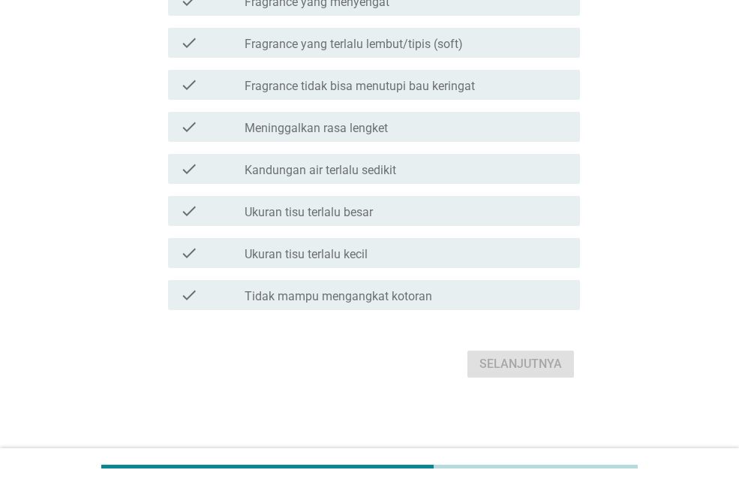
scroll to position [0, 0]
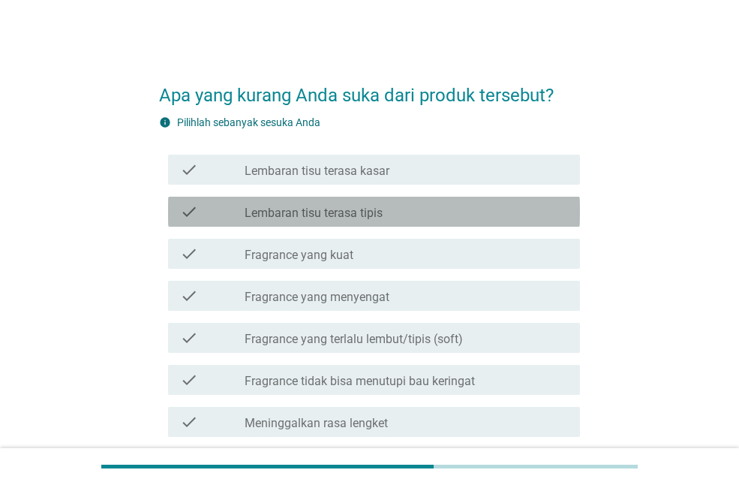
click at [466, 207] on div "check_box_outline_blank Lembaran tisu terasa tipis" at bounding box center [406, 212] width 323 height 18
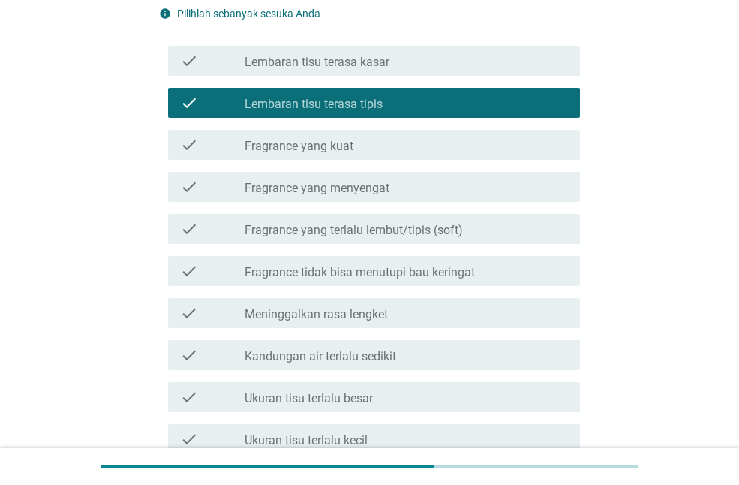
scroll to position [116, 0]
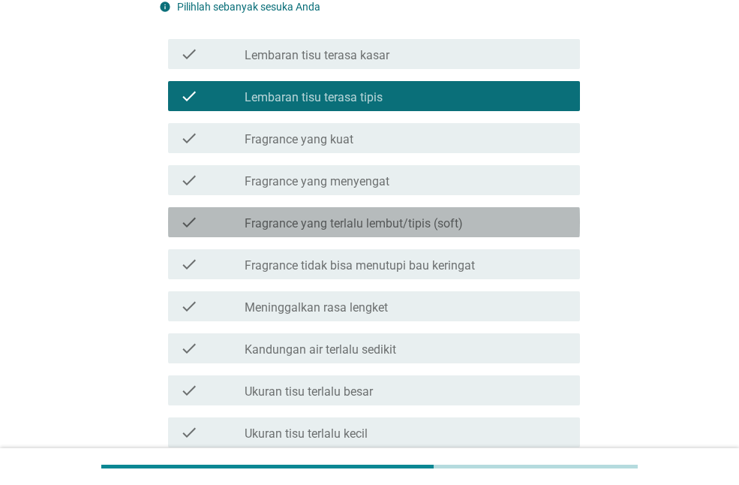
click at [470, 224] on div "check_box_outline_blank Fragrance yang terlalu lembut/tipis (soft)" at bounding box center [406, 222] width 323 height 18
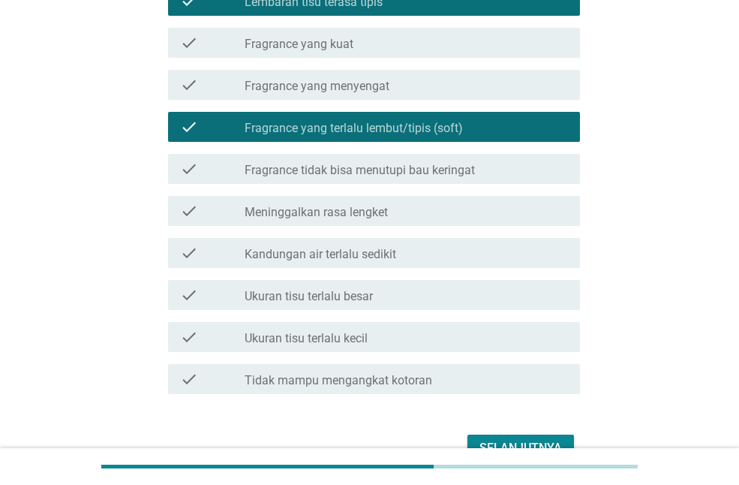
scroll to position [225, 0]
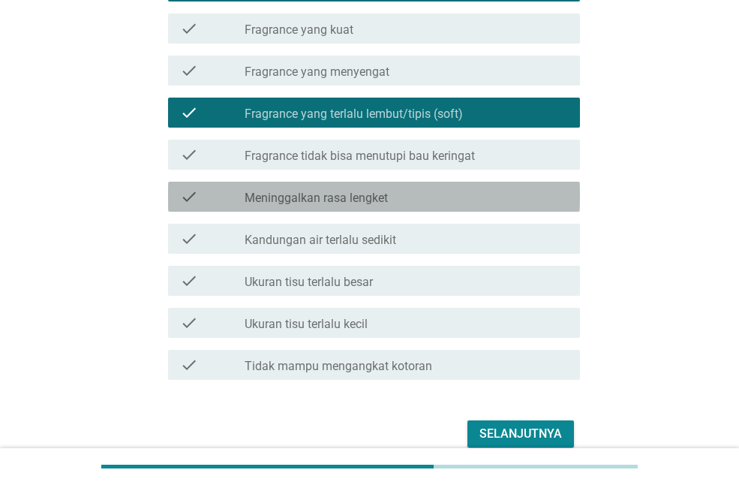
click at [460, 194] on div "check_box_outline_blank Meninggalkan rasa lengket" at bounding box center [406, 197] width 323 height 18
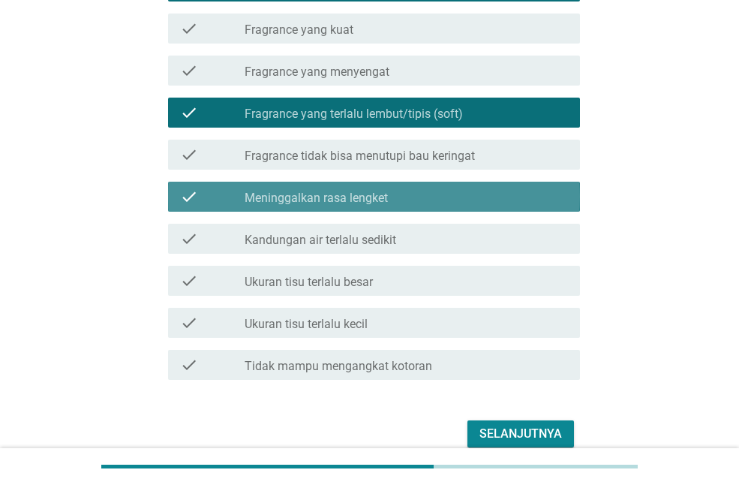
click at [460, 194] on div "check_box_outline_blank Meninggalkan rasa lengket" at bounding box center [406, 197] width 323 height 18
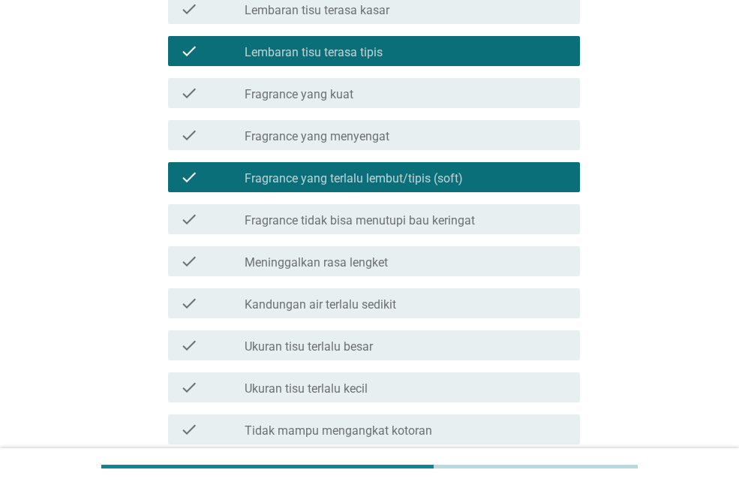
scroll to position [220, 0]
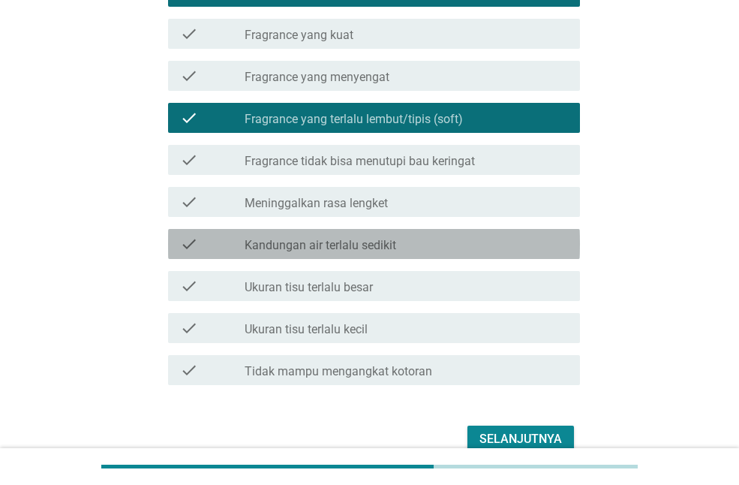
click at [423, 250] on div "check_box_outline_blank Kandungan air terlalu sedikit" at bounding box center [406, 244] width 323 height 18
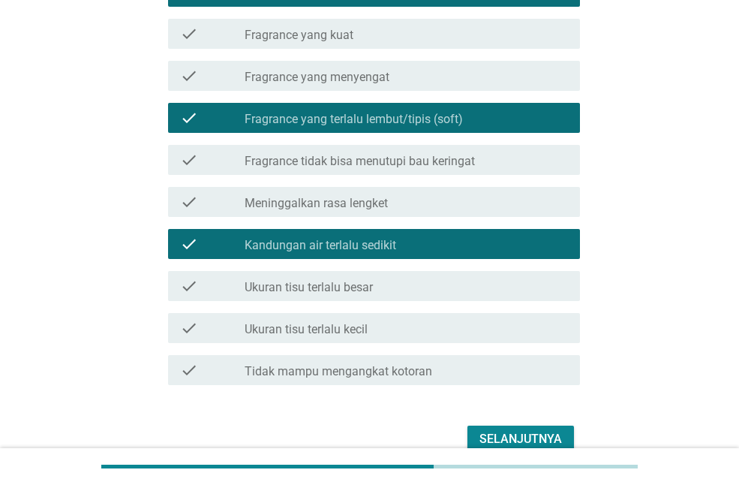
scroll to position [295, 0]
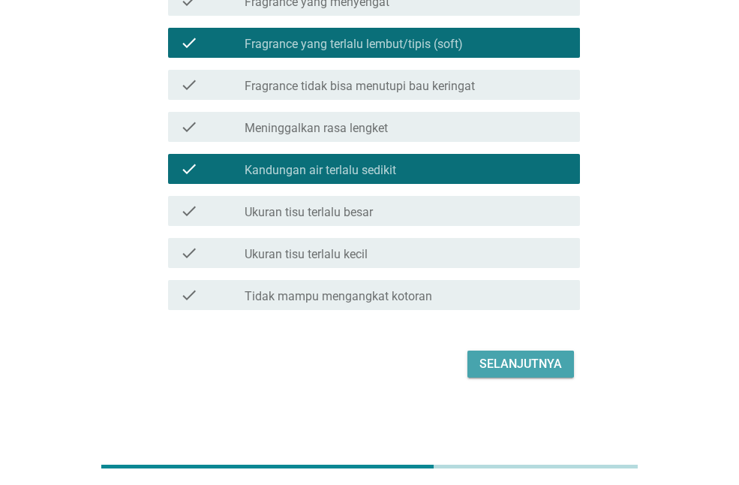
click at [502, 353] on button "Selanjutnya" at bounding box center [520, 363] width 107 height 27
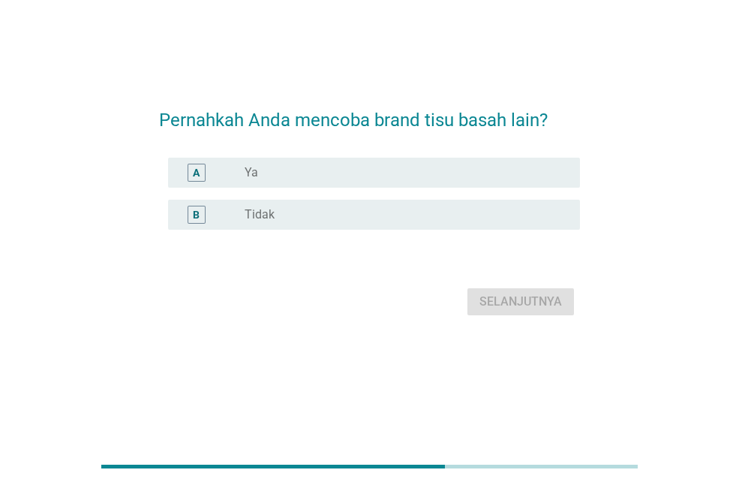
scroll to position [0, 0]
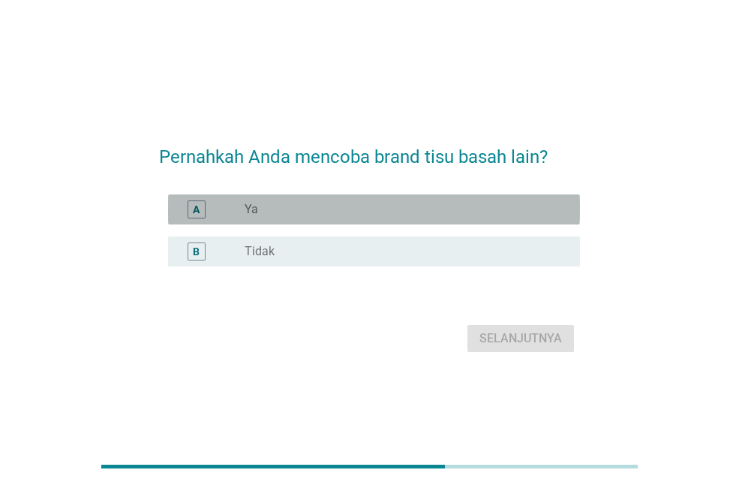
click at [469, 195] on div "A radio_button_unchecked Ya" at bounding box center [374, 209] width 412 height 30
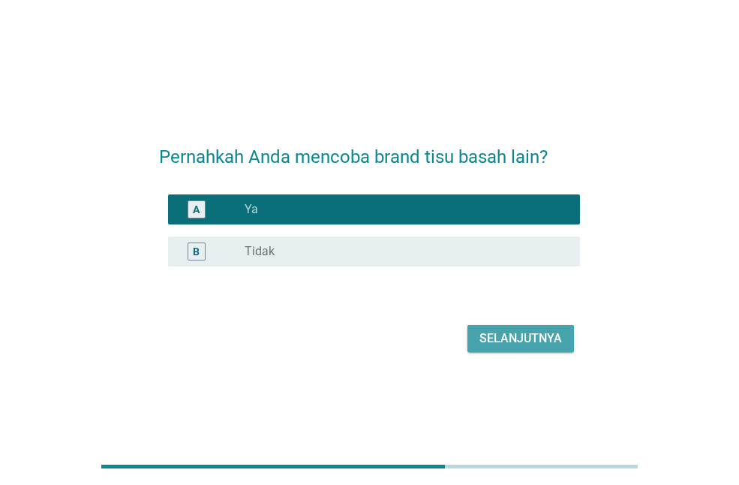
click at [507, 331] on div "Selanjutnya" at bounding box center [520, 338] width 83 height 18
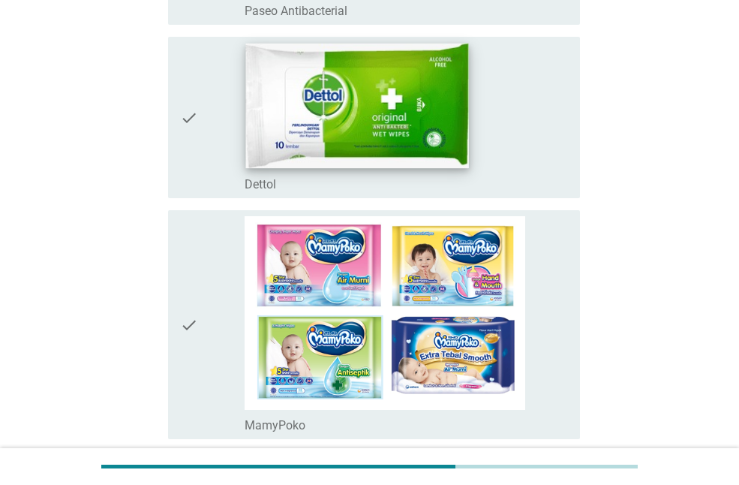
click at [449, 135] on img at bounding box center [357, 106] width 223 height 125
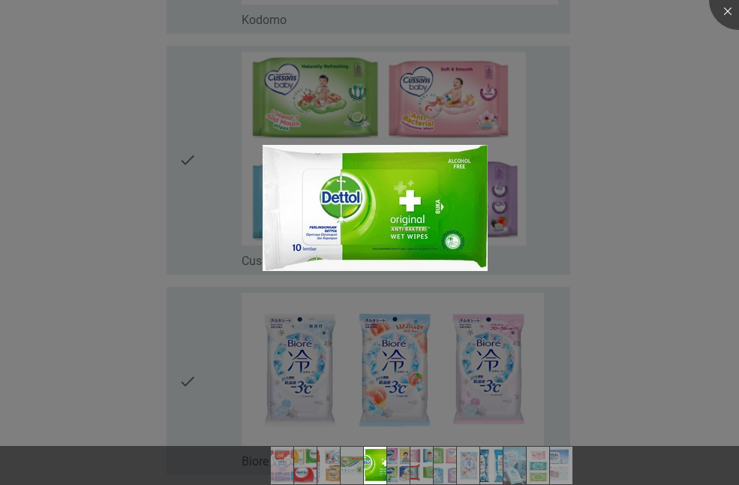
scroll to position [1763, 0]
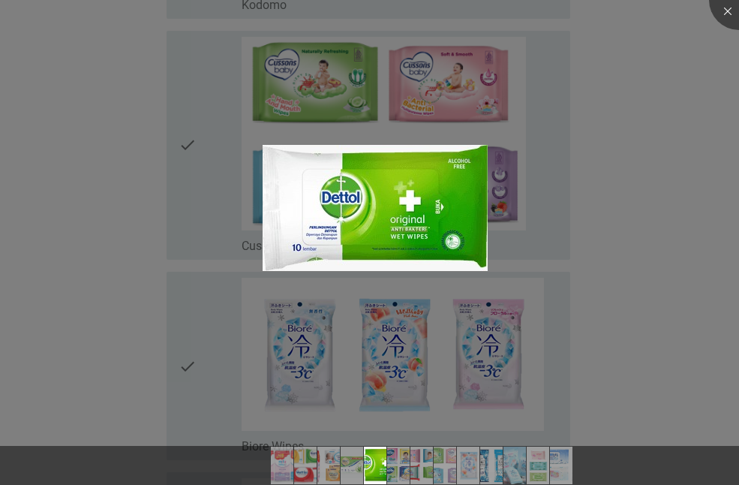
click at [659, 185] on div at bounding box center [369, 242] width 739 height 485
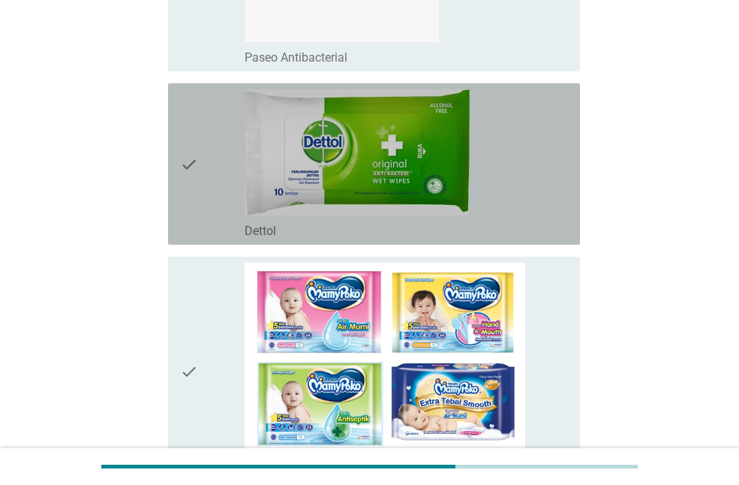
click at [519, 149] on div "check_box_outline_blank Dettol" at bounding box center [406, 163] width 323 height 149
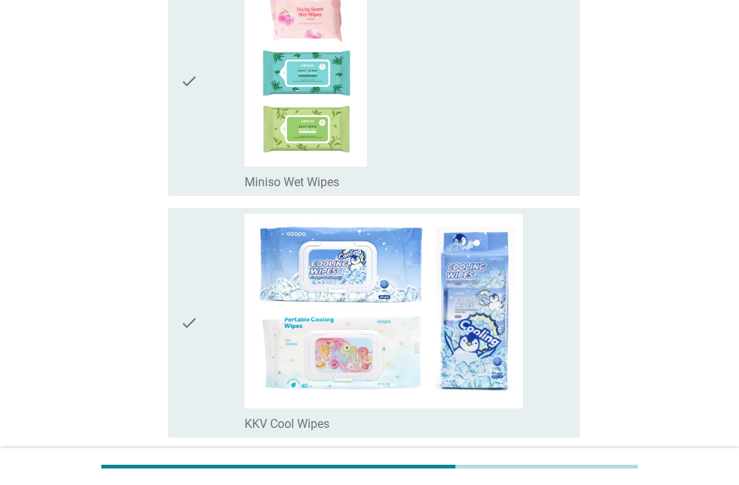
scroll to position [2966, 0]
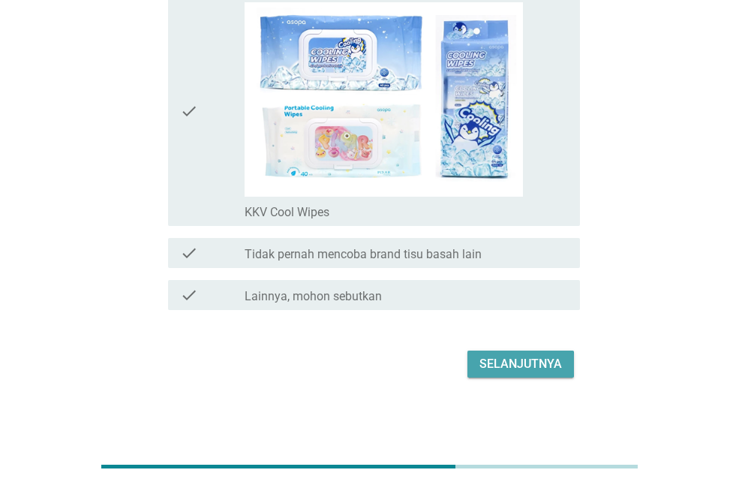
click at [548, 363] on div "Selanjutnya" at bounding box center [520, 364] width 83 height 18
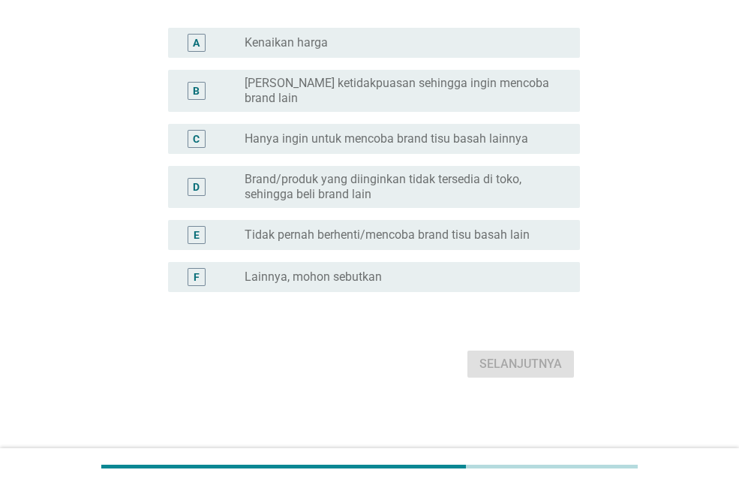
scroll to position [0, 0]
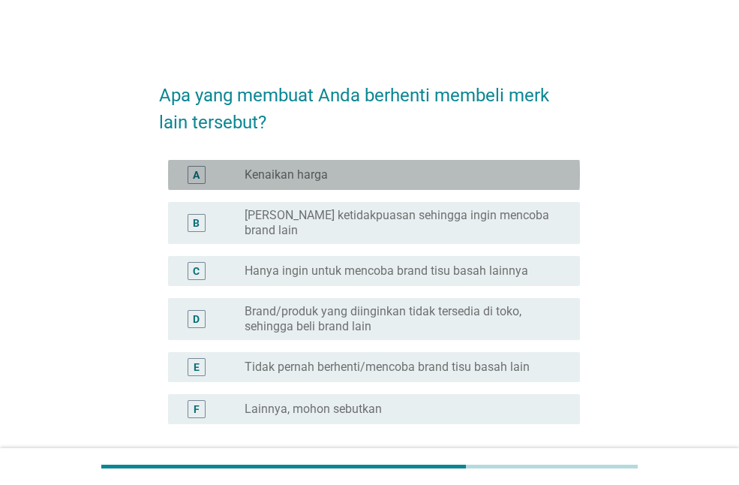
click at [479, 185] on div "A radio_button_unchecked Kenaikan harga" at bounding box center [374, 175] width 412 height 30
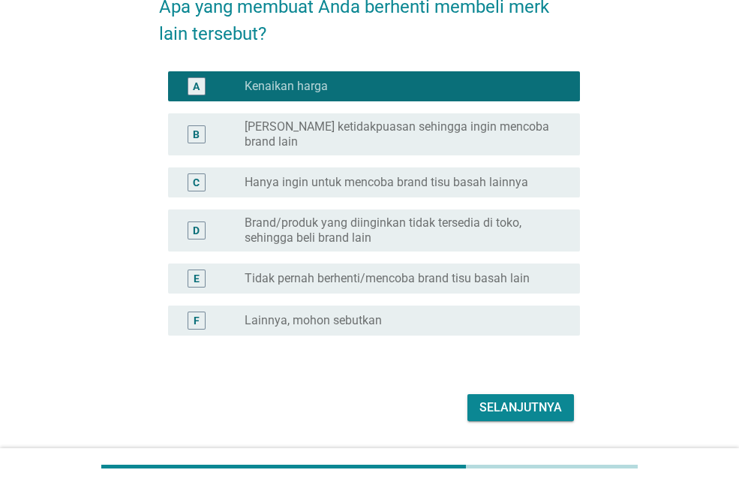
scroll to position [90, 0]
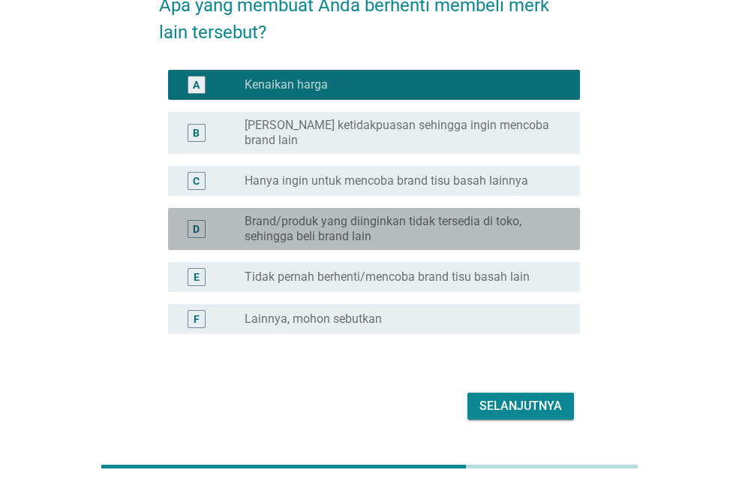
click at [486, 231] on label "Brand/produk yang diinginkan tidak tersedia di toko, sehingga beli brand lain" at bounding box center [400, 229] width 311 height 30
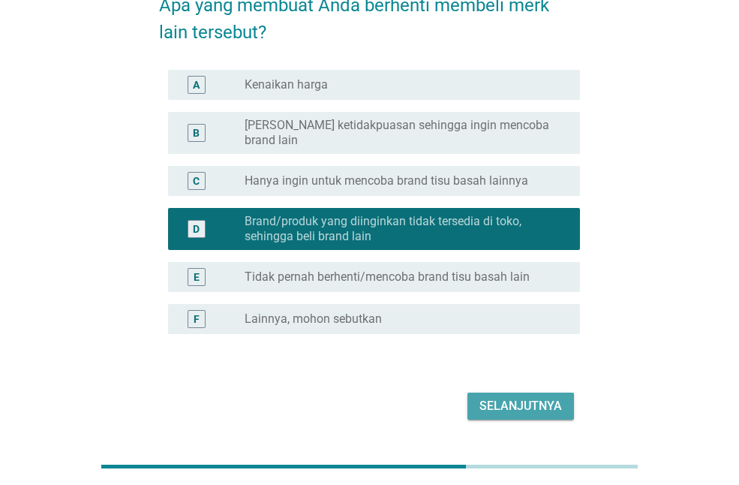
click at [510, 397] on div "Selanjutnya" at bounding box center [520, 406] width 83 height 18
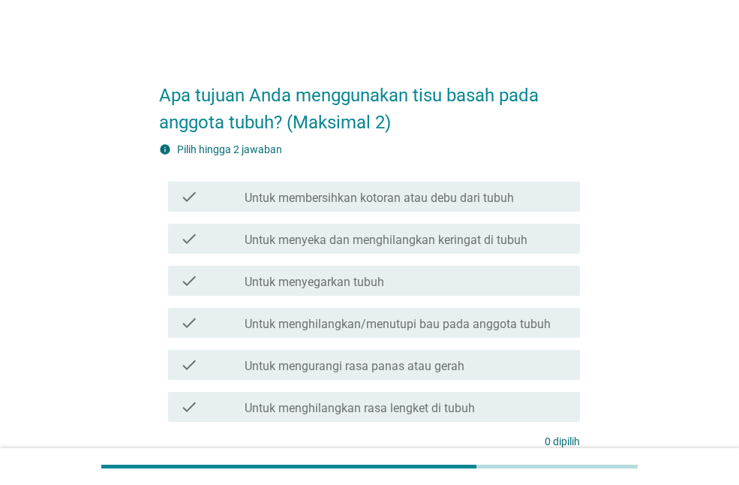
click at [462, 239] on label "Untuk menyeka dan menghilangkan keringat di tubuh" at bounding box center [386, 240] width 283 height 15
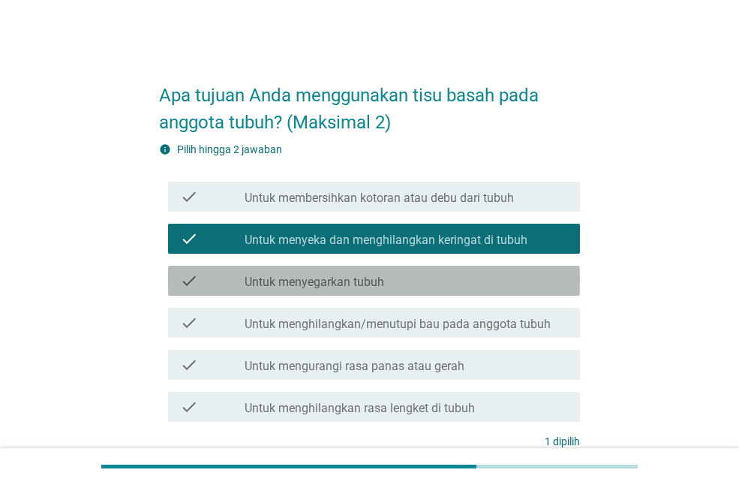
click at [452, 288] on div "check_box_outline_blank Untuk menyegarkan tubuh" at bounding box center [406, 281] width 323 height 18
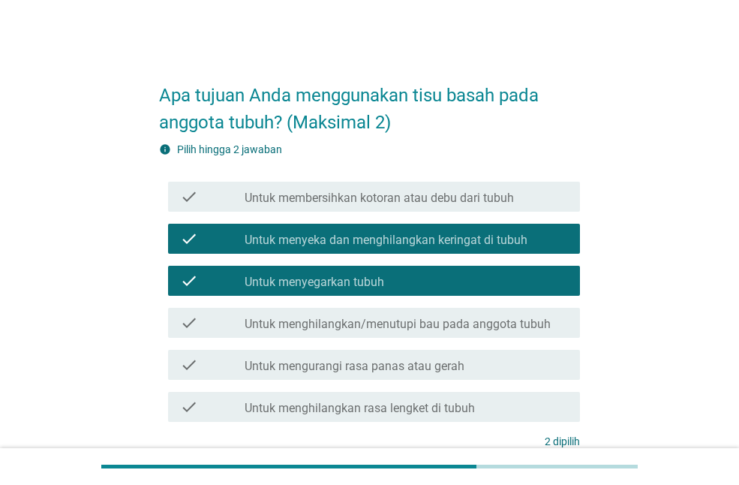
scroll to position [134, 0]
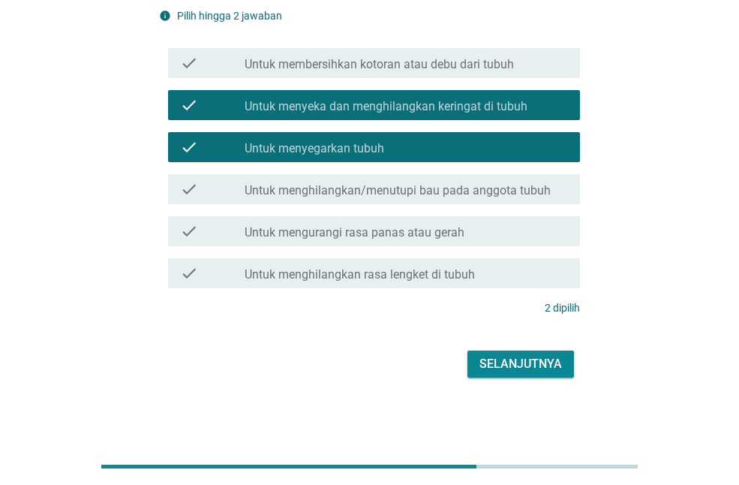
click at [476, 249] on div "check check_box_outline_blank Untuk mengurangi rasa panas atau gerah" at bounding box center [369, 231] width 421 height 42
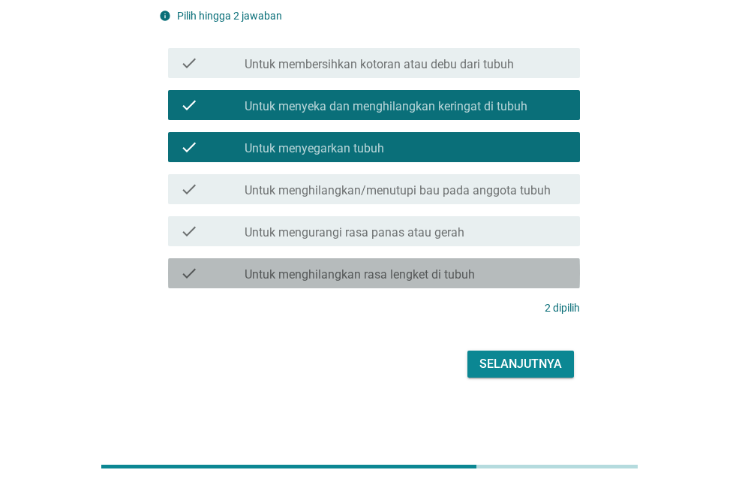
click at [506, 279] on div "check_box_outline_blank Untuk menghilangkan rasa lengket di tubuh" at bounding box center [406, 273] width 323 height 18
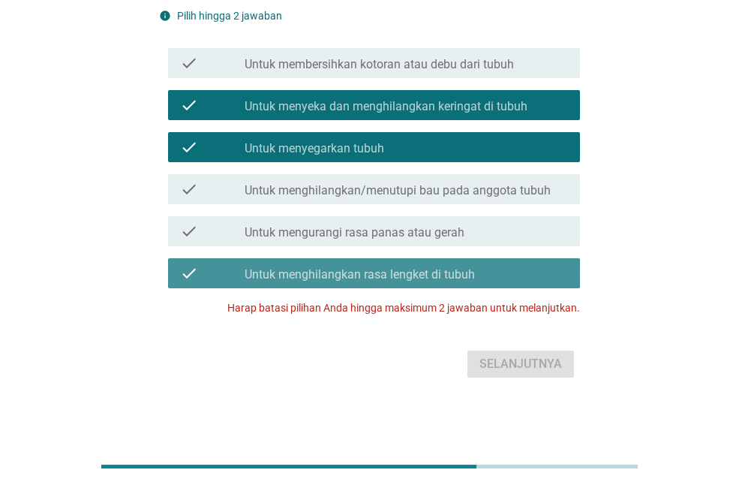
click at [506, 279] on div "check_box_outline_blank Untuk menghilangkan rasa lengket di tubuh" at bounding box center [406, 273] width 323 height 18
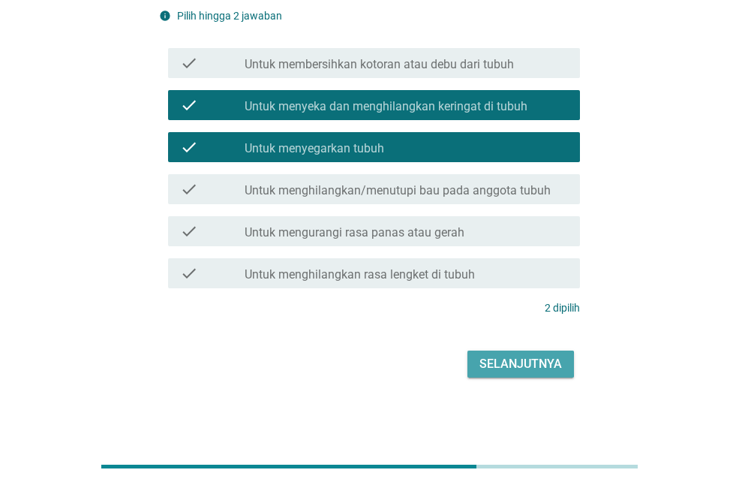
click at [496, 370] on div "Selanjutnya" at bounding box center [520, 364] width 83 height 18
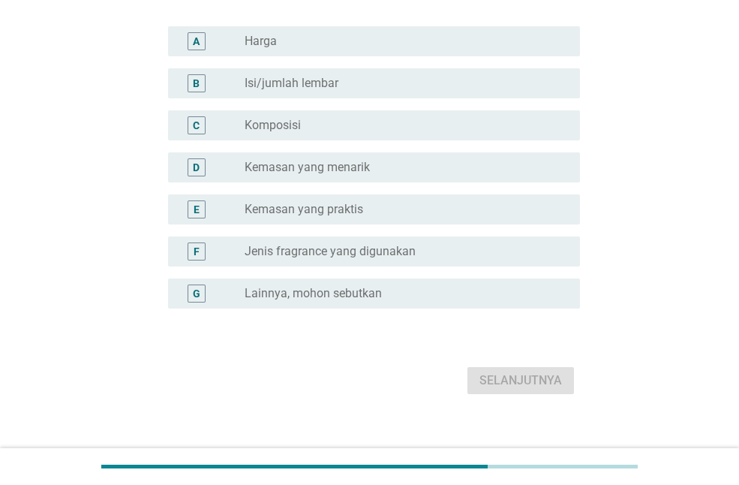
scroll to position [0, 0]
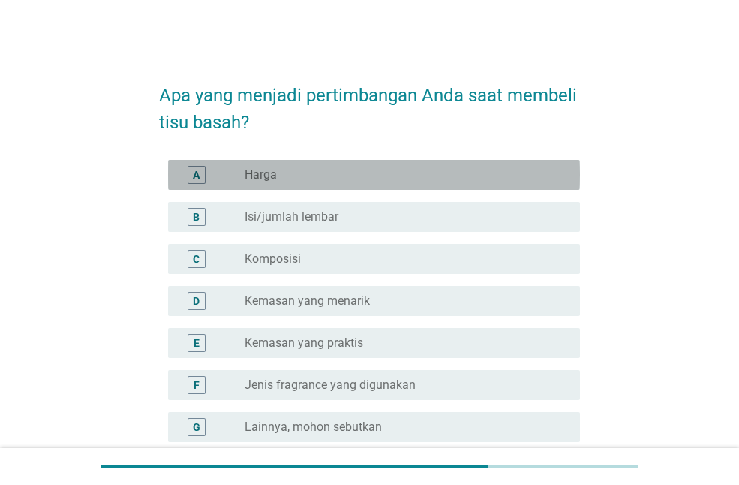
click at [364, 166] on div "radio_button_unchecked Harga" at bounding box center [406, 175] width 323 height 18
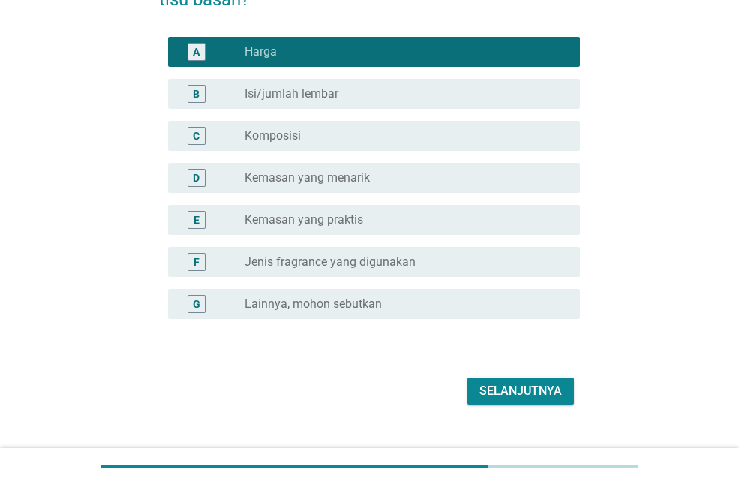
scroll to position [150, 0]
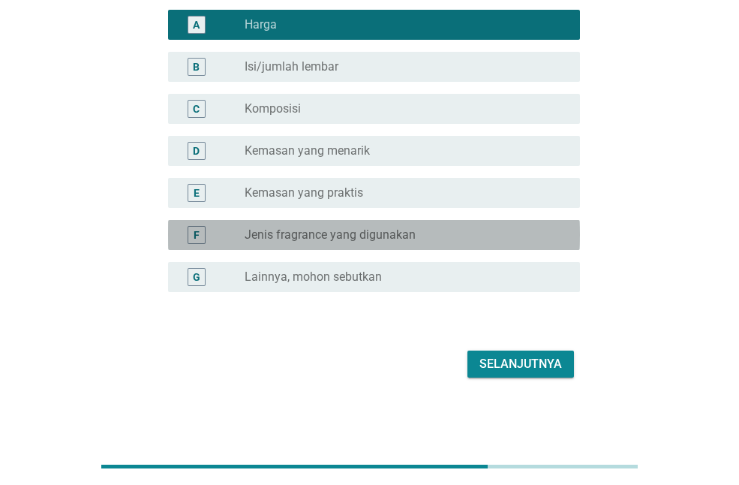
click at [423, 234] on div "radio_button_unchecked Jenis fragrance yang digunakan" at bounding box center [400, 234] width 311 height 15
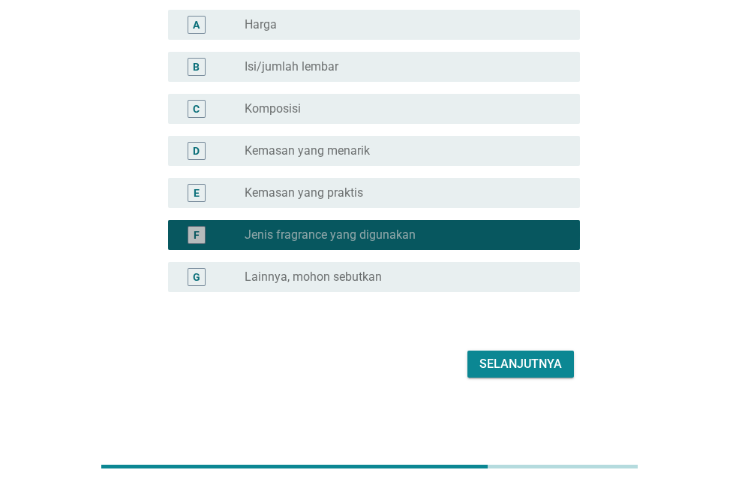
click at [423, 234] on div "radio_button_checked Jenis fragrance yang digunakan" at bounding box center [400, 234] width 311 height 15
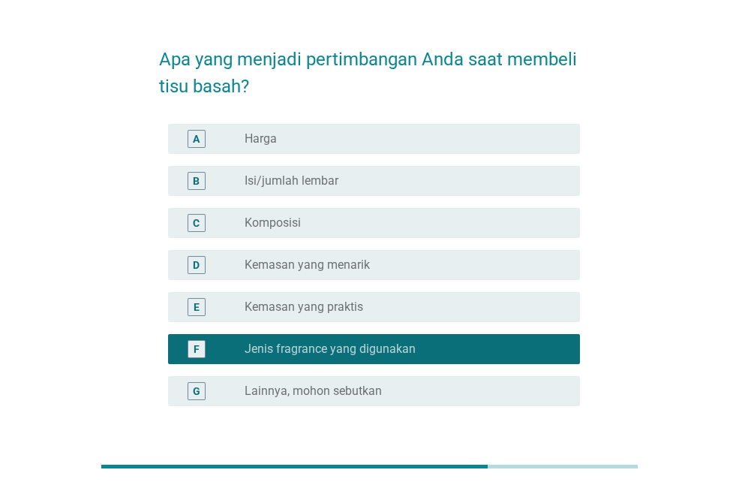
scroll to position [35, 0]
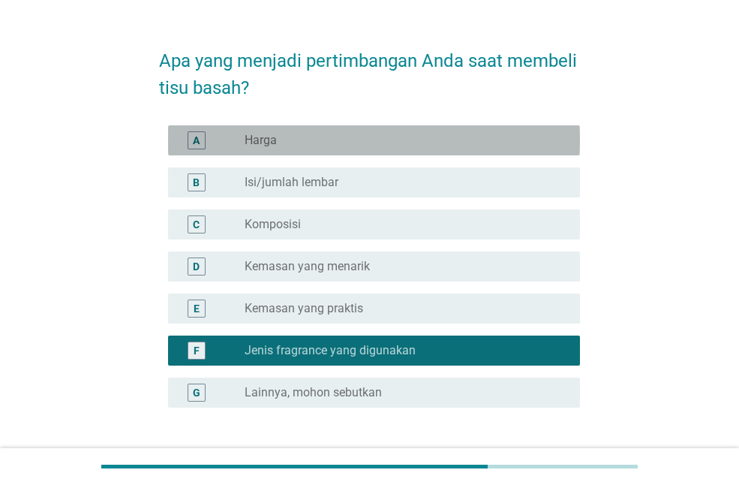
click at [401, 155] on div "A radio_button_unchecked Harga" at bounding box center [374, 140] width 412 height 30
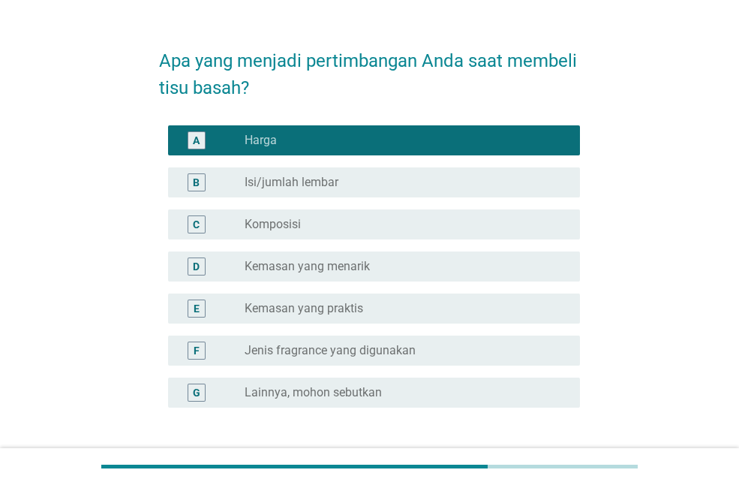
scroll to position [150, 0]
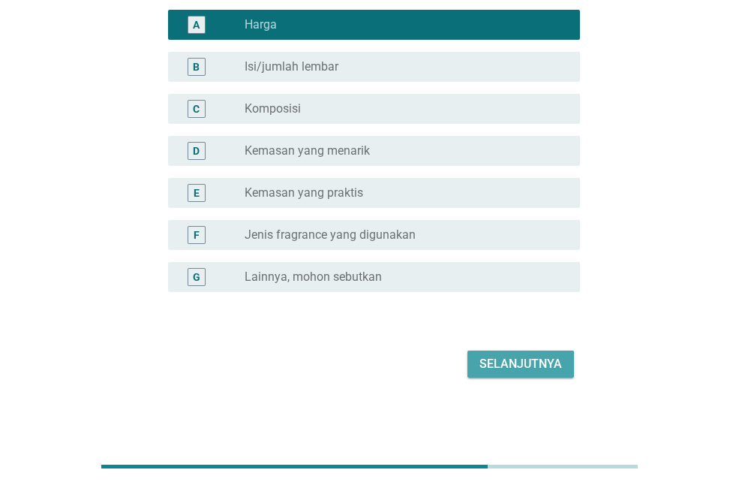
click at [505, 350] on button "Selanjutnya" at bounding box center [520, 363] width 107 height 27
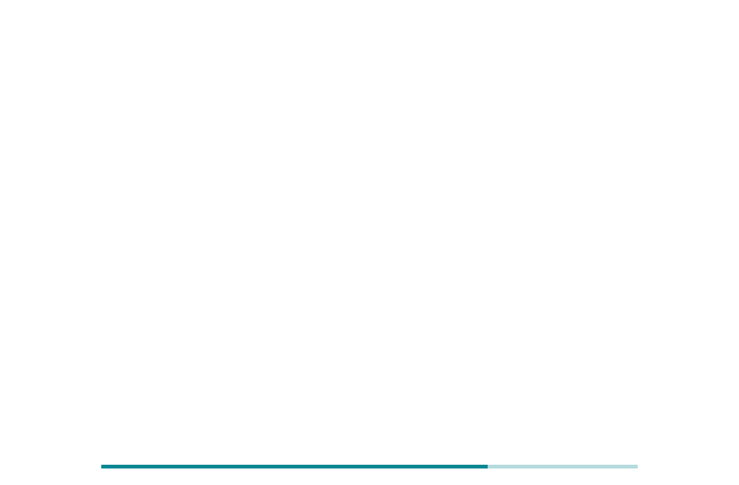
scroll to position [0, 0]
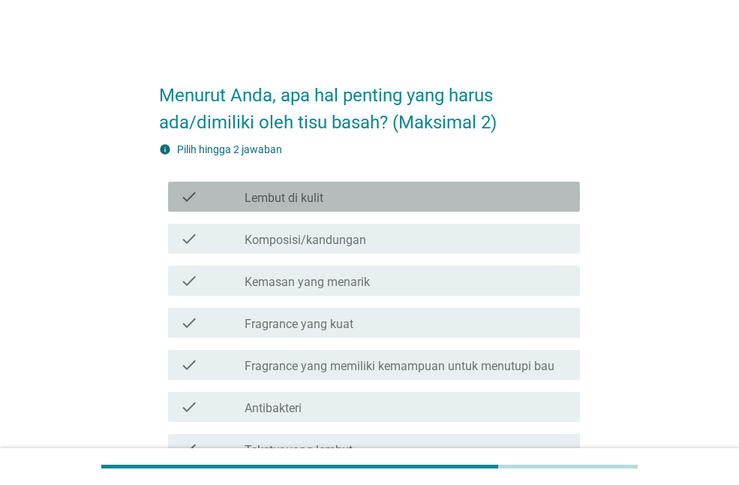
click at [455, 198] on div "check_box_outline_blank Lembut di kulit" at bounding box center [406, 197] width 323 height 18
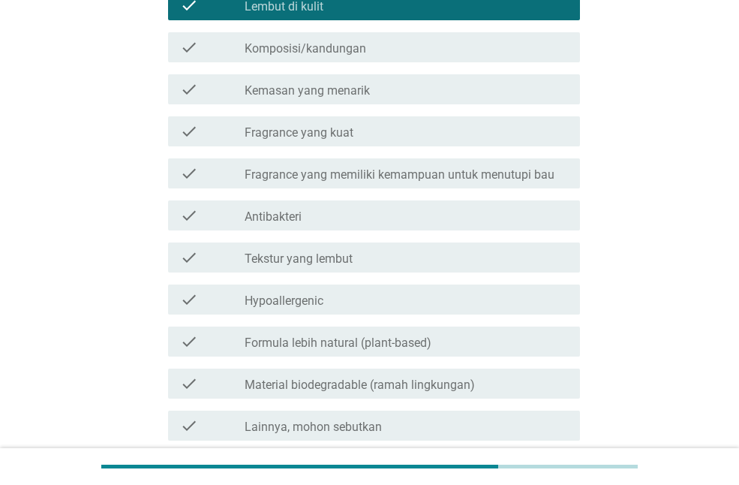
scroll to position [344, 0]
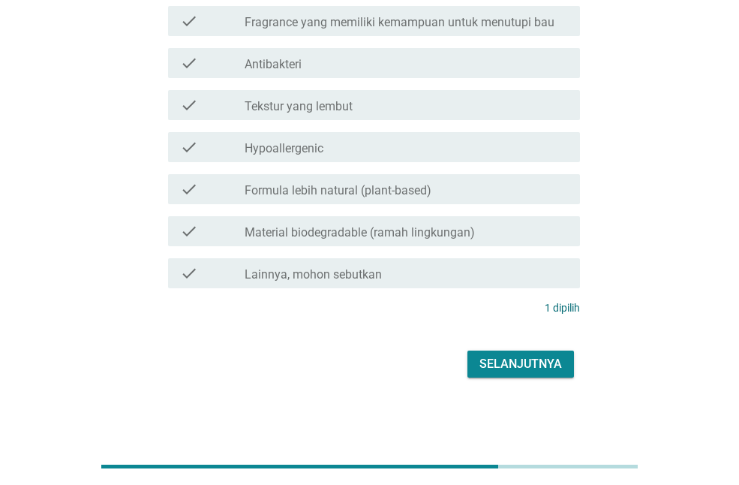
click at [407, 166] on div "check check_box_outline_blank Hypoallergenic" at bounding box center [369, 147] width 421 height 42
click at [419, 83] on div "check check_box_outline_blank Antibakteri" at bounding box center [369, 63] width 421 height 42
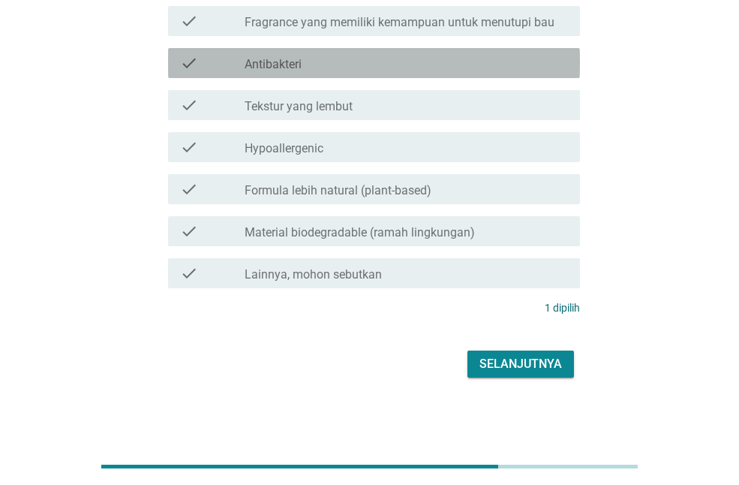
click at [419, 71] on div "check_box_outline_blank Antibakteri" at bounding box center [406, 63] width 323 height 18
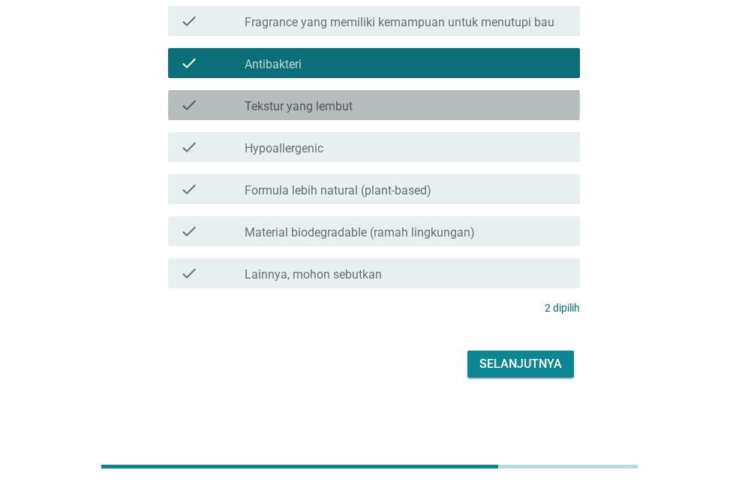
click at [408, 103] on div "check_box_outline_blank Tekstur yang lembut" at bounding box center [406, 105] width 323 height 18
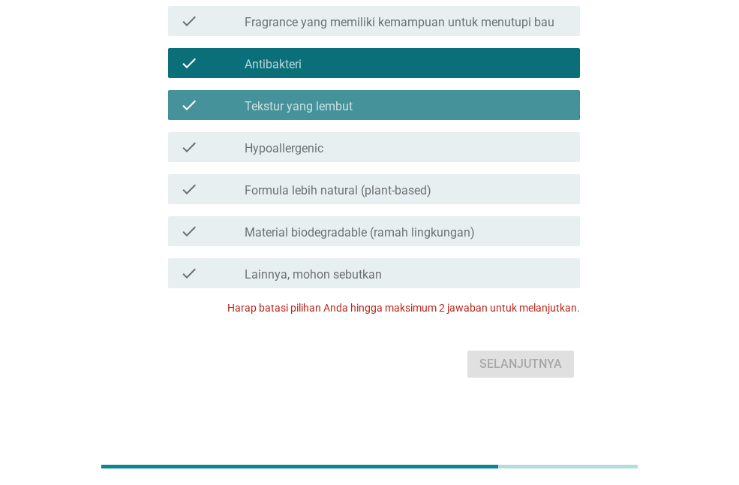
click at [451, 101] on div "check_box_outline_blank Tekstur yang lembut" at bounding box center [406, 105] width 323 height 18
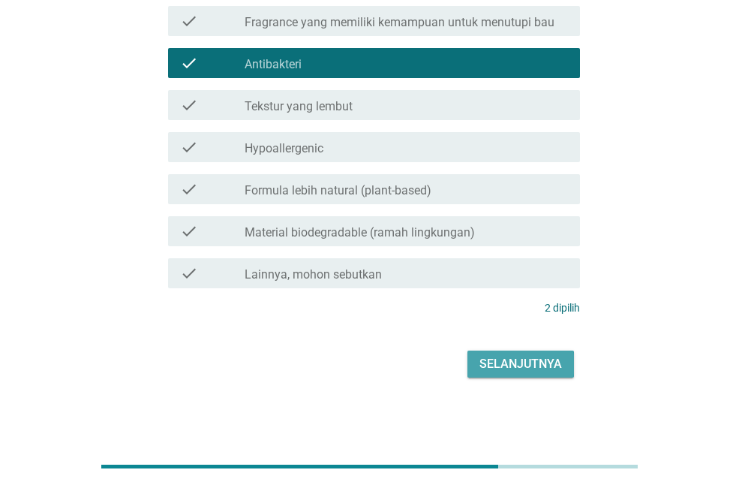
click at [506, 353] on button "Selanjutnya" at bounding box center [520, 363] width 107 height 27
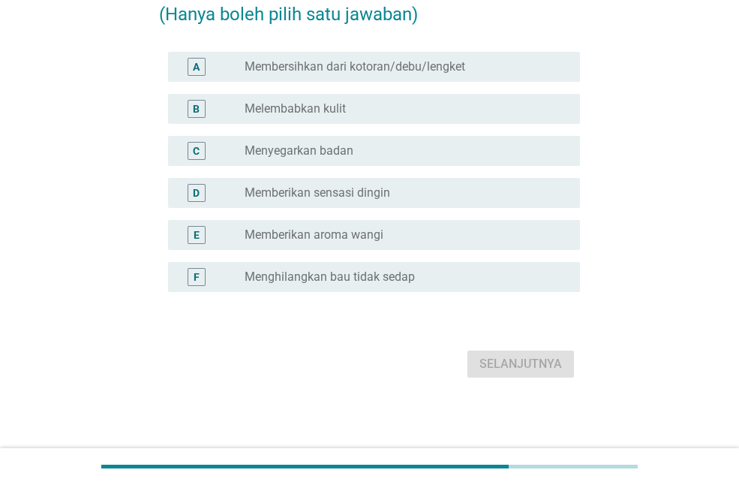
scroll to position [0, 0]
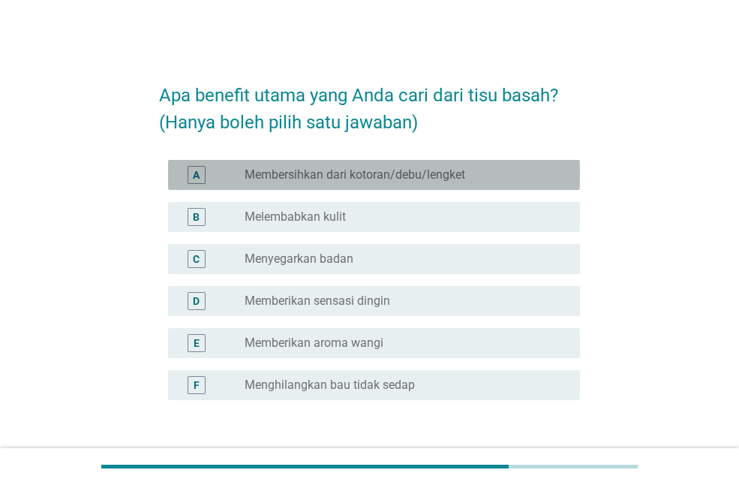
click at [416, 167] on label "Membersihkan dari kotoran/debu/lengket" at bounding box center [355, 174] width 221 height 15
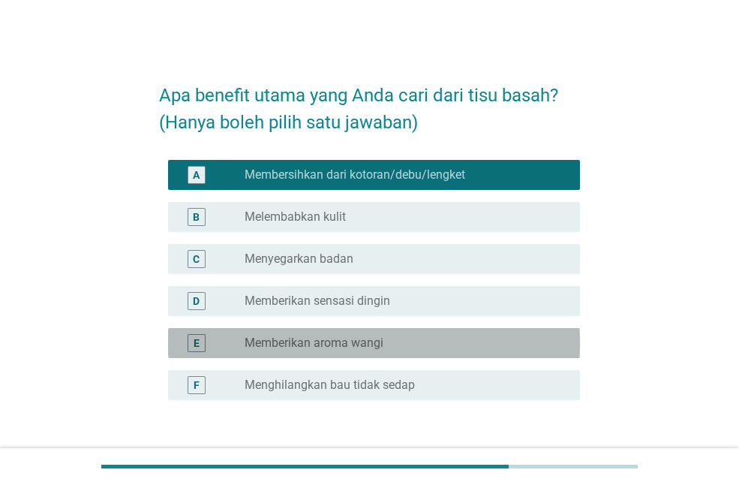
click at [389, 347] on div "radio_button_unchecked Memberikan aroma wangi" at bounding box center [400, 342] width 311 height 15
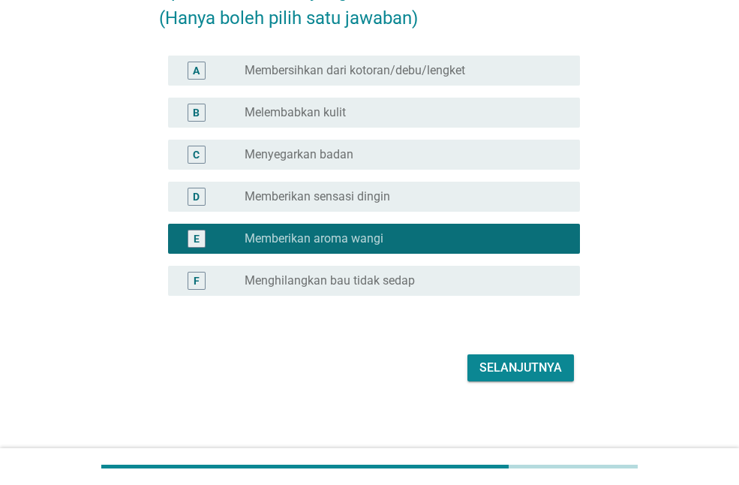
scroll to position [107, 0]
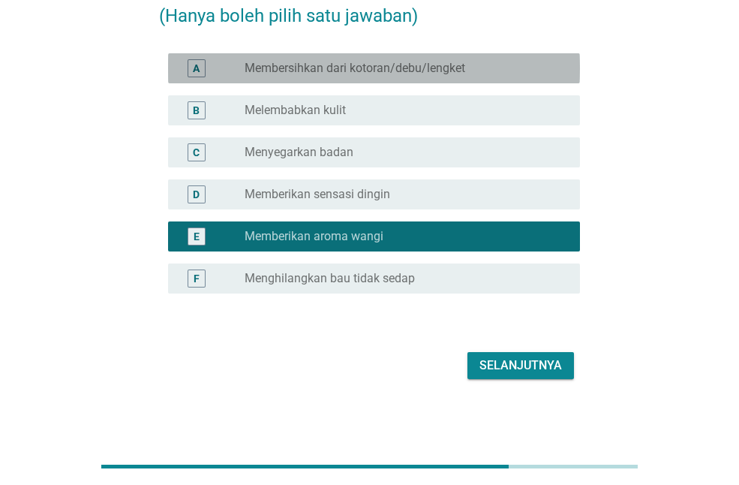
click at [458, 65] on label "Membersihkan dari kotoran/debu/lengket" at bounding box center [355, 68] width 221 height 15
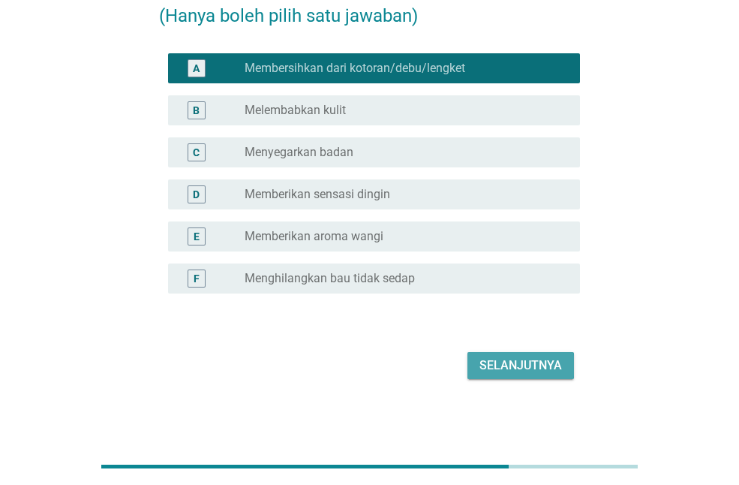
click at [501, 359] on div "Selanjutnya" at bounding box center [520, 365] width 83 height 18
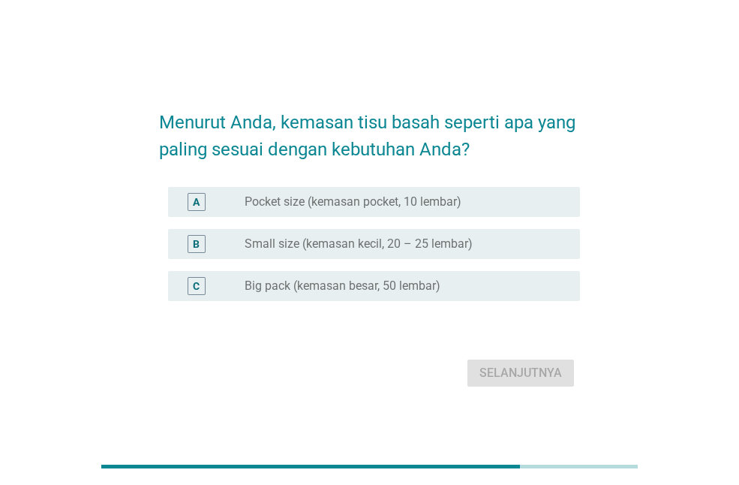
click at [448, 181] on div "A radio_button_unchecked Pocket size (kemasan pocket, 10 lembar)" at bounding box center [369, 202] width 421 height 42
click at [449, 205] on label "Pocket size (kemasan pocket, 10 lembar)" at bounding box center [353, 201] width 217 height 15
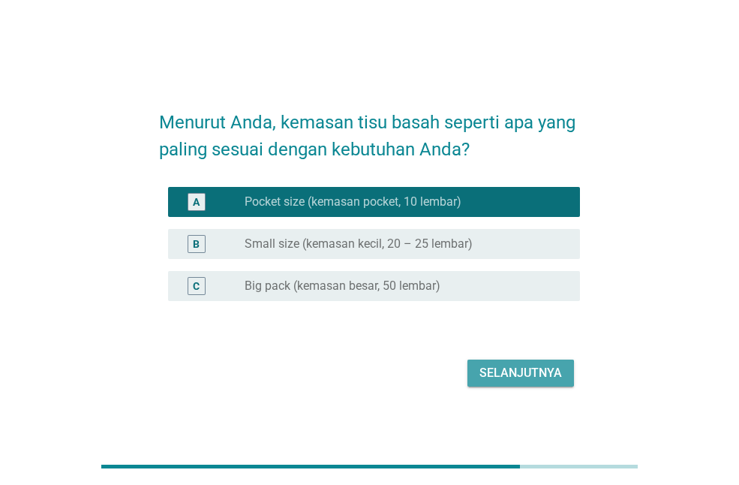
click at [497, 374] on div "Selanjutnya" at bounding box center [520, 373] width 83 height 18
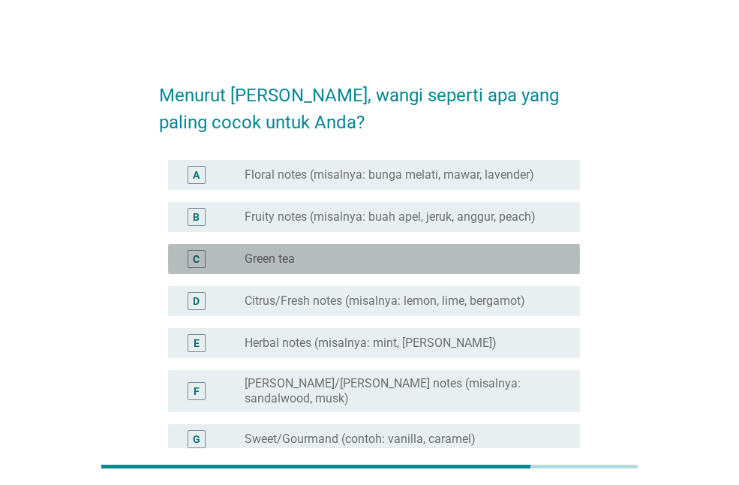
click at [391, 265] on div "radio_button_unchecked Green tea" at bounding box center [400, 258] width 311 height 15
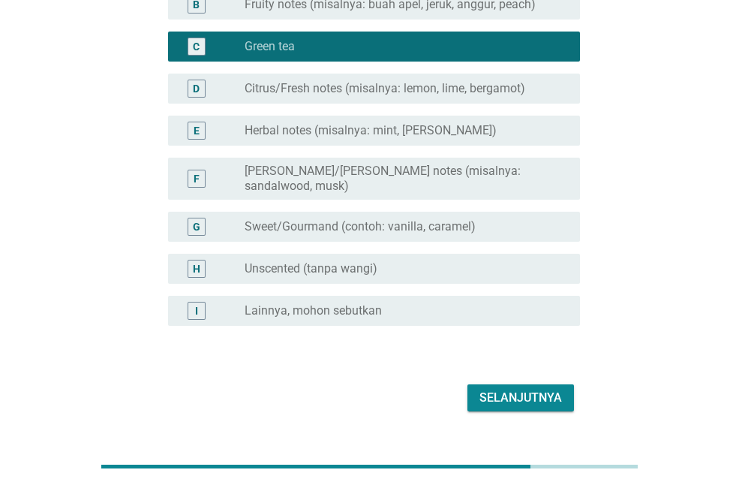
scroll to position [233, 0]
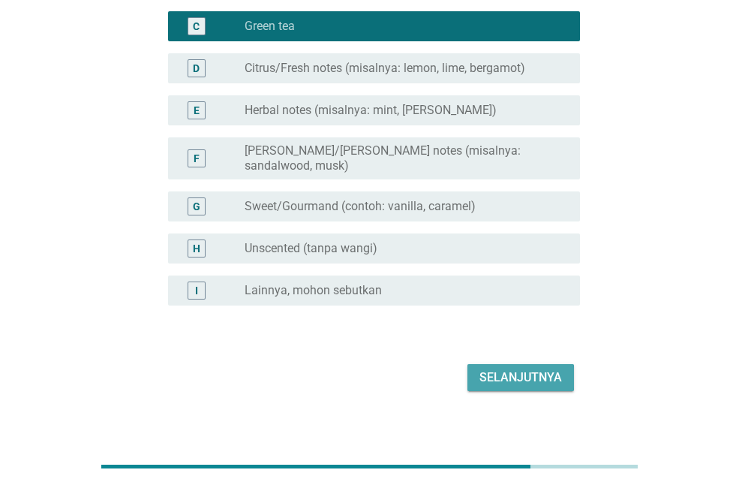
click at [545, 368] on div "Selanjutnya" at bounding box center [520, 377] width 83 height 18
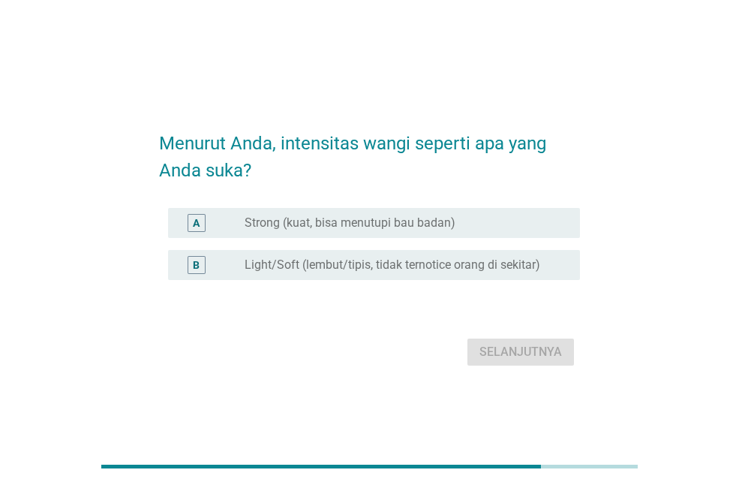
click at [444, 250] on div "B radio_button_unchecked Light/Soft (lembut/tipis, tidak ternotice orang di sek…" at bounding box center [374, 265] width 412 height 30
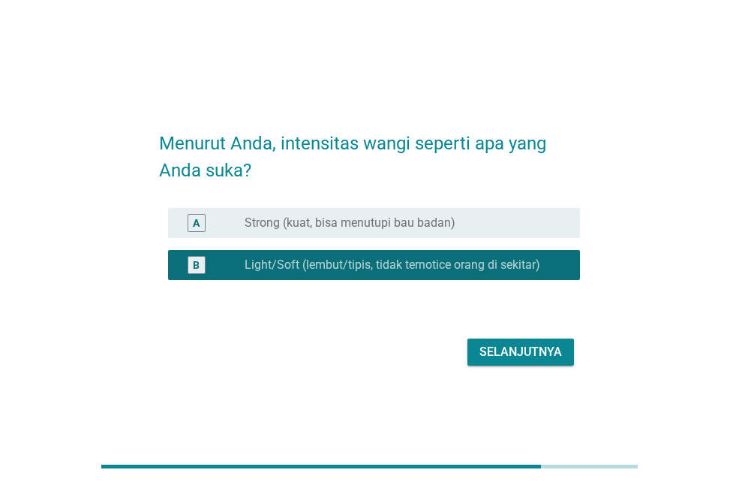
click at [511, 346] on div "Selanjutnya" at bounding box center [520, 352] width 83 height 18
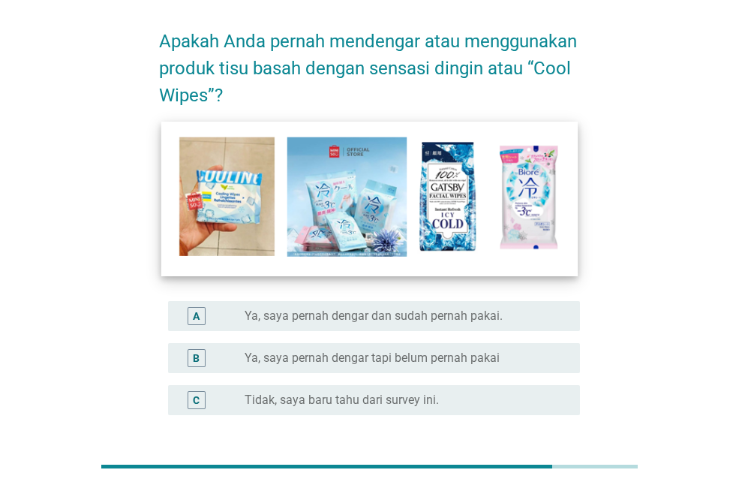
scroll to position [55, 0]
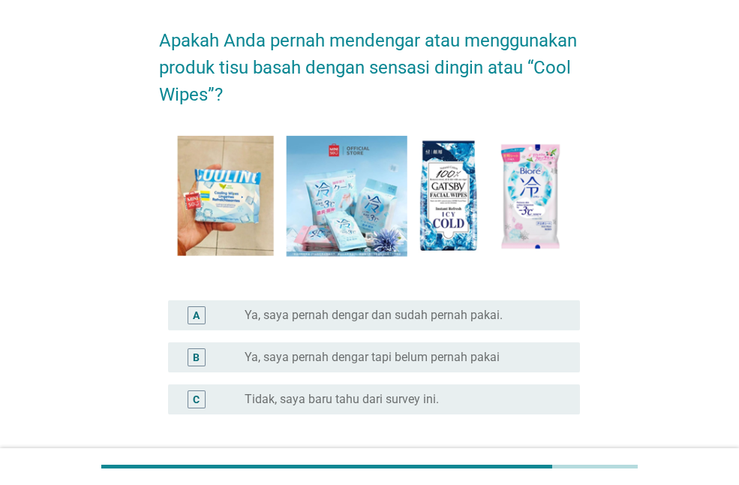
click at [425, 324] on div "A radio_button_unchecked Ya, saya pernah dengar dan sudah pernah pakai." at bounding box center [374, 315] width 412 height 30
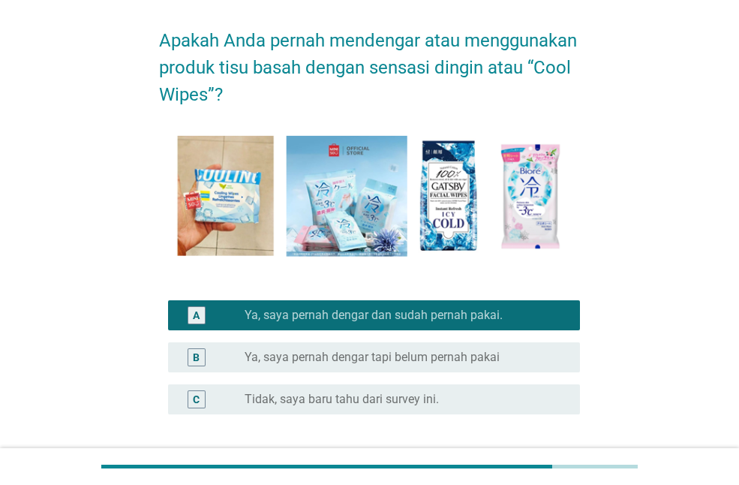
scroll to position [177, 0]
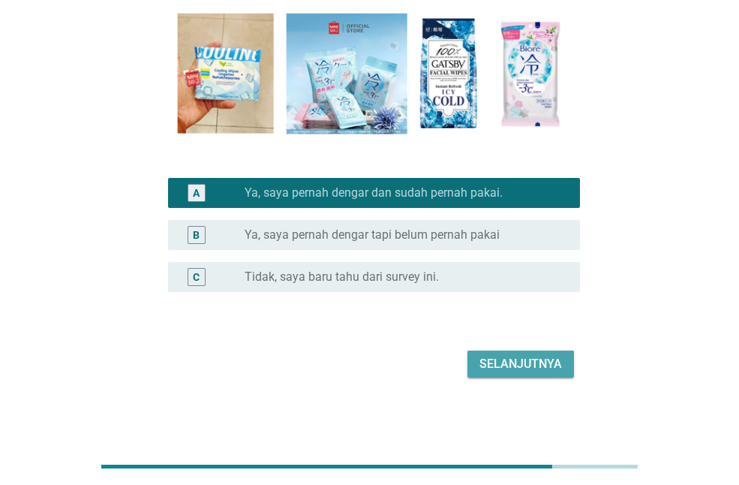
click at [535, 362] on div "Selanjutnya" at bounding box center [520, 364] width 83 height 18
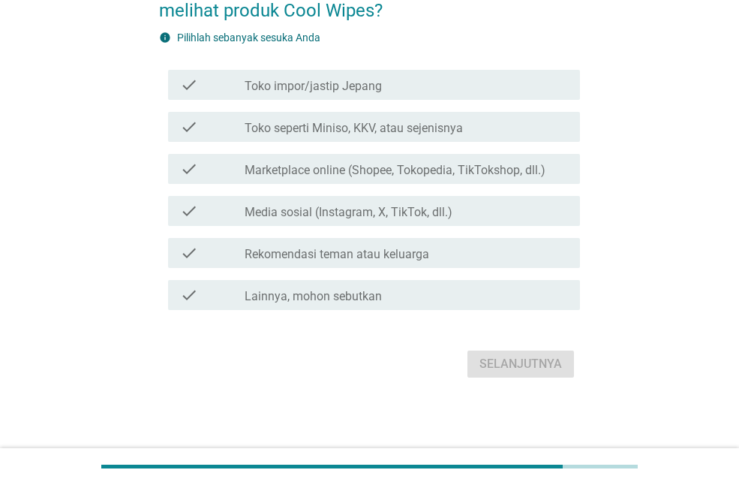
scroll to position [0, 0]
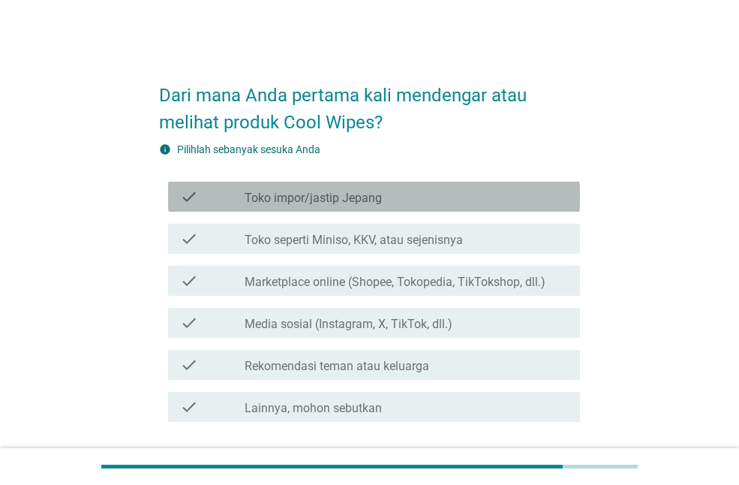
click at [456, 198] on div "check_box_outline_blank Toko impor/jastip [GEOGRAPHIC_DATA]" at bounding box center [406, 197] width 323 height 18
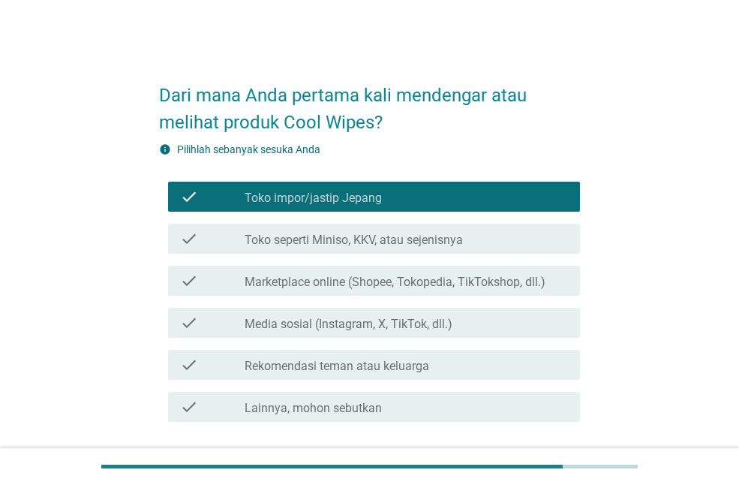
scroll to position [112, 0]
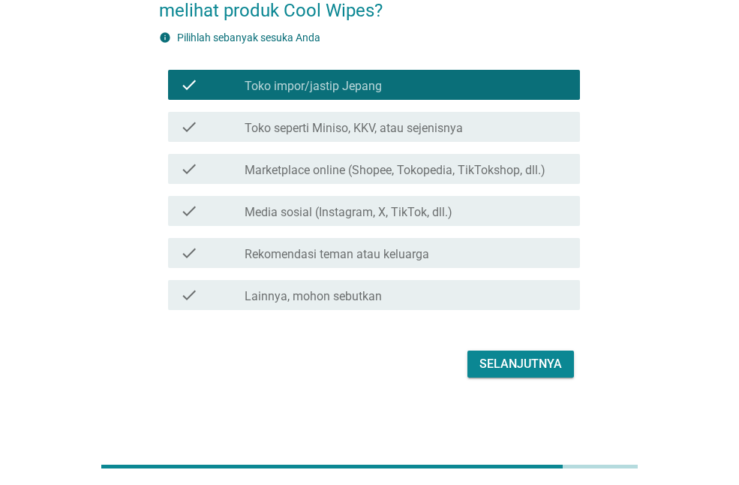
click at [522, 124] on div "check_box_outline_blank Toko seperti Miniso, KKV, atau sejenisnya" at bounding box center [406, 127] width 323 height 18
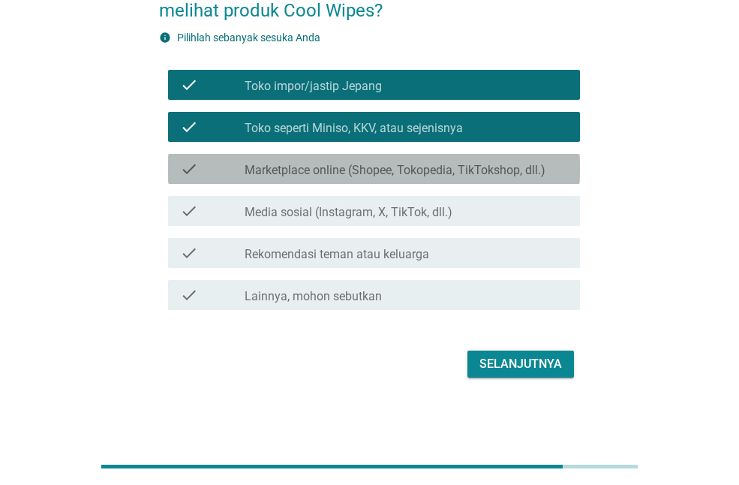
click at [514, 178] on div "check check_box_outline_blank Marketplace online (Shopee, Tokopedia, TikTokshop…" at bounding box center [374, 169] width 412 height 30
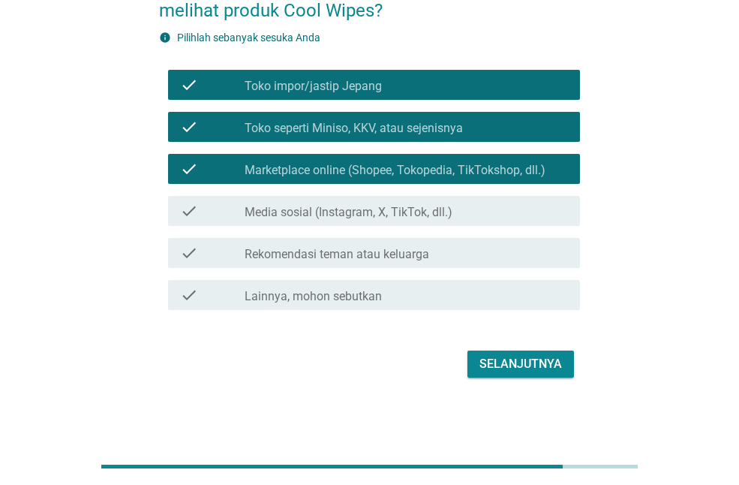
click at [503, 360] on div "Selanjutnya" at bounding box center [520, 364] width 83 height 18
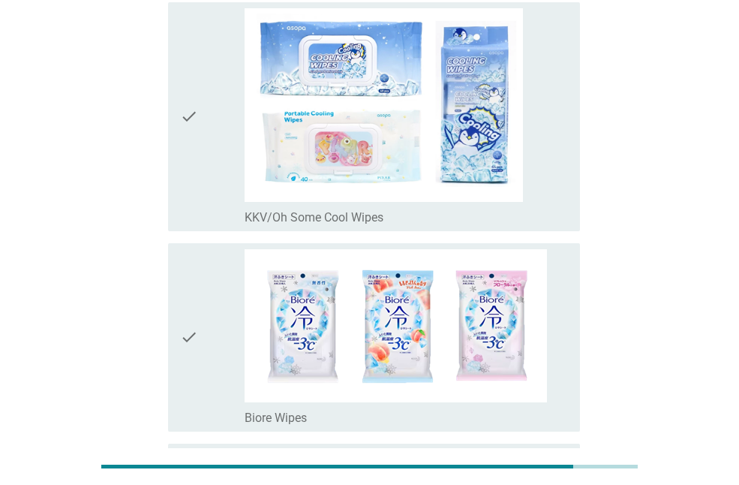
scroll to position [177, 0]
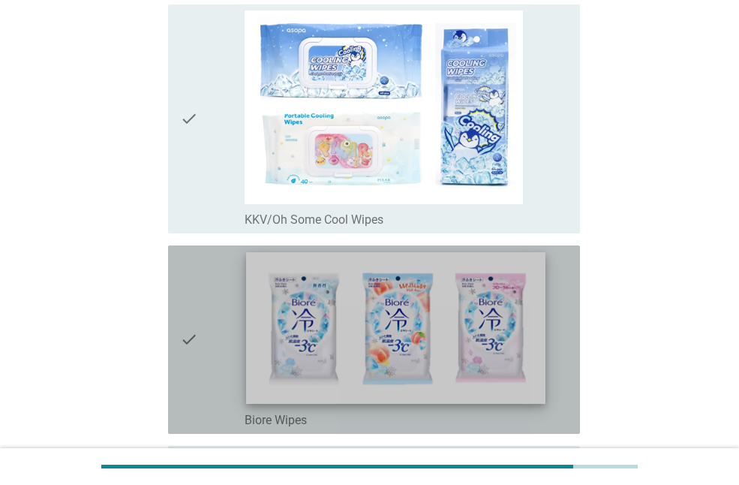
click at [450, 305] on img at bounding box center [395, 328] width 299 height 152
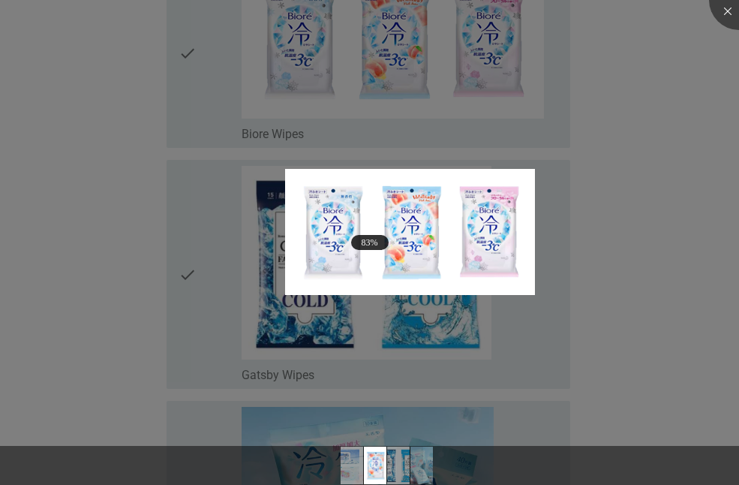
scroll to position [464, 0]
click at [623, 248] on div at bounding box center [369, 242] width 739 height 485
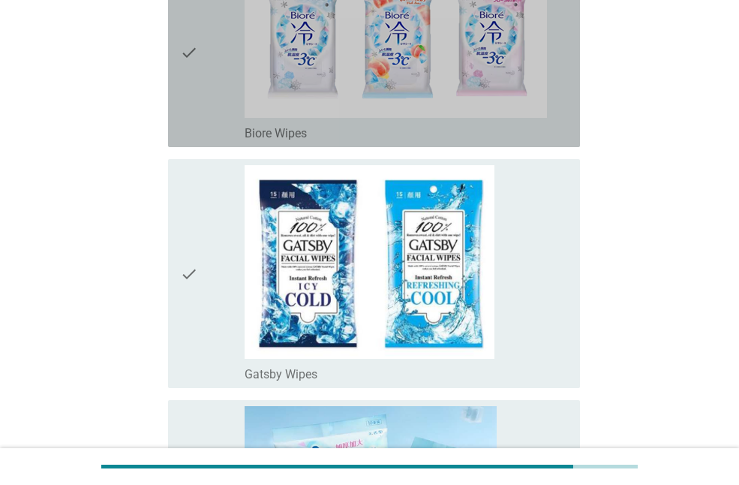
click at [215, 106] on div "check" at bounding box center [212, 53] width 65 height 176
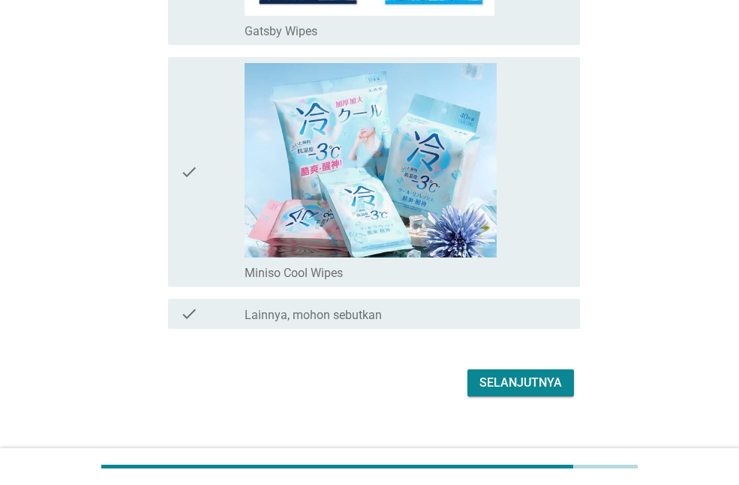
scroll to position [825, 0]
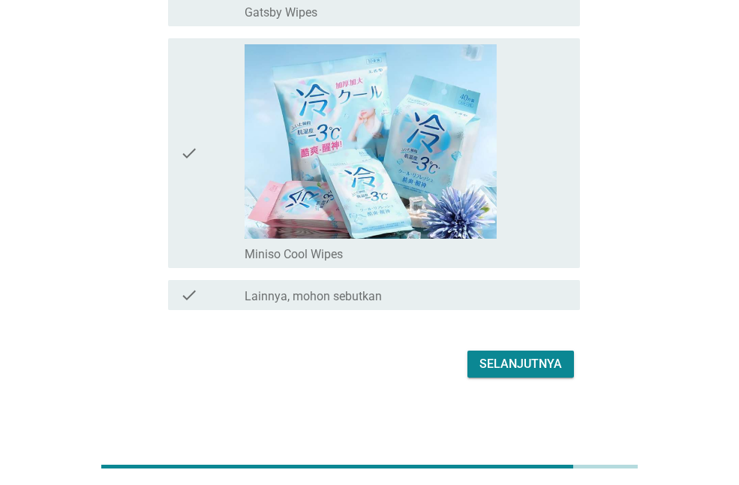
click at [521, 372] on div "Selanjutnya" at bounding box center [520, 364] width 83 height 18
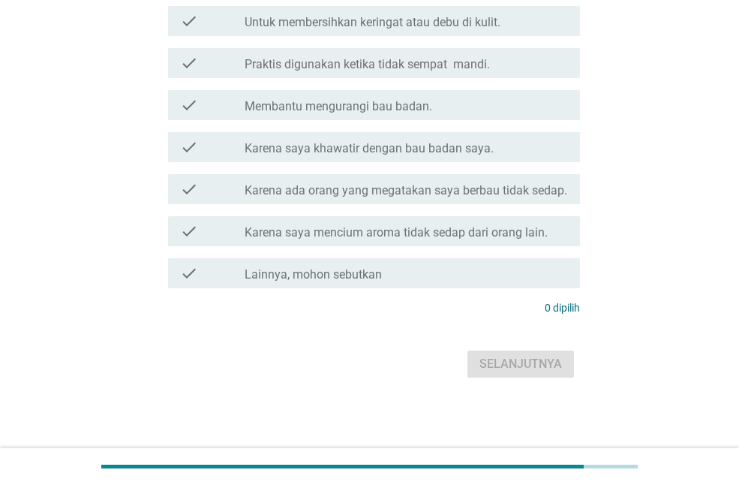
scroll to position [0, 0]
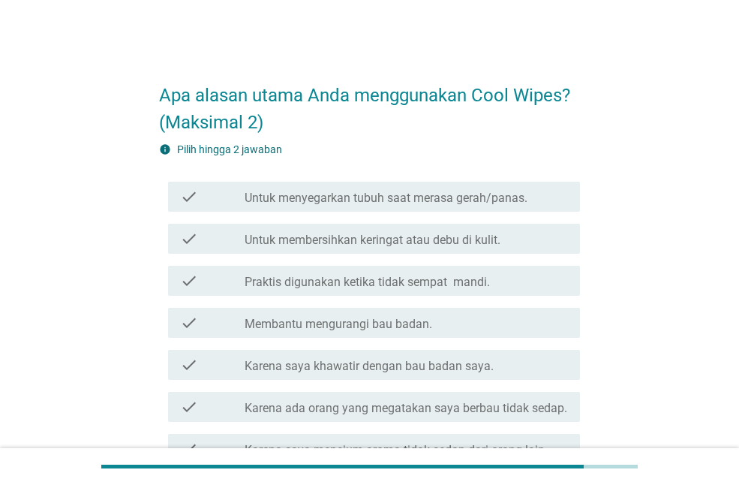
click at [396, 239] on label "Untuk membersihkan keringat atau debu di kulit." at bounding box center [373, 240] width 256 height 15
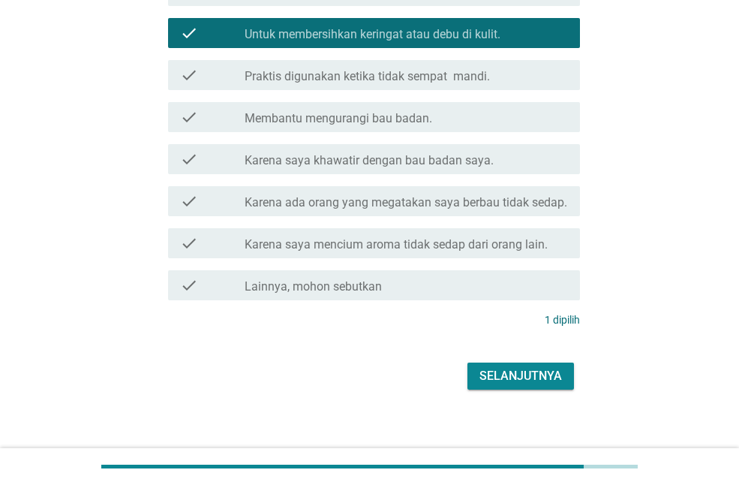
scroll to position [215, 0]
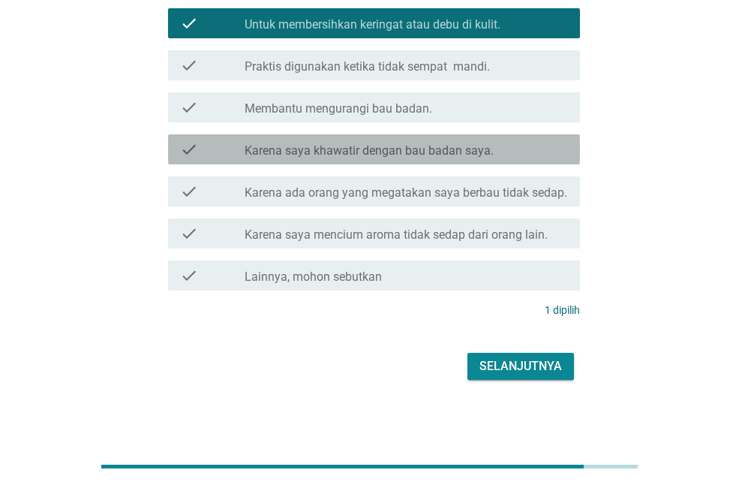
click at [431, 163] on div "check check_box_outline_blank Karena saya khawatir dengan bau badan saya." at bounding box center [374, 149] width 412 height 30
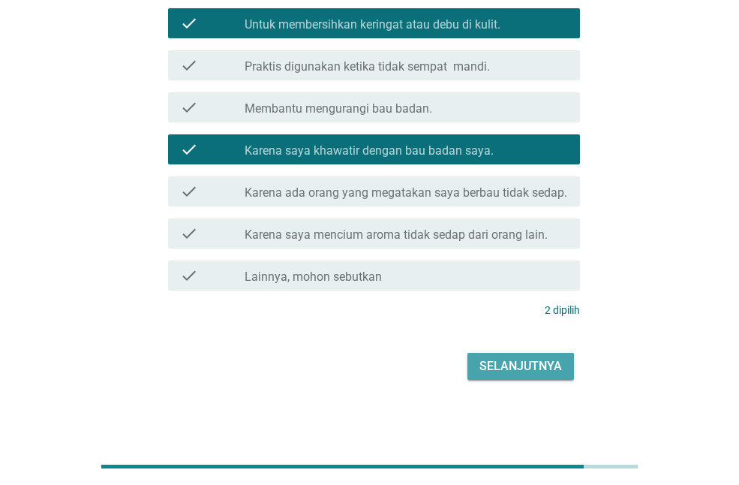
click at [497, 357] on div "Selanjutnya" at bounding box center [520, 366] width 83 height 18
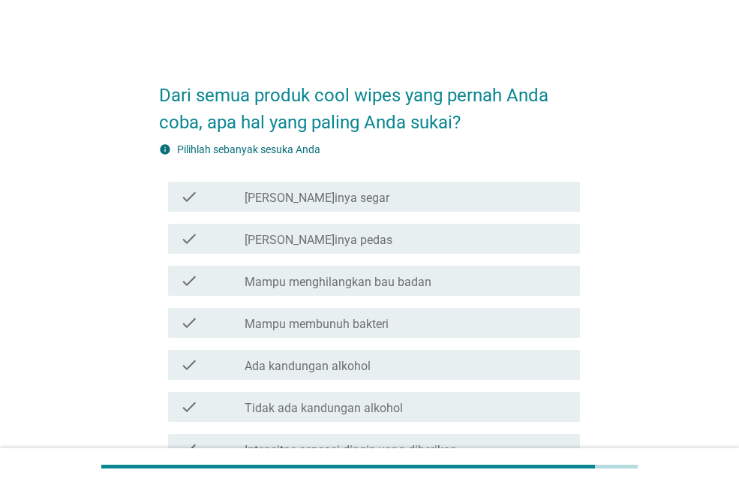
click at [390, 260] on div "check check_box_outline_blank Mampu menghilangkan bau badan" at bounding box center [369, 281] width 421 height 42
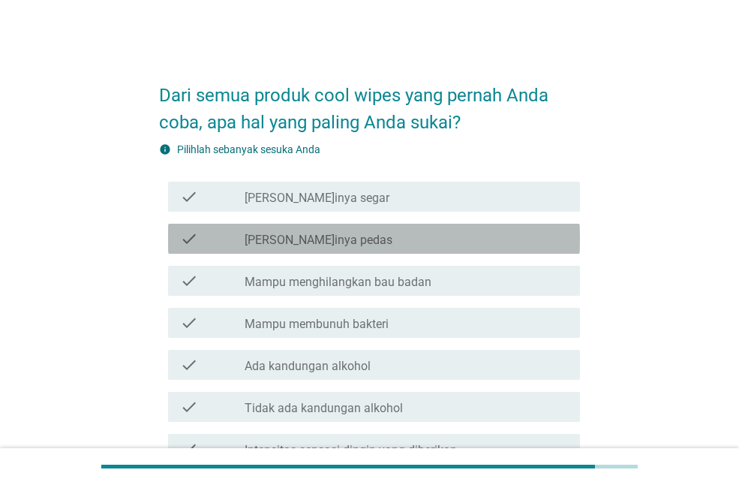
click at [378, 246] on div "check_box_outline_blank [PERSON_NAME]inya pedas" at bounding box center [406, 239] width 323 height 18
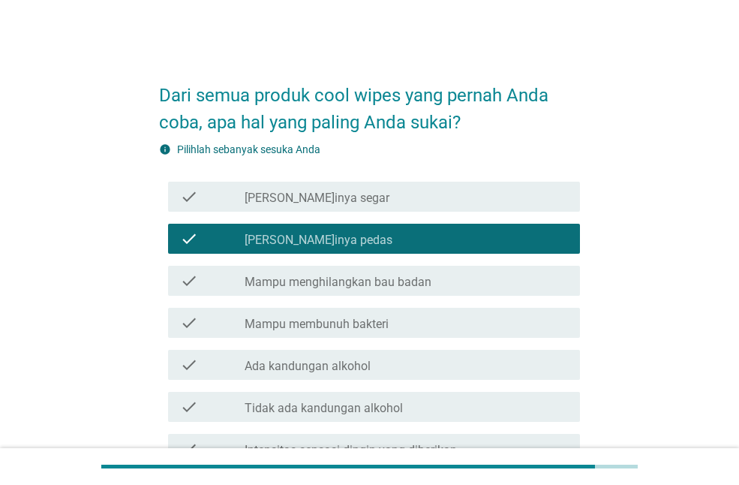
click at [397, 335] on div "check check_box_outline_blank Mampu membunuh bakteri" at bounding box center [374, 323] width 412 height 30
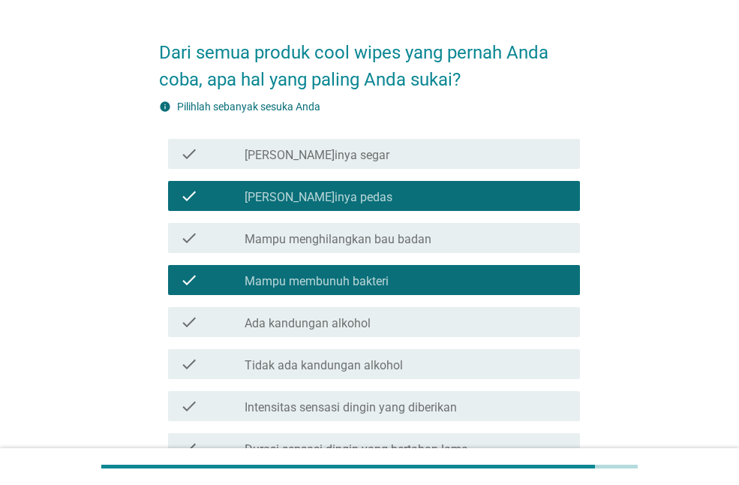
scroll to position [44, 0]
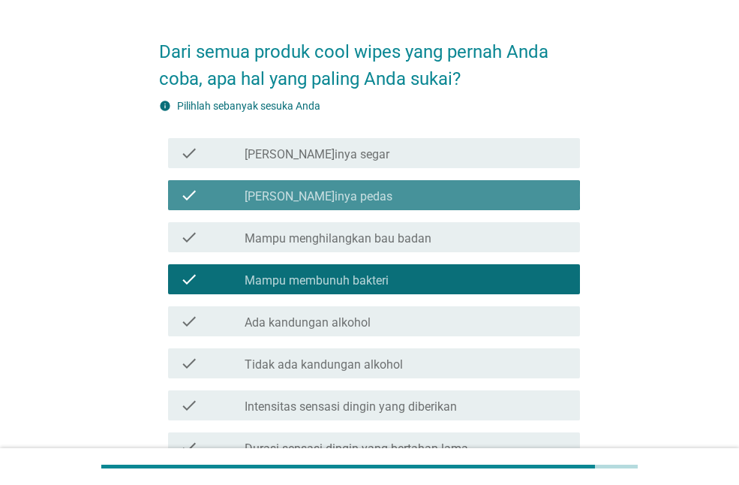
click at [390, 198] on div "check_box_outline_blank [PERSON_NAME]inya pedas" at bounding box center [406, 195] width 323 height 18
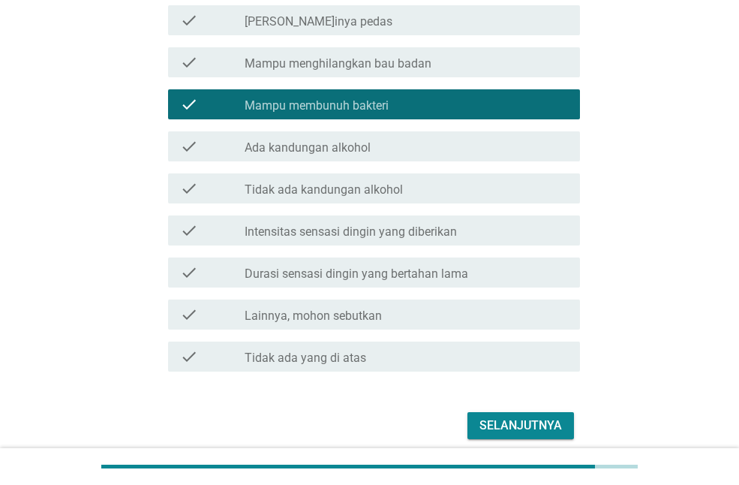
scroll to position [219, 0]
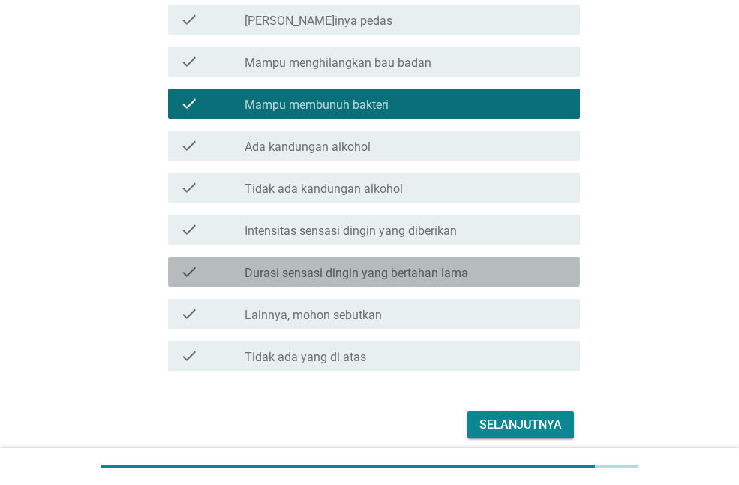
click at [433, 285] on div "check check_box_outline_blank Durasi sensasi dingin yang bertahan lama" at bounding box center [374, 272] width 412 height 30
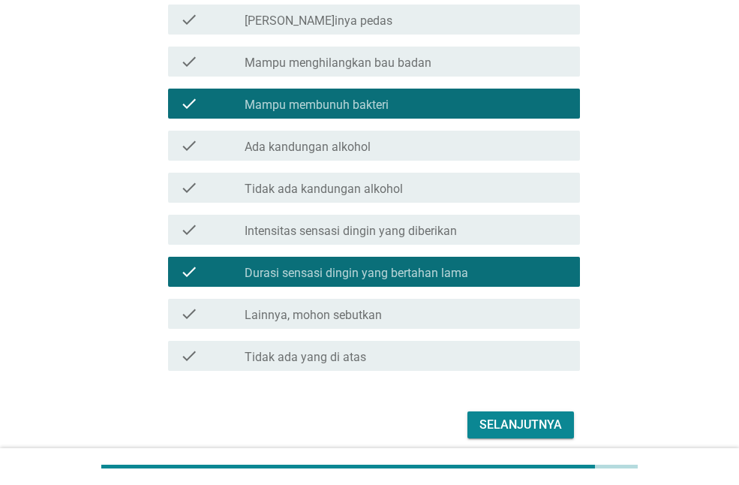
click at [503, 401] on form "Dari semua produk cool wipes yang pernah Anda coba, apa hal yang paling Anda su…" at bounding box center [369, 145] width 421 height 595
click at [506, 423] on div "Selanjutnya" at bounding box center [520, 425] width 83 height 18
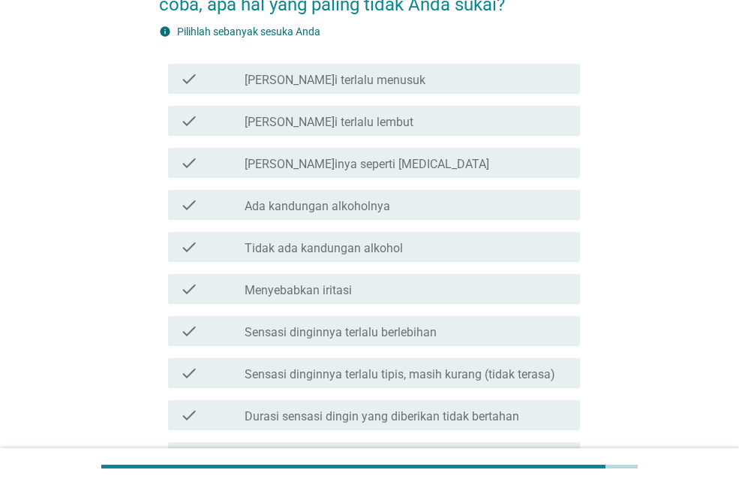
scroll to position [121, 0]
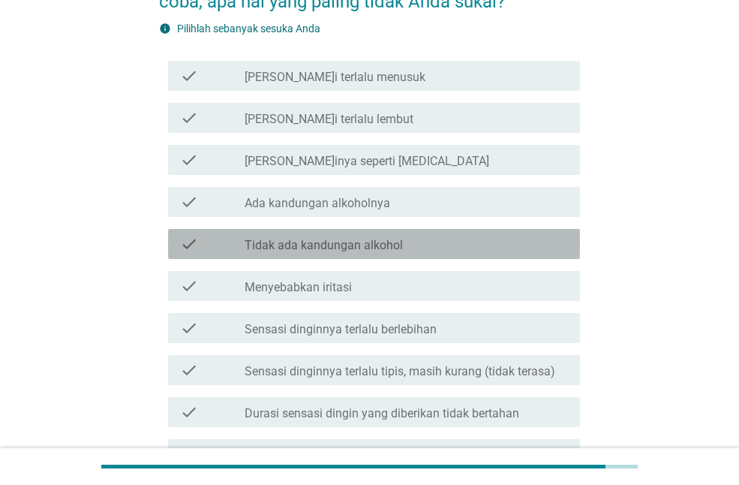
click at [415, 245] on div "check_box_outline_blank Tidak ada kandungan [MEDICAL_DATA]" at bounding box center [406, 244] width 323 height 18
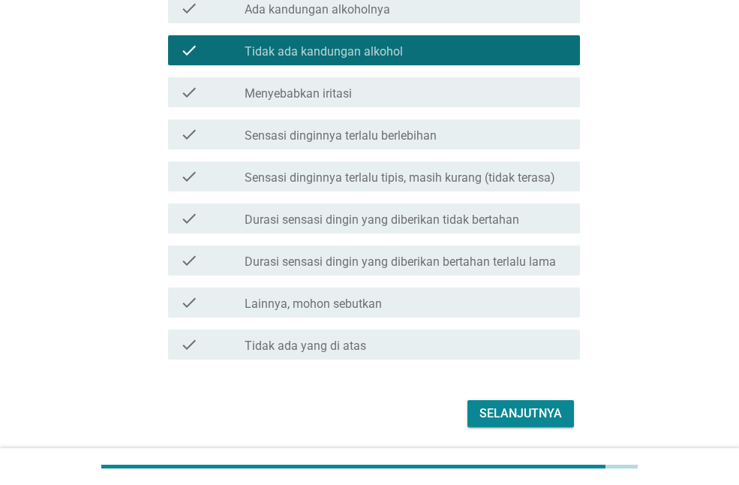
scroll to position [364, 0]
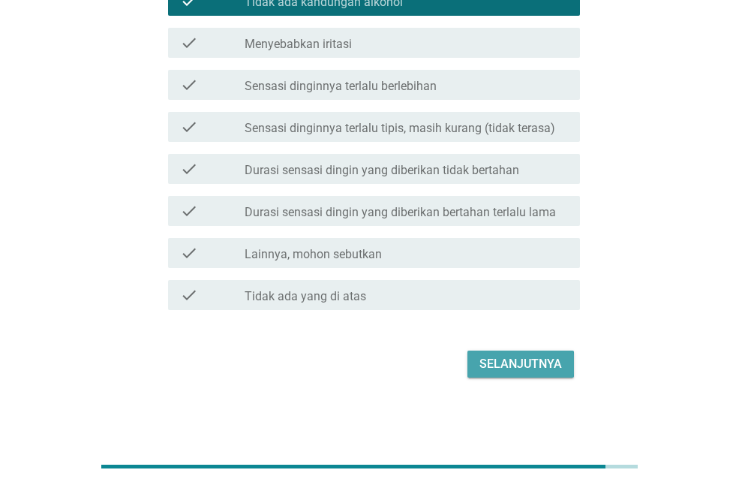
click at [512, 356] on div "Selanjutnya" at bounding box center [520, 364] width 83 height 18
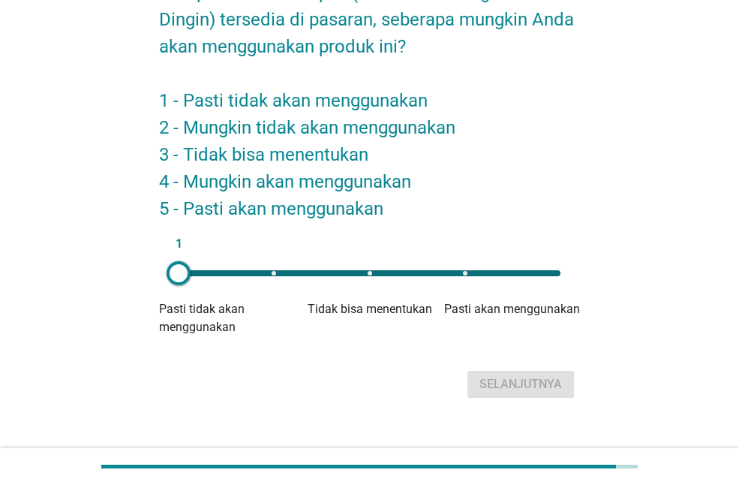
scroll to position [123, 0]
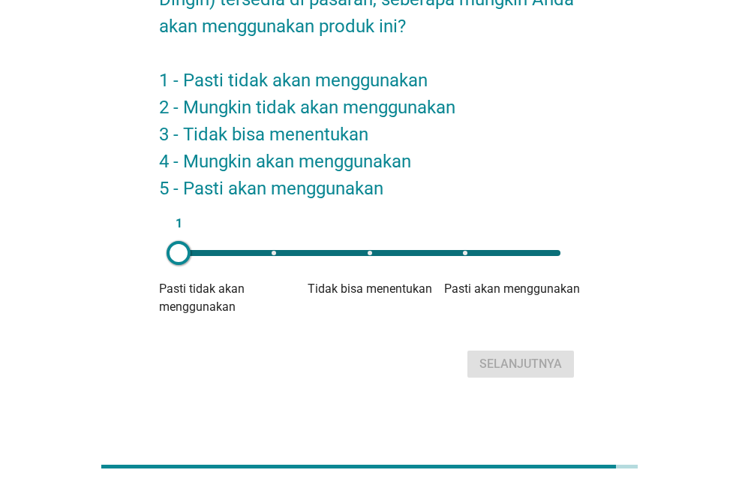
click at [461, 248] on div "1" at bounding box center [370, 253] width 406 height 30
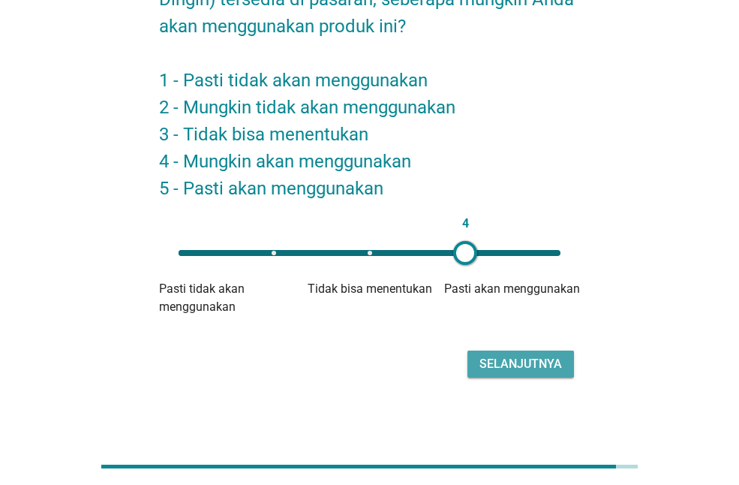
click at [506, 373] on button "Selanjutnya" at bounding box center [520, 363] width 107 height 27
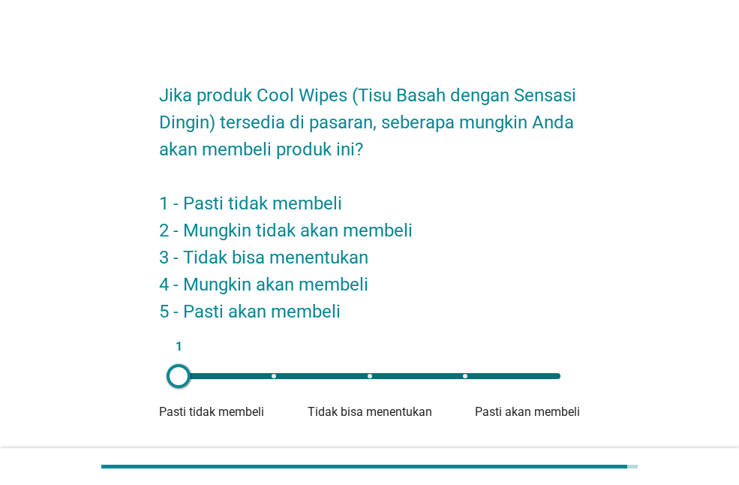
click at [472, 371] on div "1" at bounding box center [370, 376] width 406 height 30
type input "4"
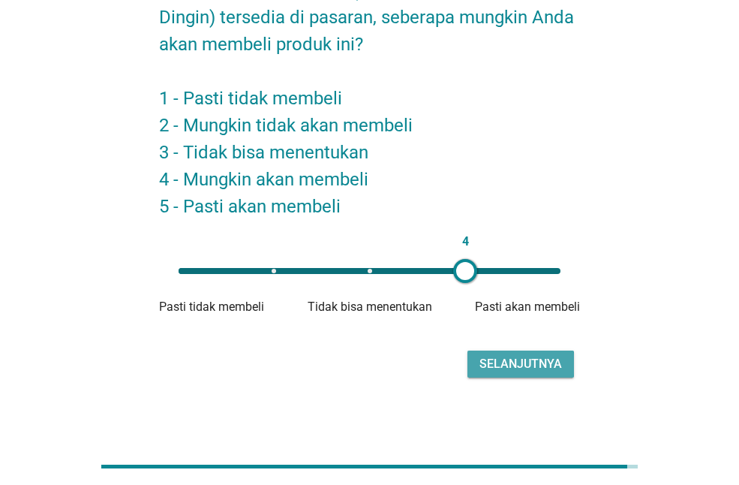
click at [498, 356] on div "Selanjutnya" at bounding box center [520, 364] width 83 height 18
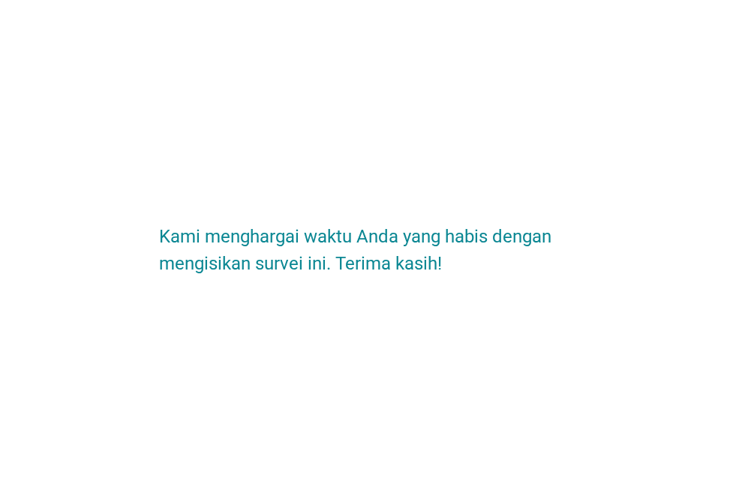
scroll to position [0, 0]
